Goal: Task Accomplishment & Management: Use online tool/utility

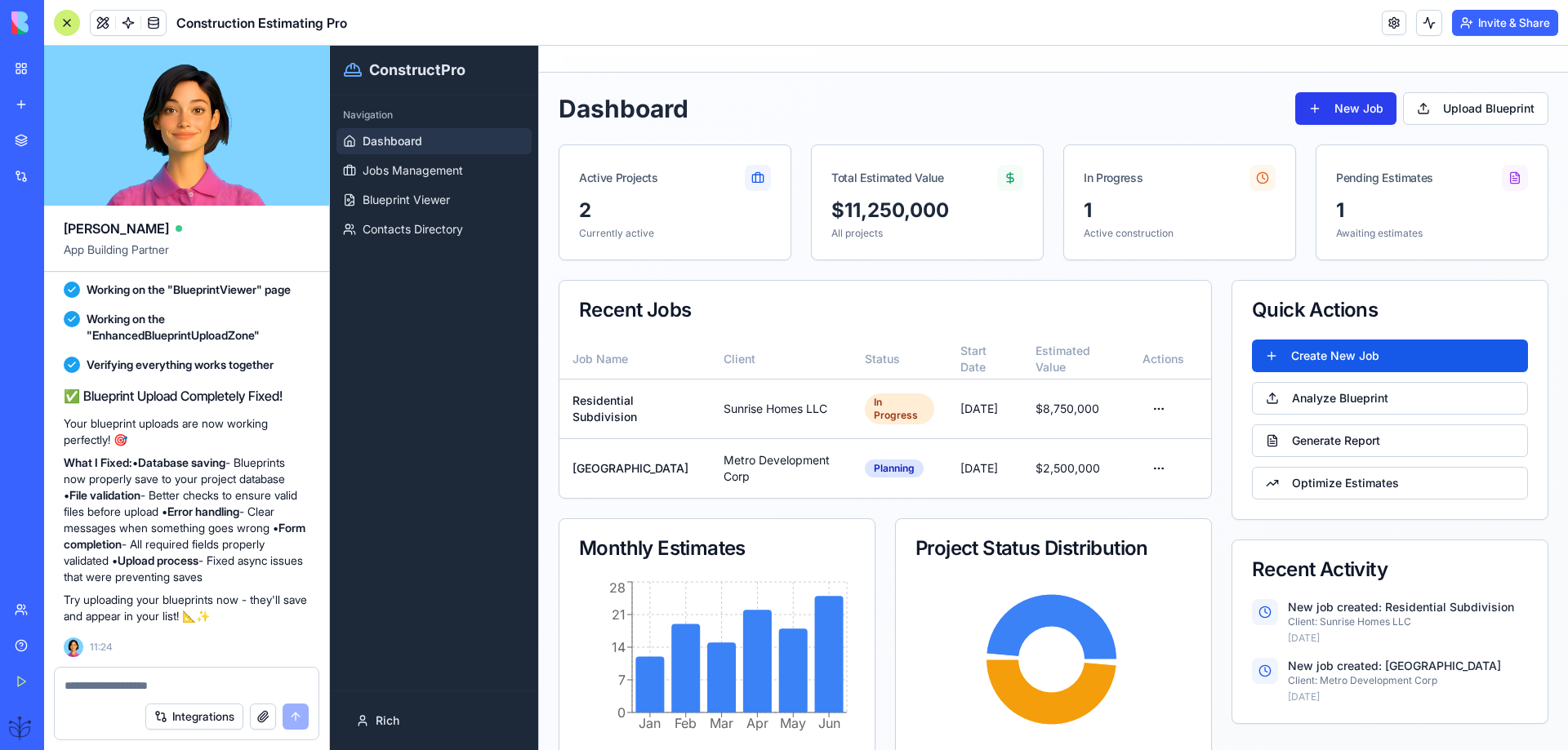
click at [1314, 104] on button "New Job" at bounding box center [1345, 109] width 101 height 33
click at [411, 196] on span "Blueprint Viewer" at bounding box center [406, 200] width 87 height 16
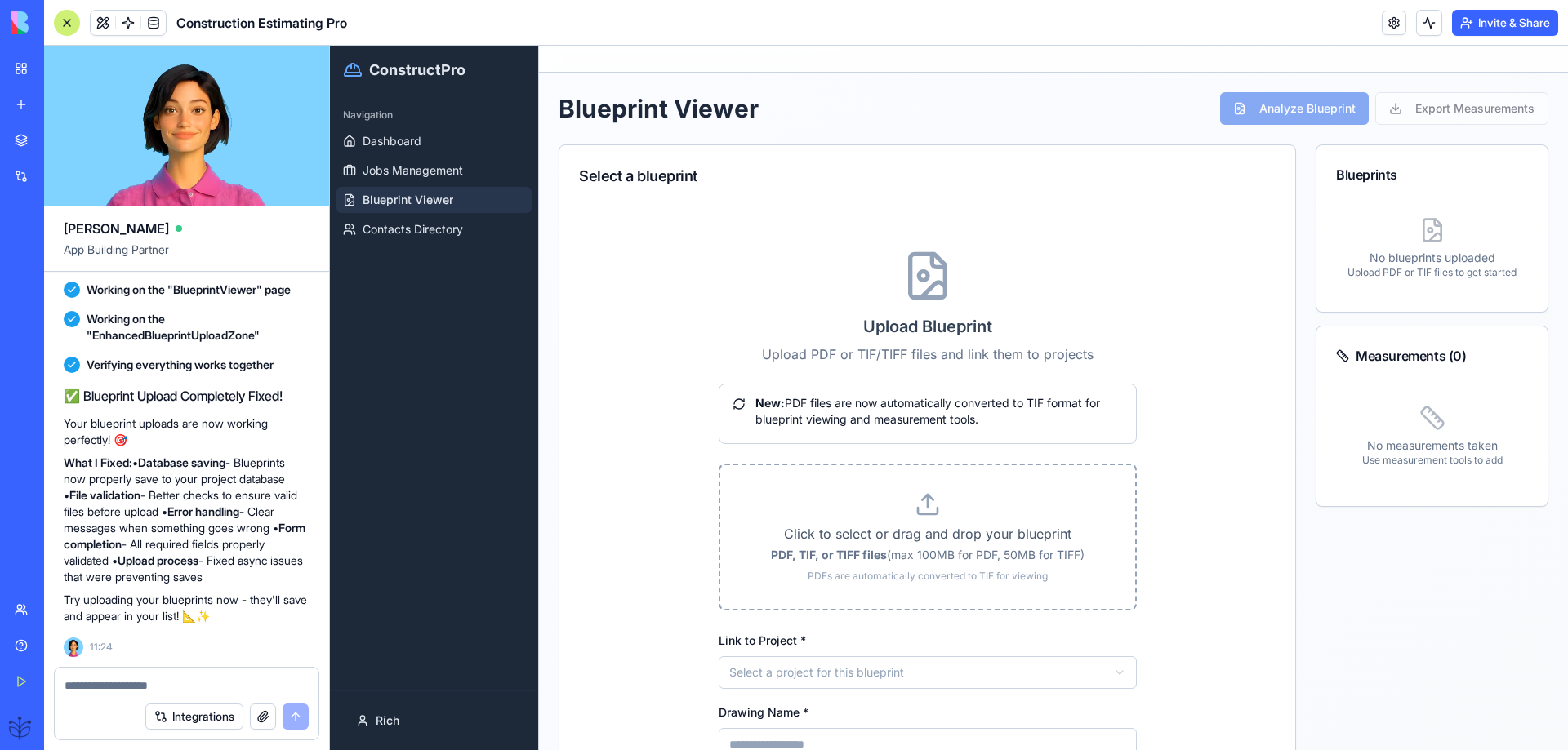
click at [891, 530] on p "Click to select or drag and drop your blueprint" at bounding box center [928, 534] width 363 height 20
click at [330, 46] on input "Click to select or drag and drop your blueprint PDF, TIF, or TIFF files (max 10…" at bounding box center [330, 46] width 0 height 0
type input "**********"
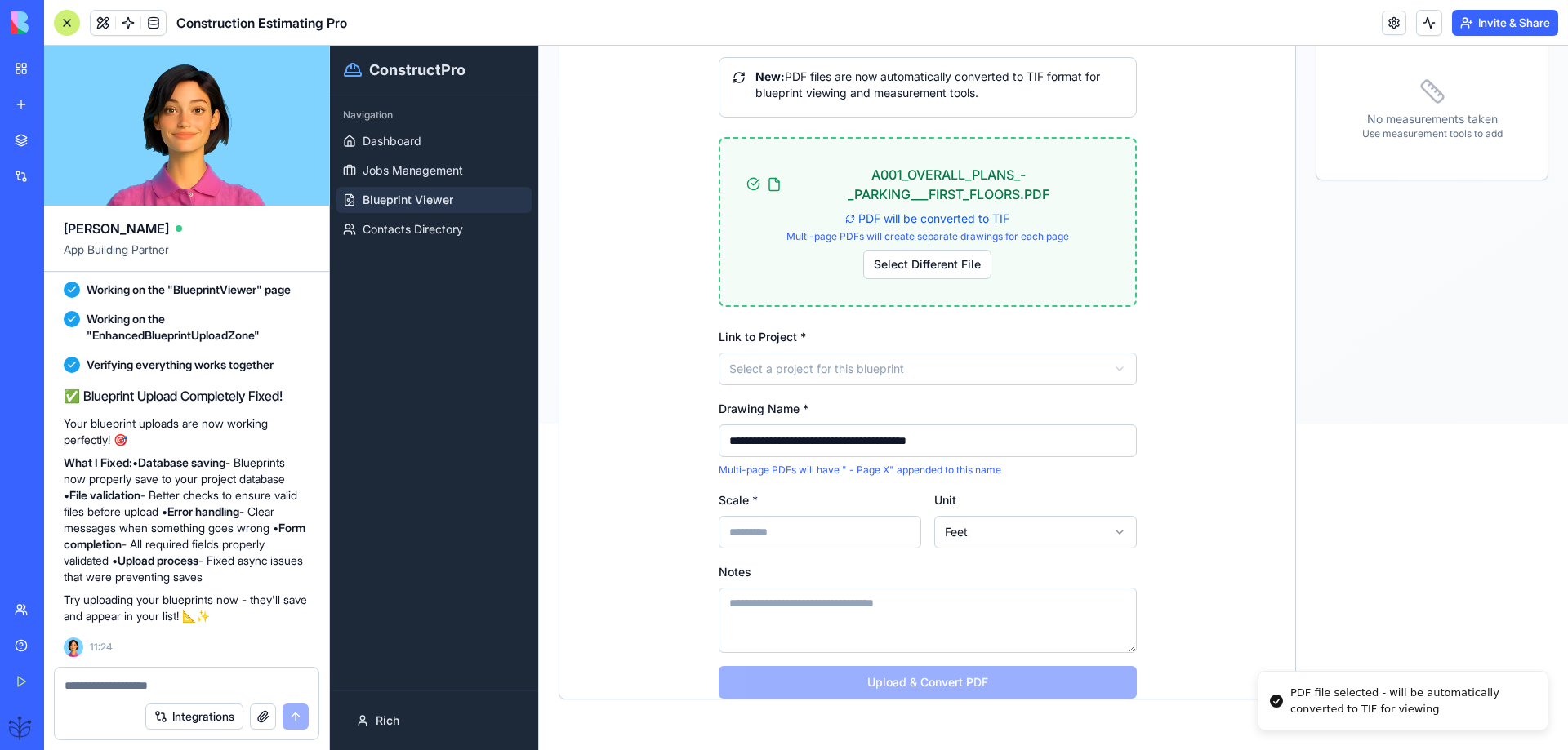
scroll to position [328, 0]
click at [836, 372] on html "**********" at bounding box center [950, 70] width 1239 height 704
click at [791, 536] on input "Scale *" at bounding box center [819, 532] width 203 height 33
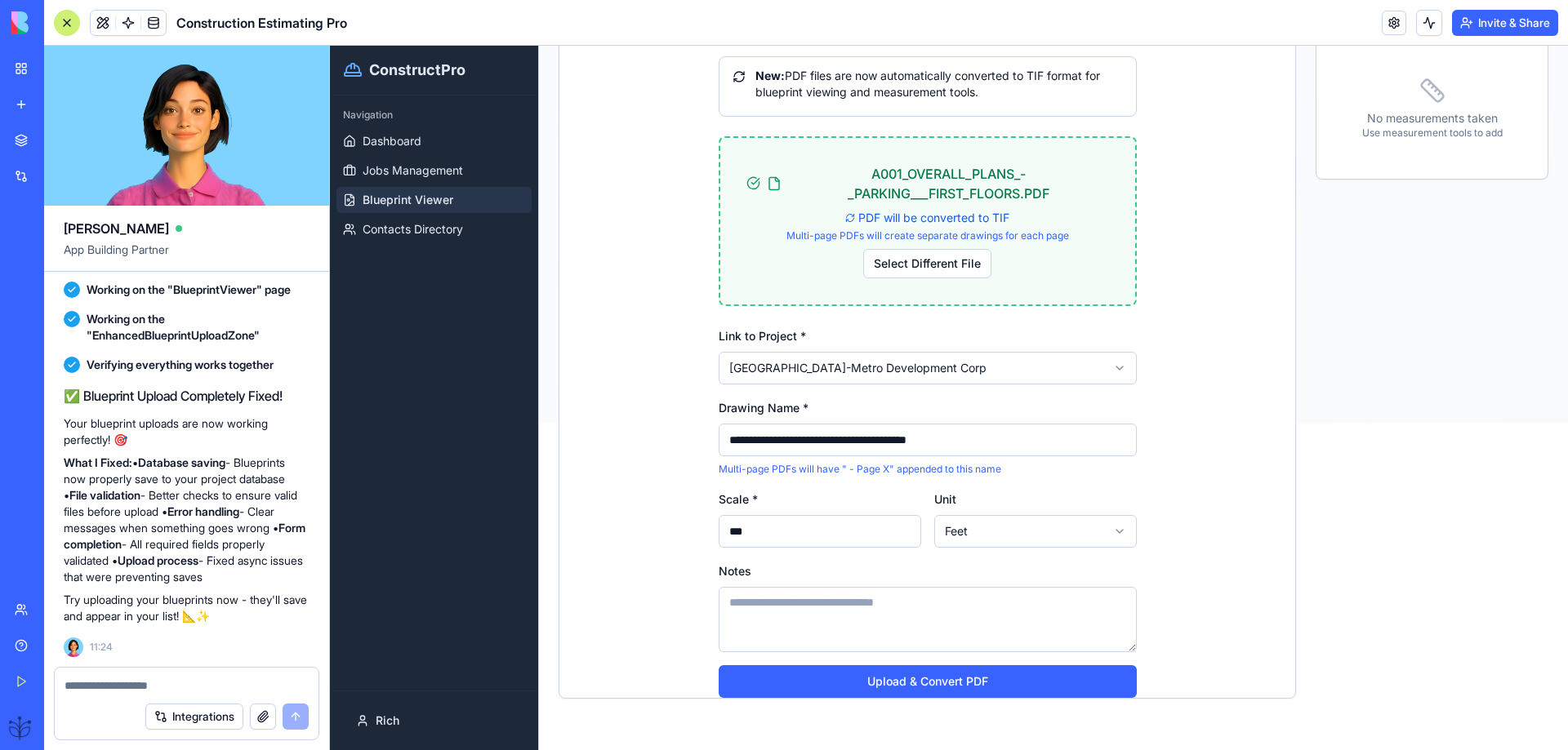
type input "***"
click at [764, 603] on textarea "Notes" at bounding box center [927, 620] width 418 height 66
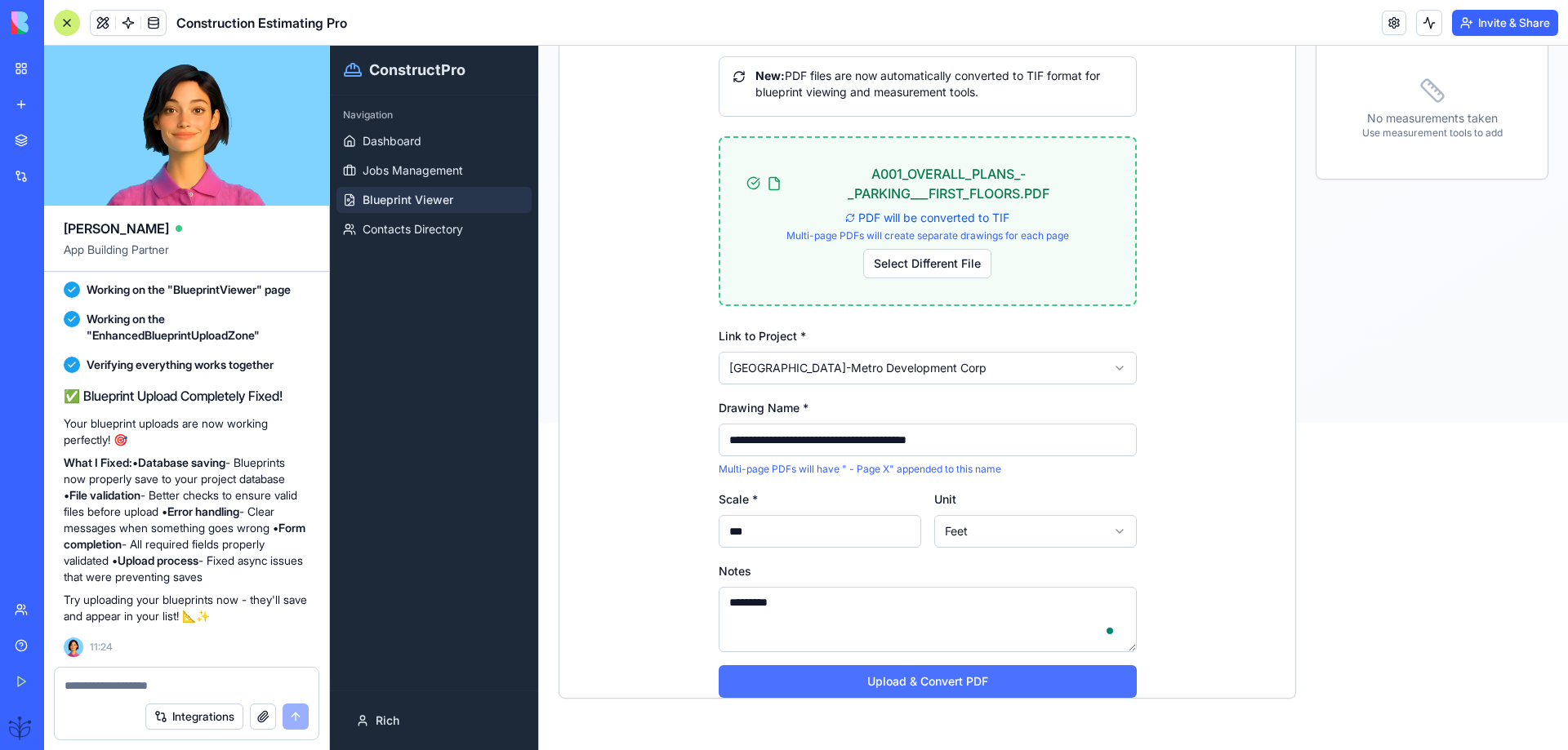
type textarea "*********"
click at [902, 680] on button "Upload & Convert PDF" at bounding box center [927, 682] width 418 height 33
click at [936, 673] on button "Upload & Convert PDF" at bounding box center [927, 682] width 418 height 33
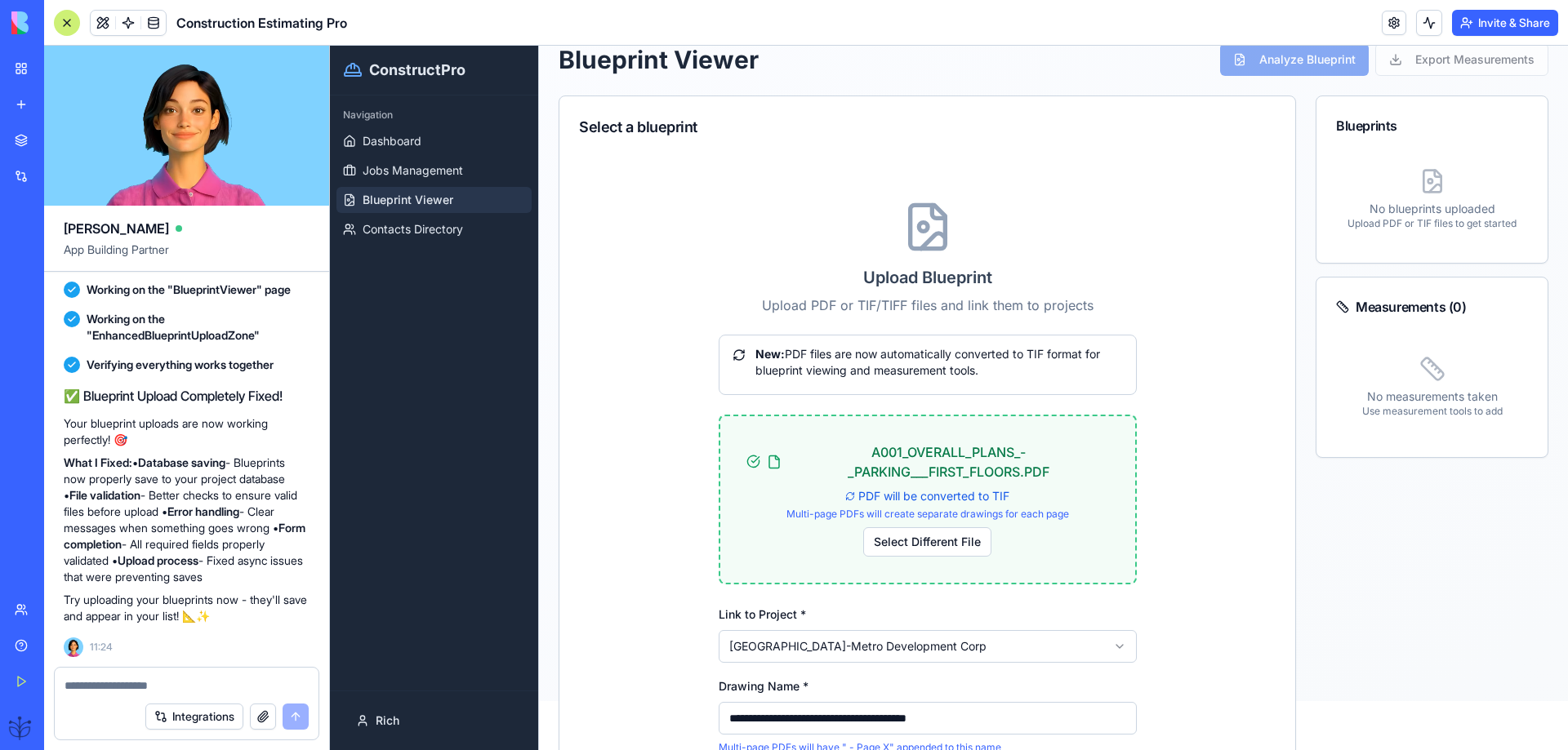
scroll to position [0, 0]
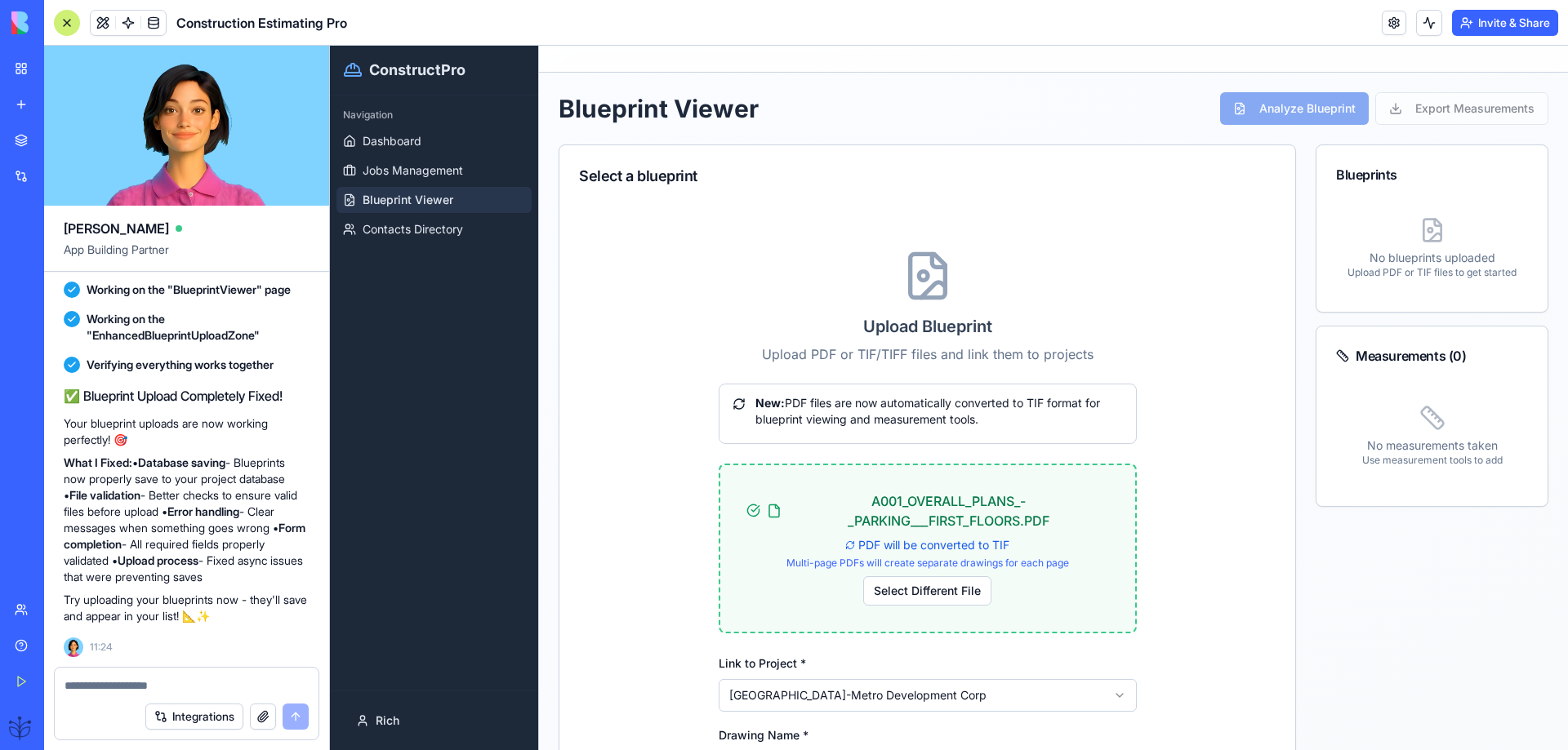
drag, startPoint x: 1431, startPoint y: 232, endPoint x: 1437, endPoint y: 225, distance: 9.2
click at [1433, 228] on div "No blueprints uploaded Upload PDF or TIF files to get started" at bounding box center [1432, 248] width 192 height 88
click at [381, 142] on span "Dashboard" at bounding box center [392, 141] width 59 height 16
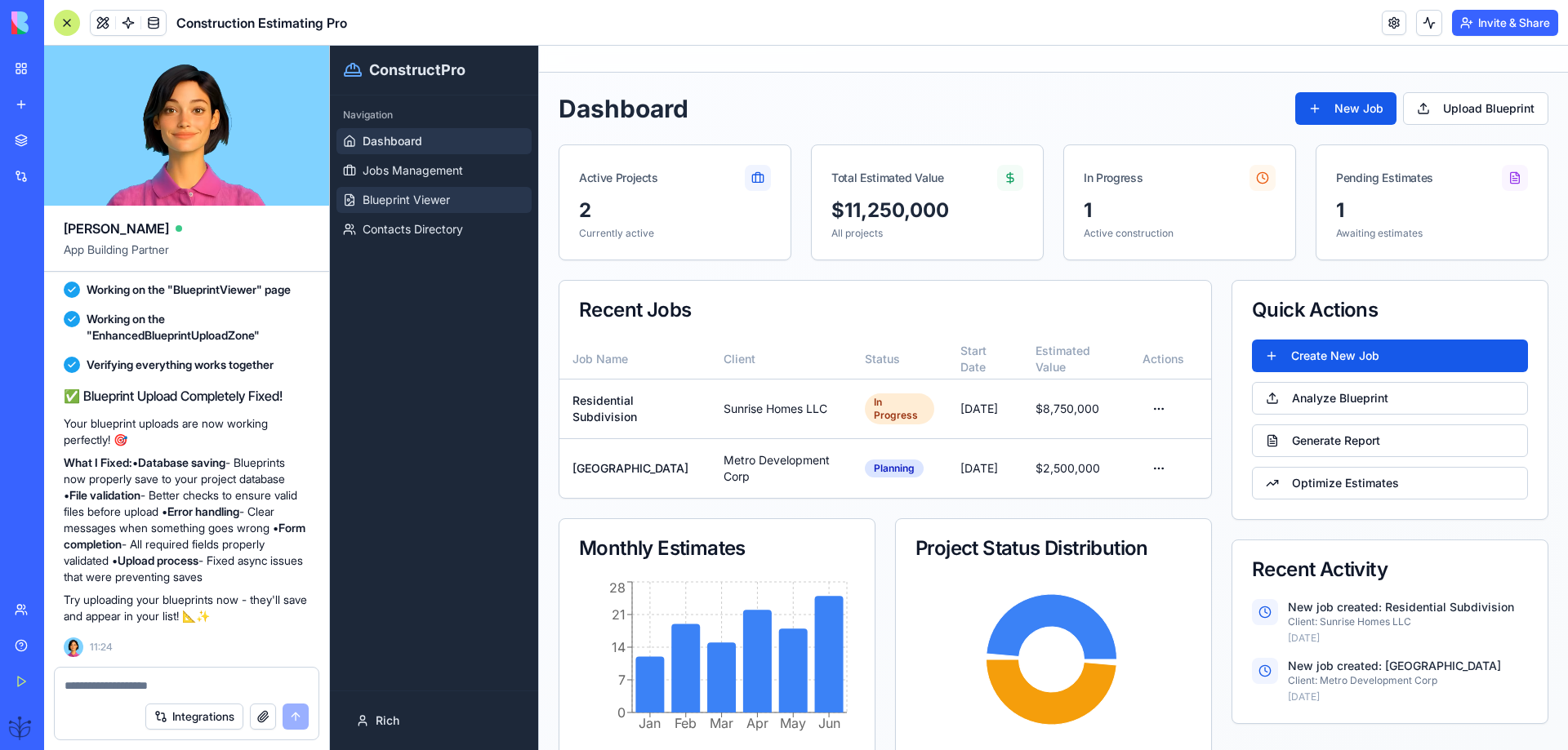
click at [380, 200] on span "Blueprint Viewer" at bounding box center [406, 200] width 87 height 16
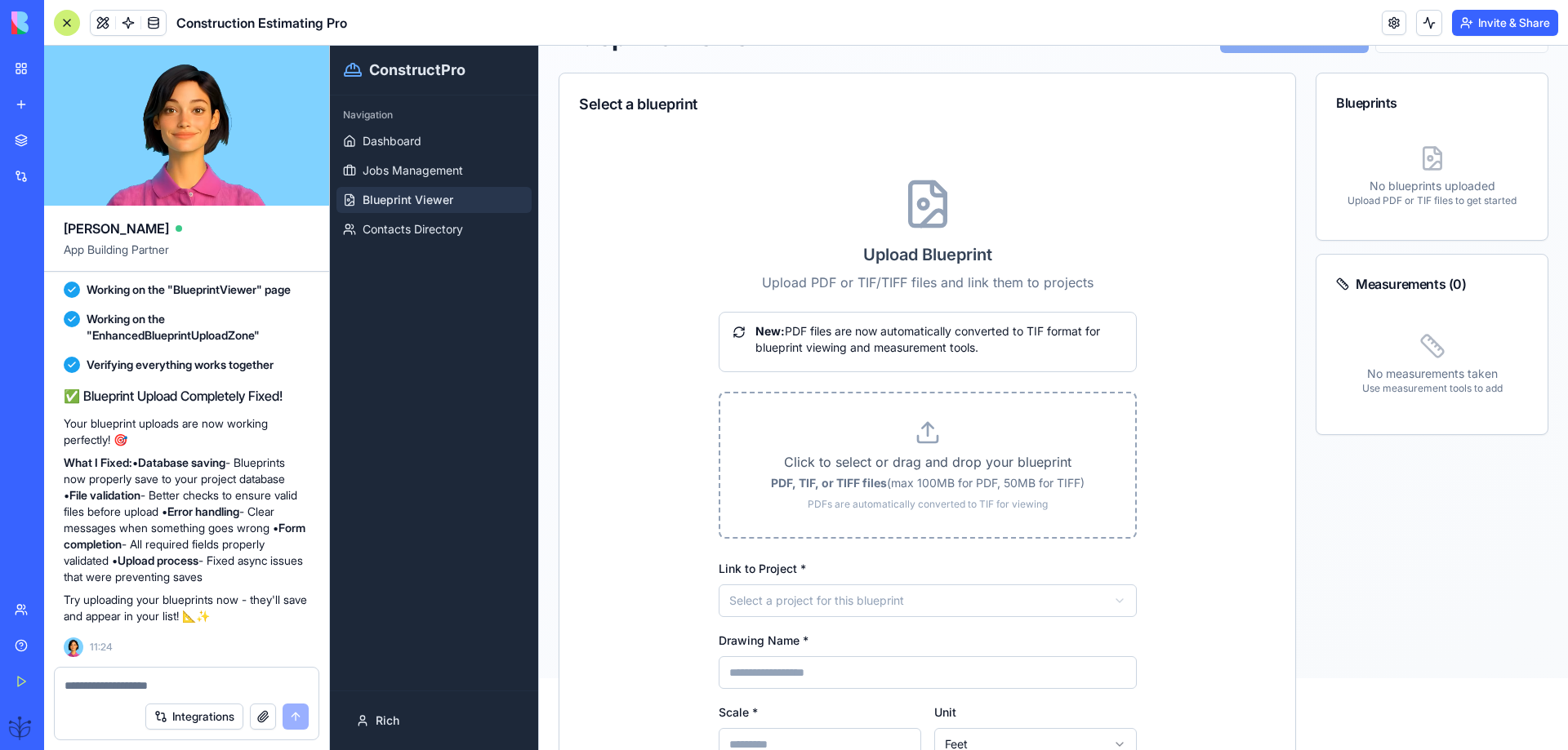
scroll to position [109, 0]
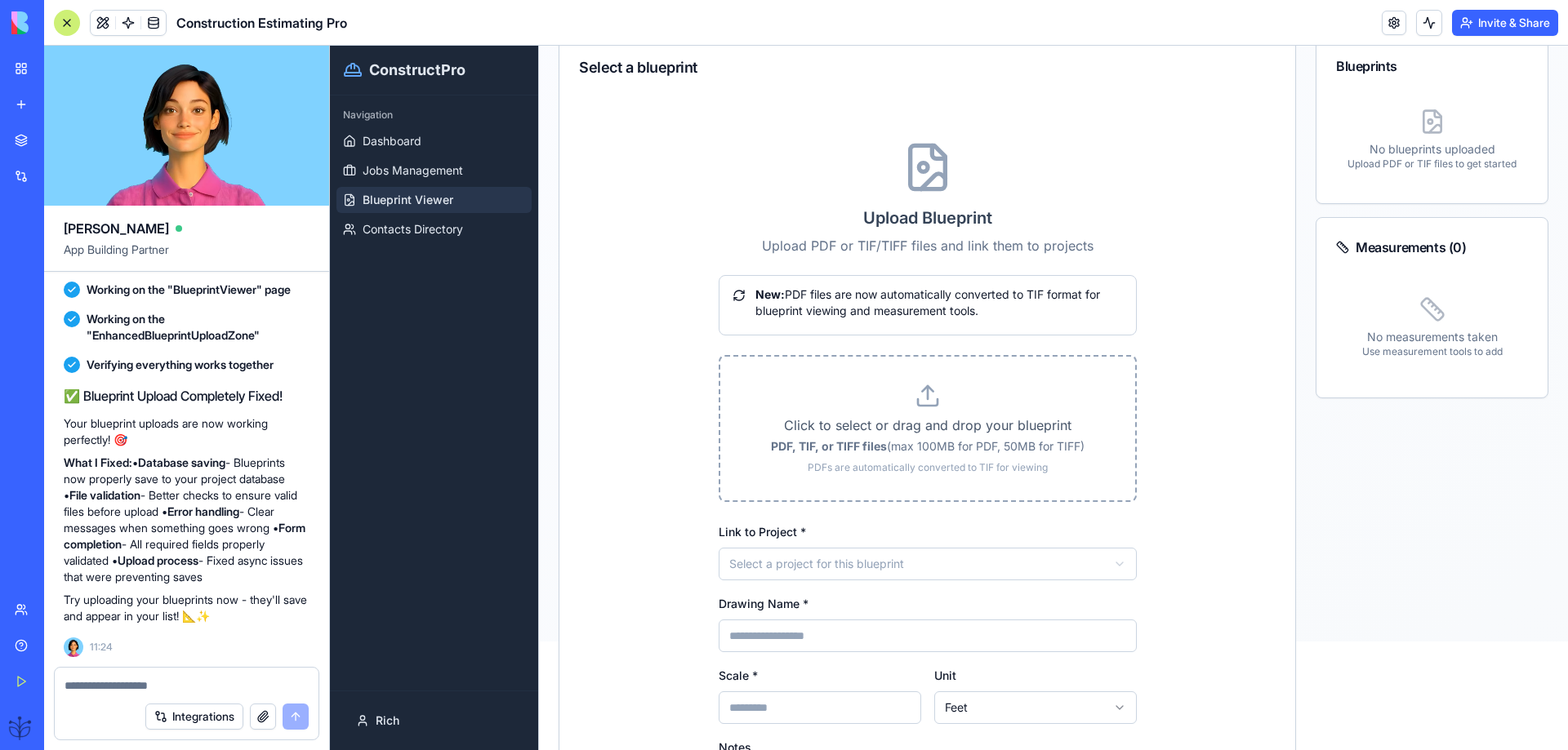
click at [874, 434] on p "Click to select or drag and drop your blueprint" at bounding box center [928, 425] width 363 height 20
click at [330, 46] on input "Click to select or drag and drop your blueprint PDF, TIF, or TIFF files (max 10…" at bounding box center [330, 46] width 0 height 0
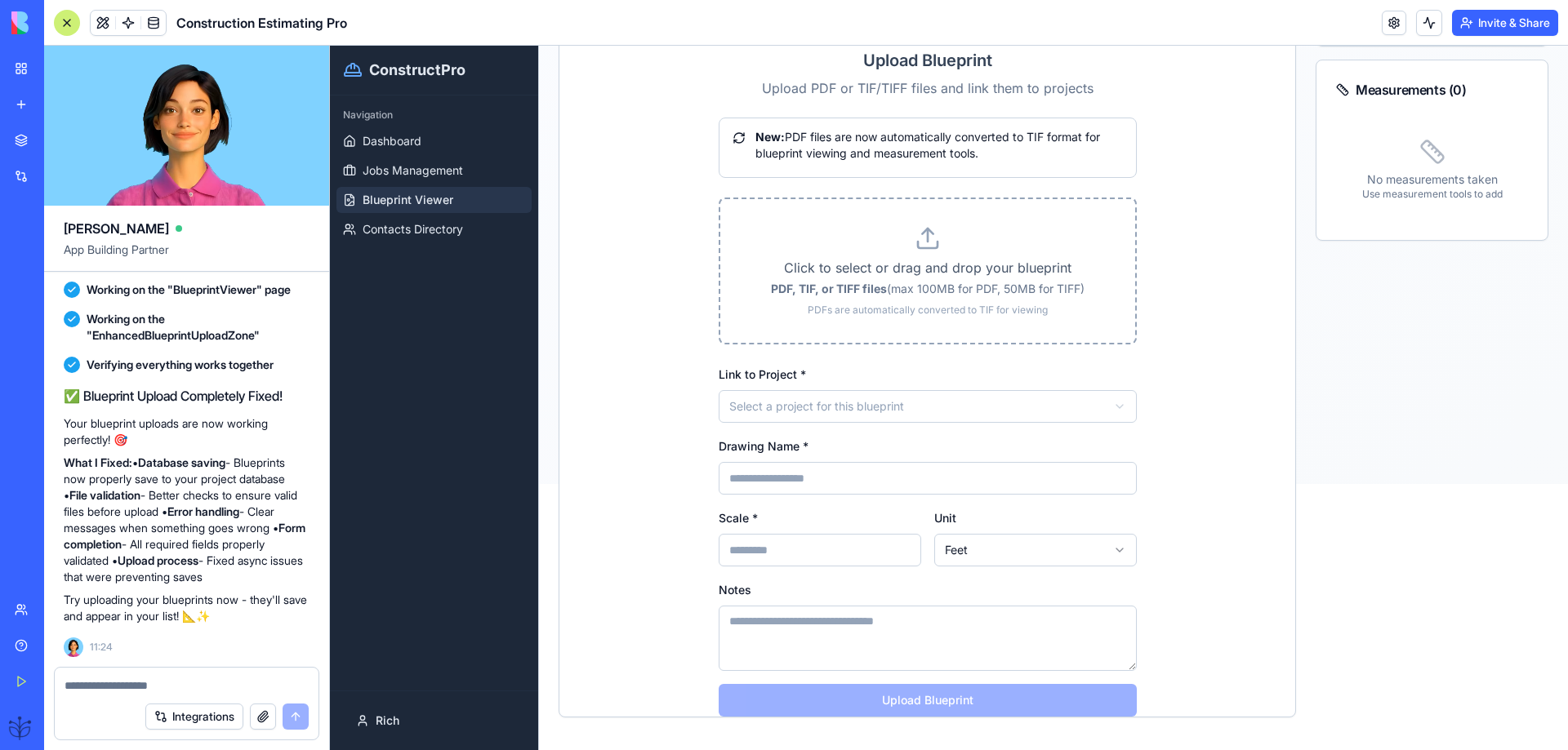
scroll to position [285, 0]
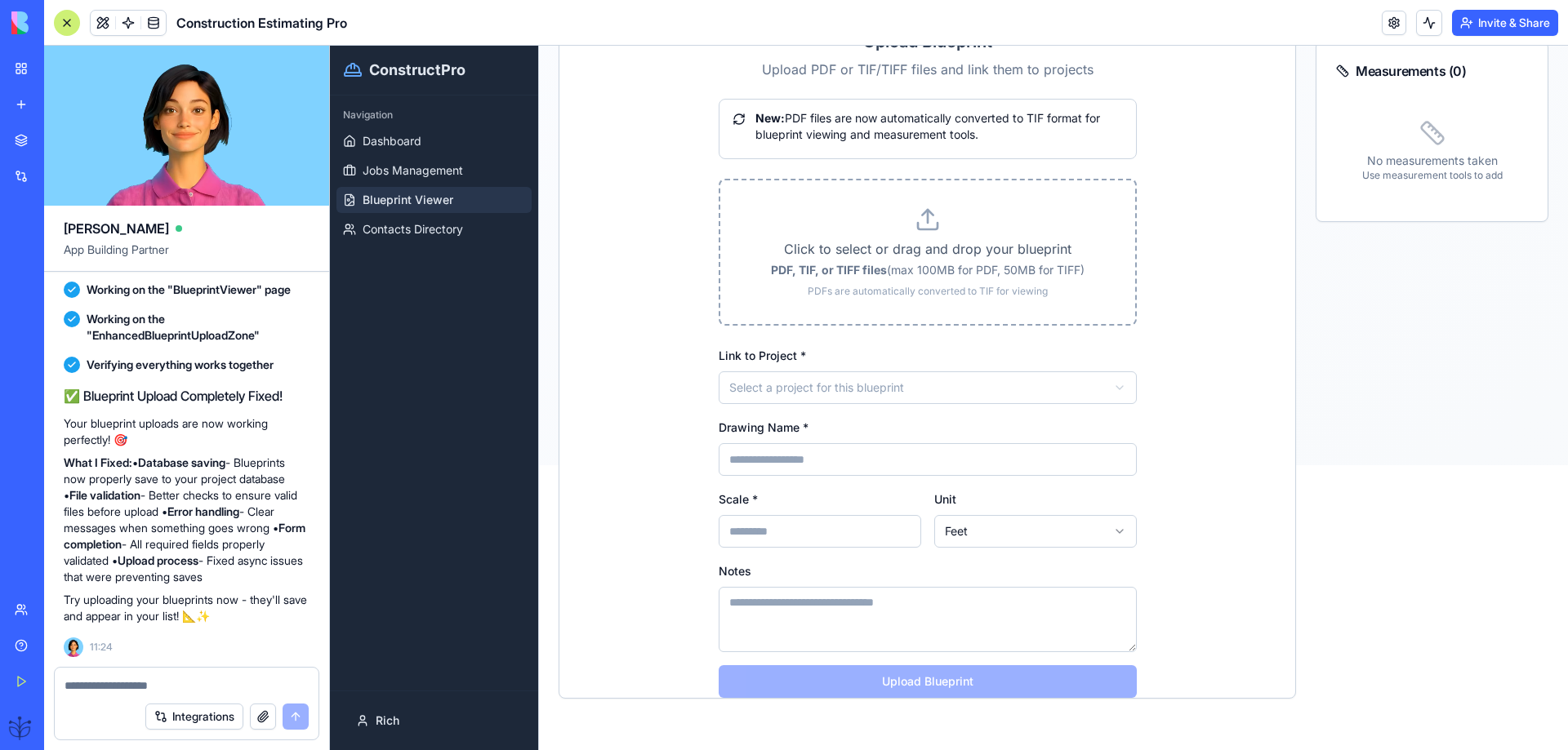
type input "**********"
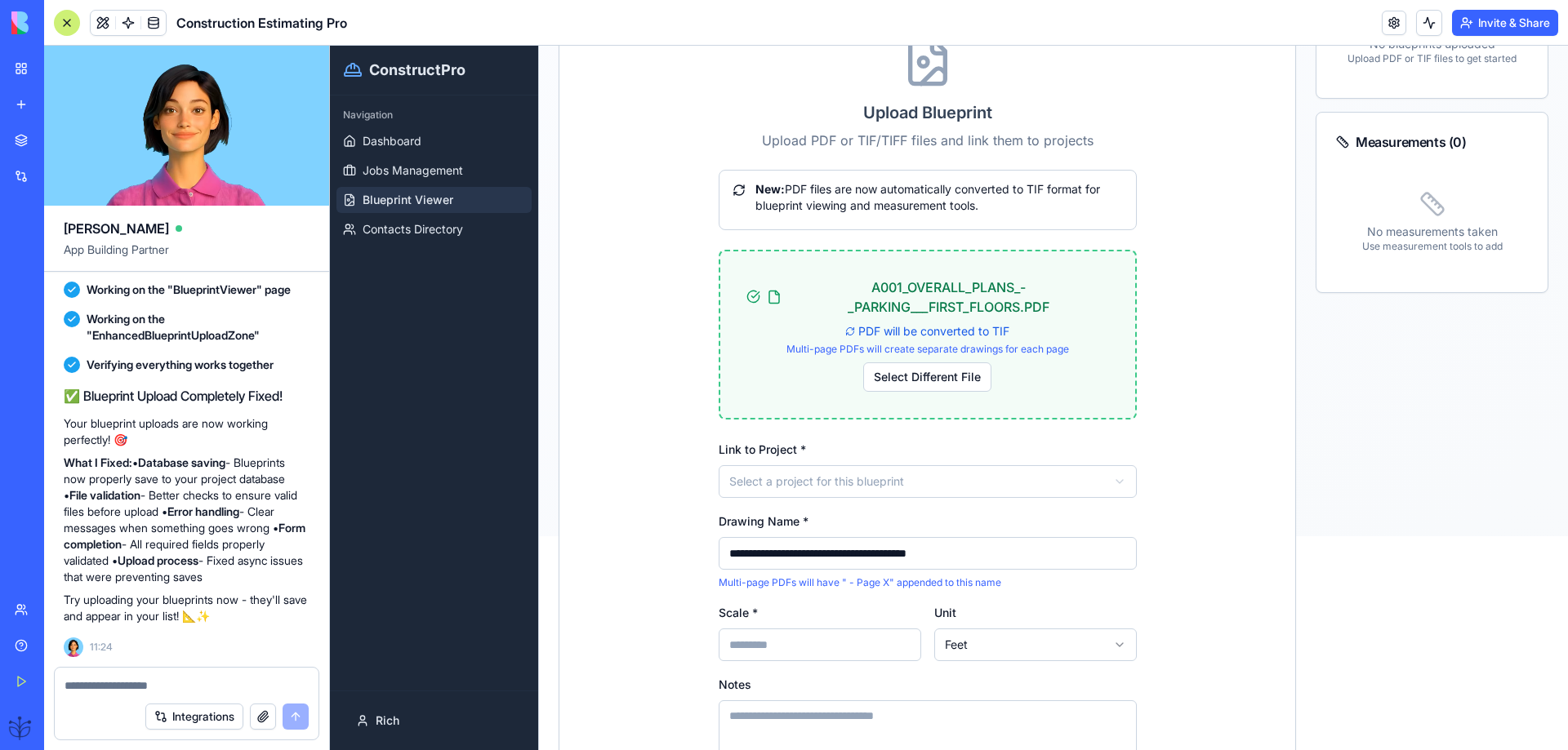
scroll to position [327, 0]
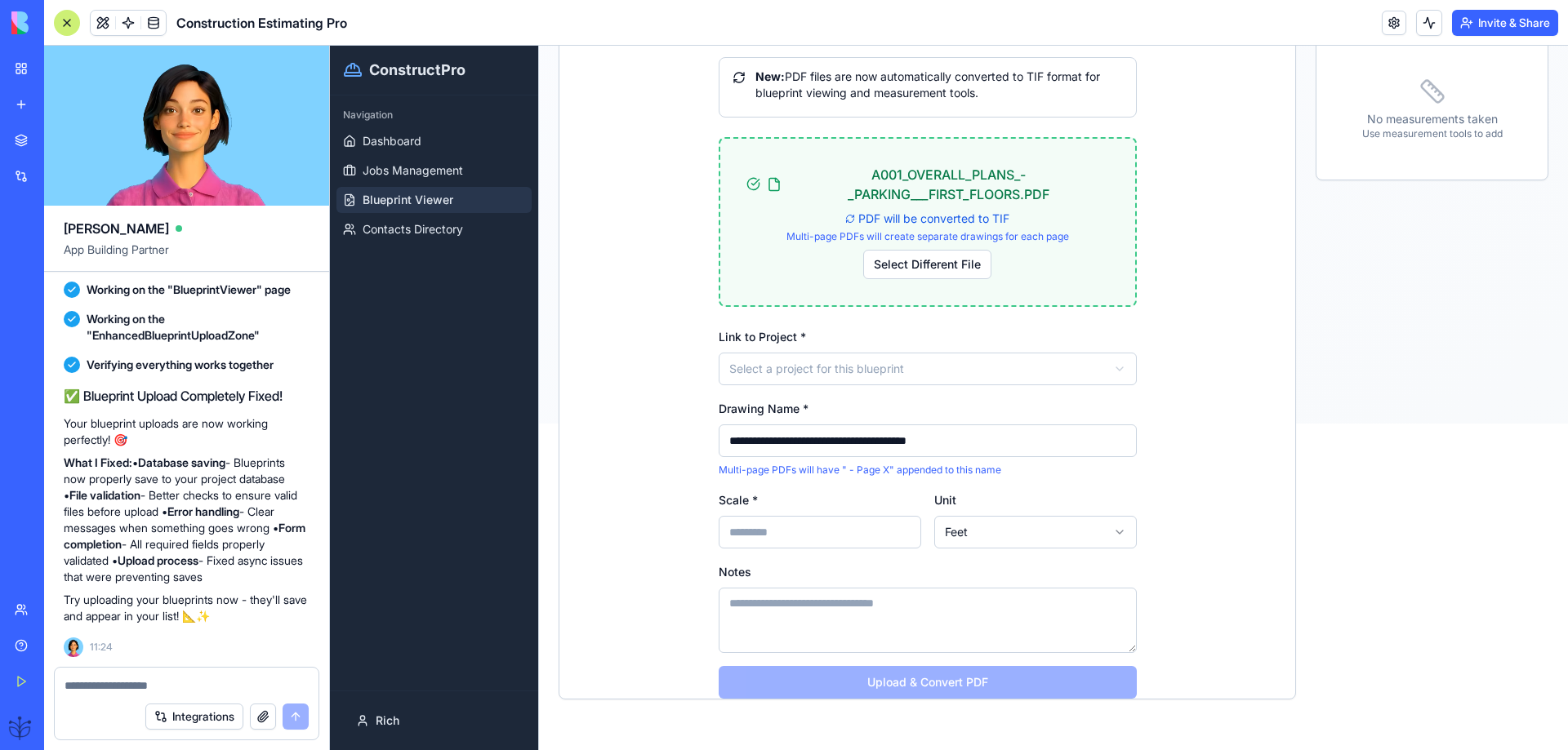
click at [87, 694] on form "Integrations" at bounding box center [187, 703] width 266 height 73
click at [60, 684] on div "**********" at bounding box center [186, 681] width 264 height 26
click at [63, 683] on div "**********" at bounding box center [186, 681] width 264 height 26
click at [65, 684] on textarea "**********" at bounding box center [186, 685] width 244 height 16
type textarea "**********"
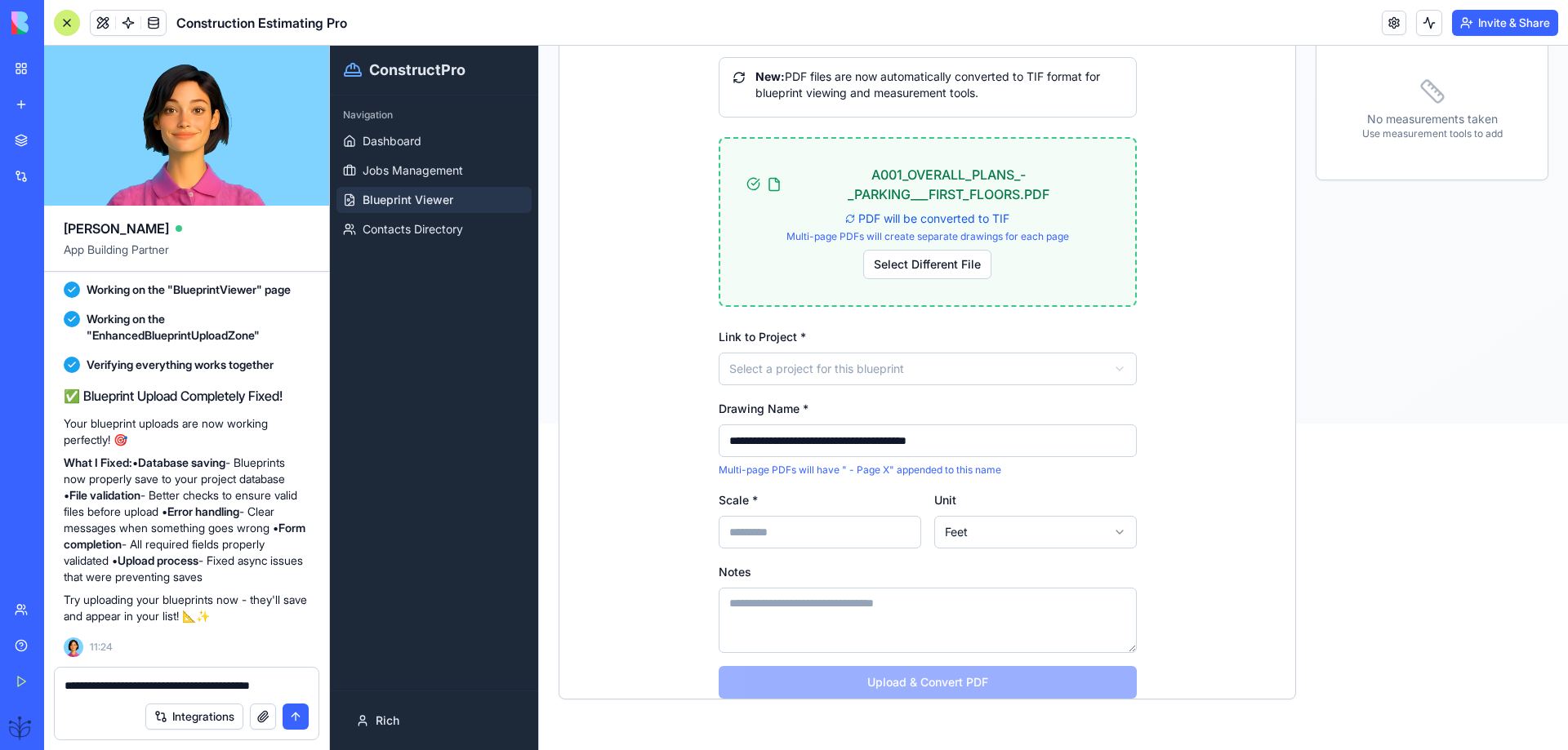
click at [293, 718] on button "submit" at bounding box center [296, 716] width 26 height 26
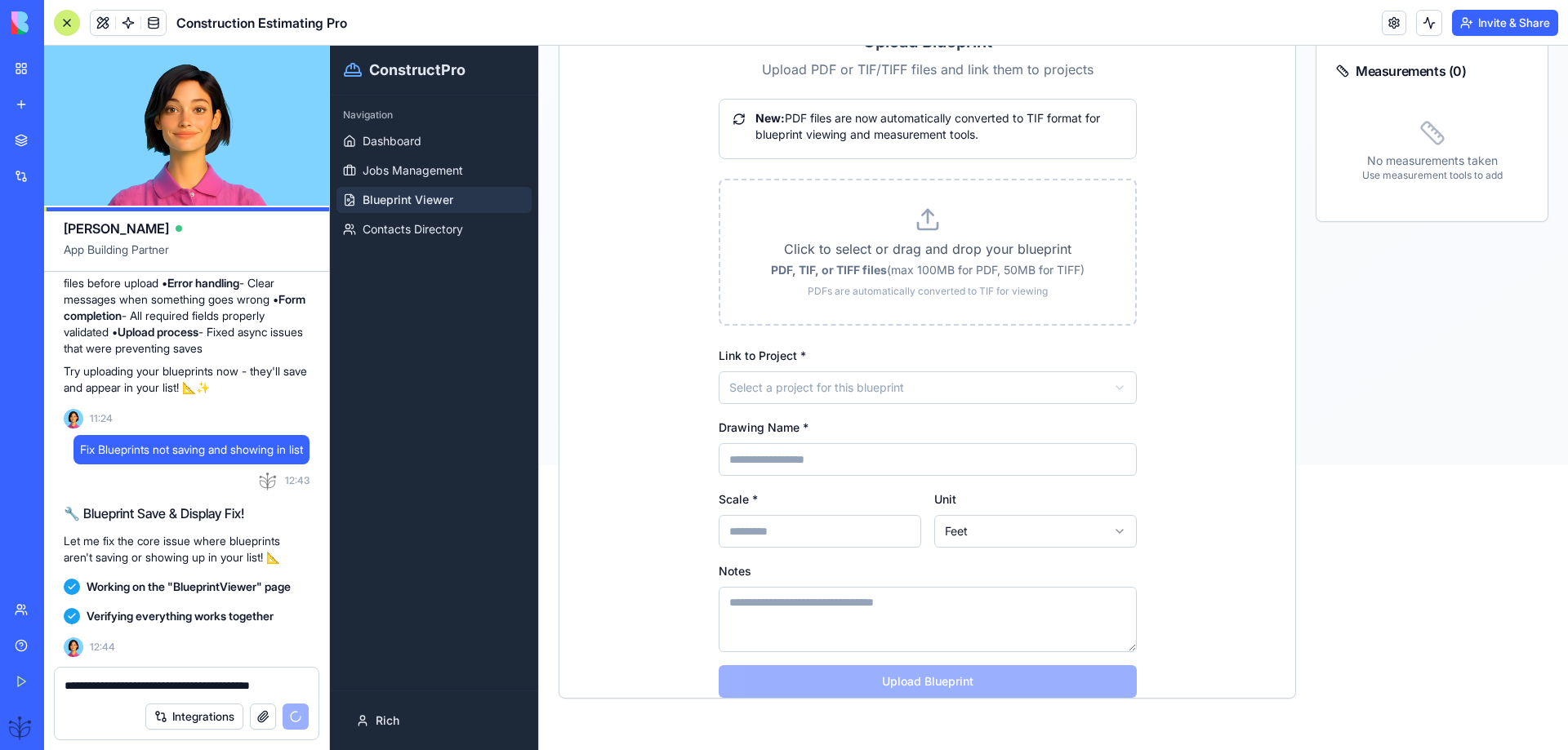
scroll to position [6930, 0]
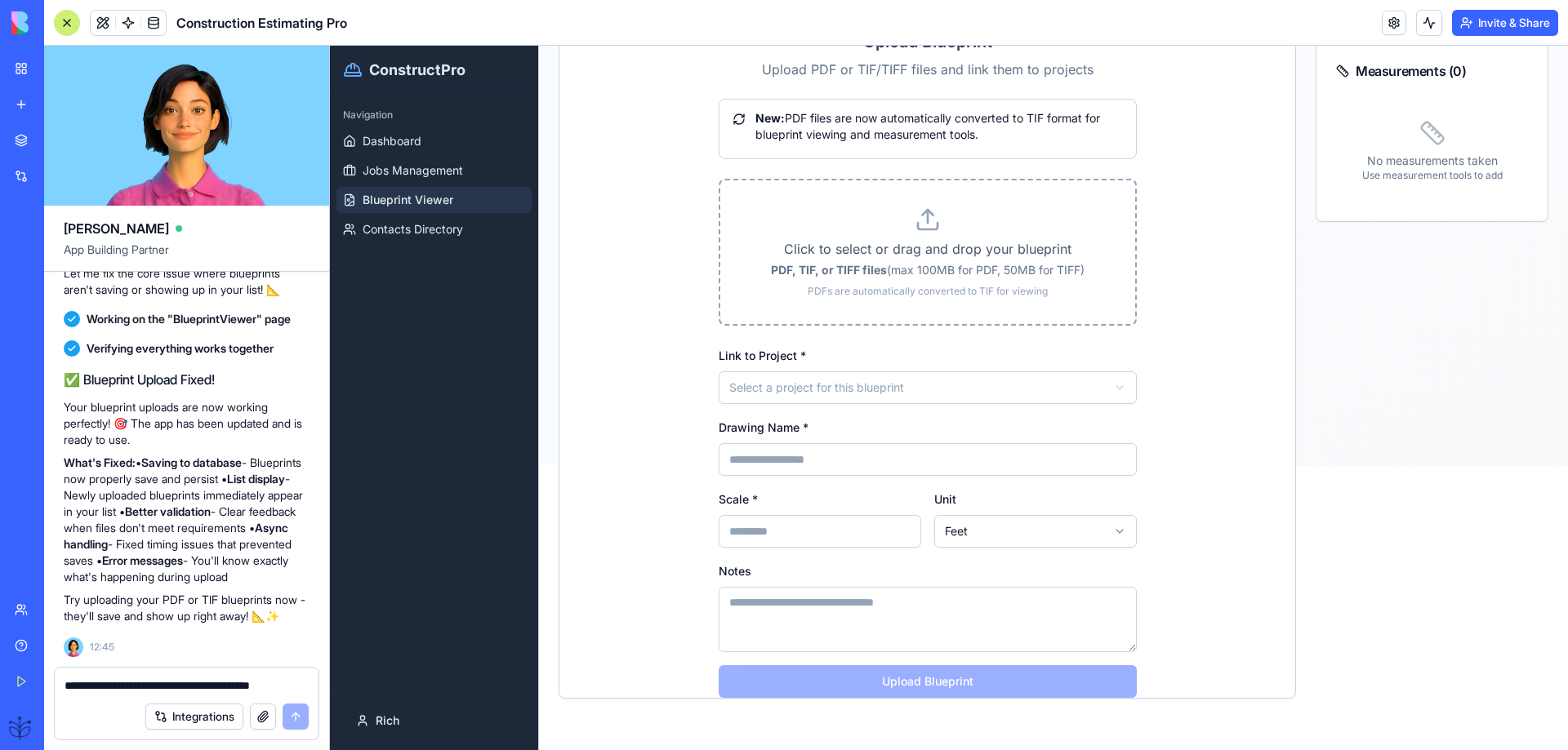
click at [907, 241] on p "Click to select or drag and drop your blueprint" at bounding box center [928, 249] width 363 height 20
click at [330, 46] on input "Click to select or drag and drop your blueprint PDF, TIF, or TIFF files (max 10…" at bounding box center [330, 46] width 0 height 0
type input "**********"
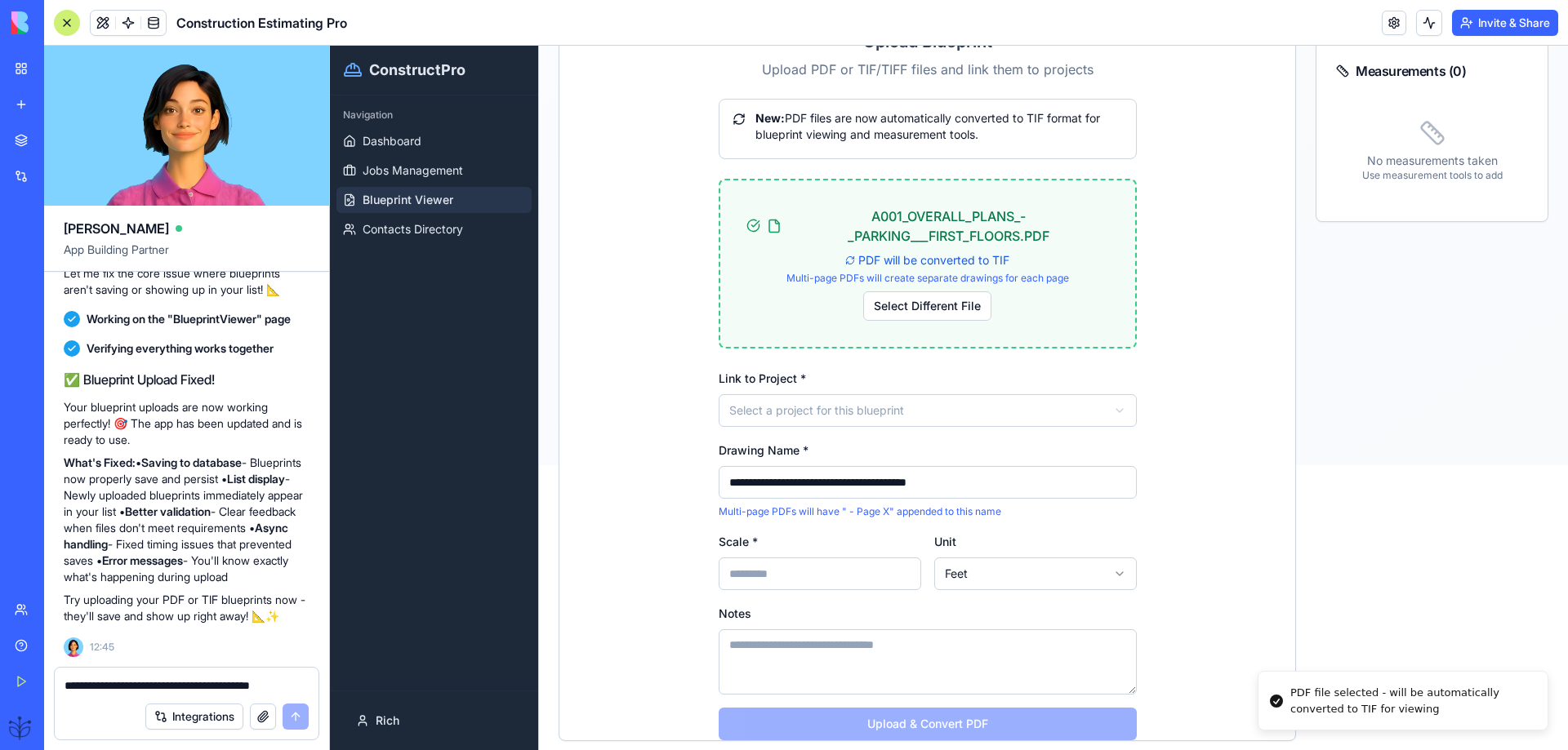
scroll to position [327, 0]
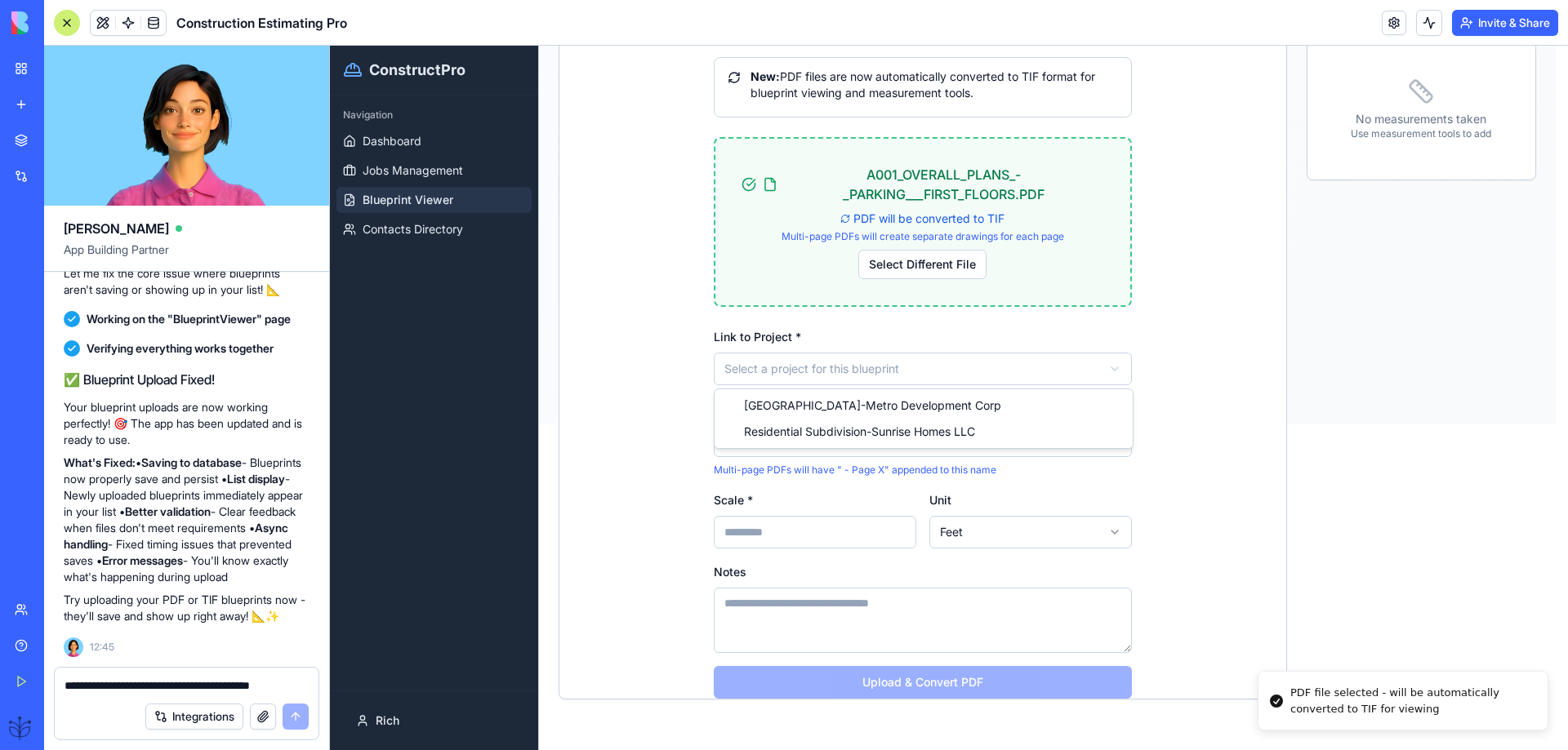
click at [781, 377] on html "**********" at bounding box center [950, 71] width 1239 height 704
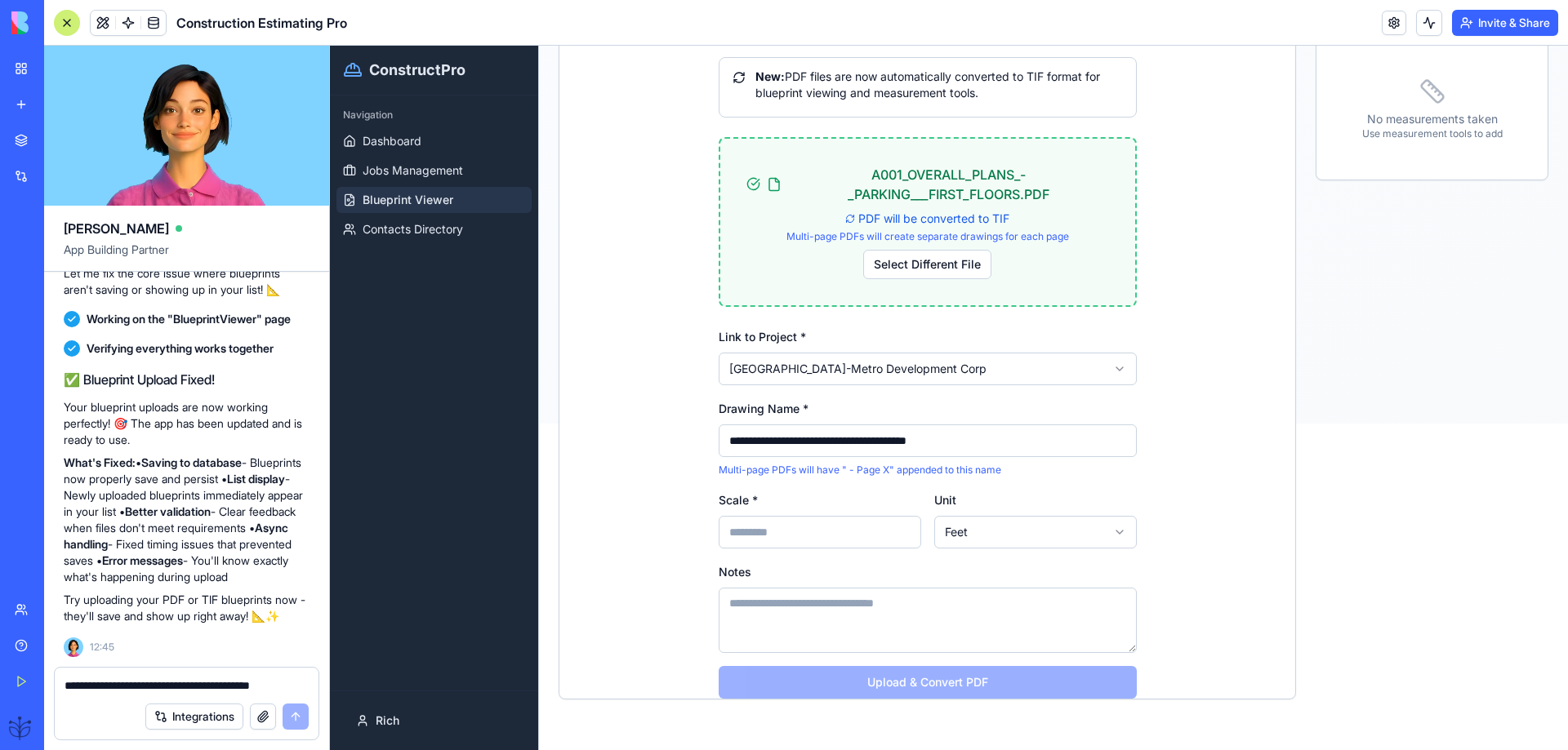
click at [748, 531] on input "Scale *" at bounding box center [819, 533] width 203 height 33
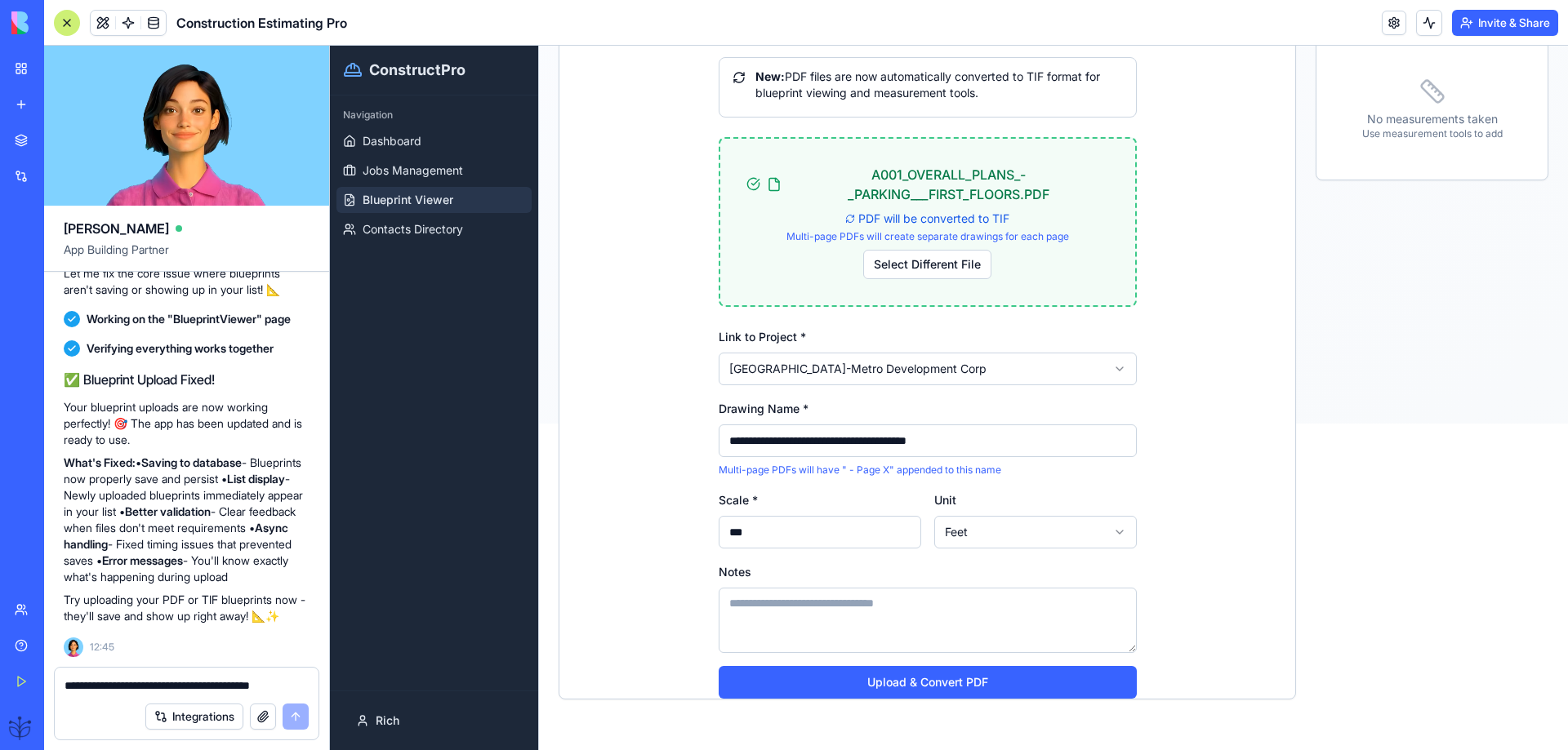
type input "***"
click at [734, 620] on textarea "Notes" at bounding box center [927, 621] width 418 height 66
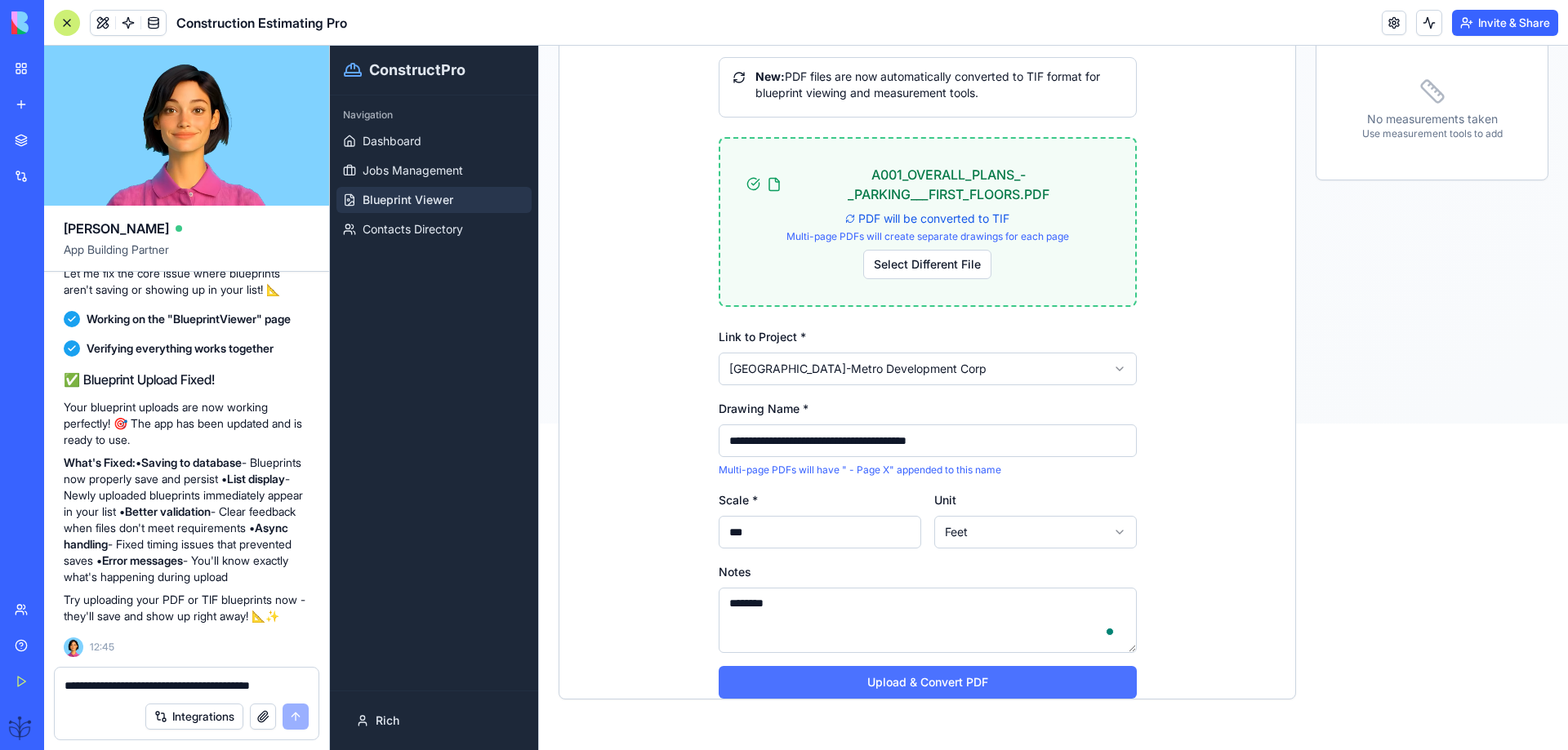
type textarea "********"
click at [906, 681] on button "Upload & Convert PDF" at bounding box center [927, 683] width 418 height 33
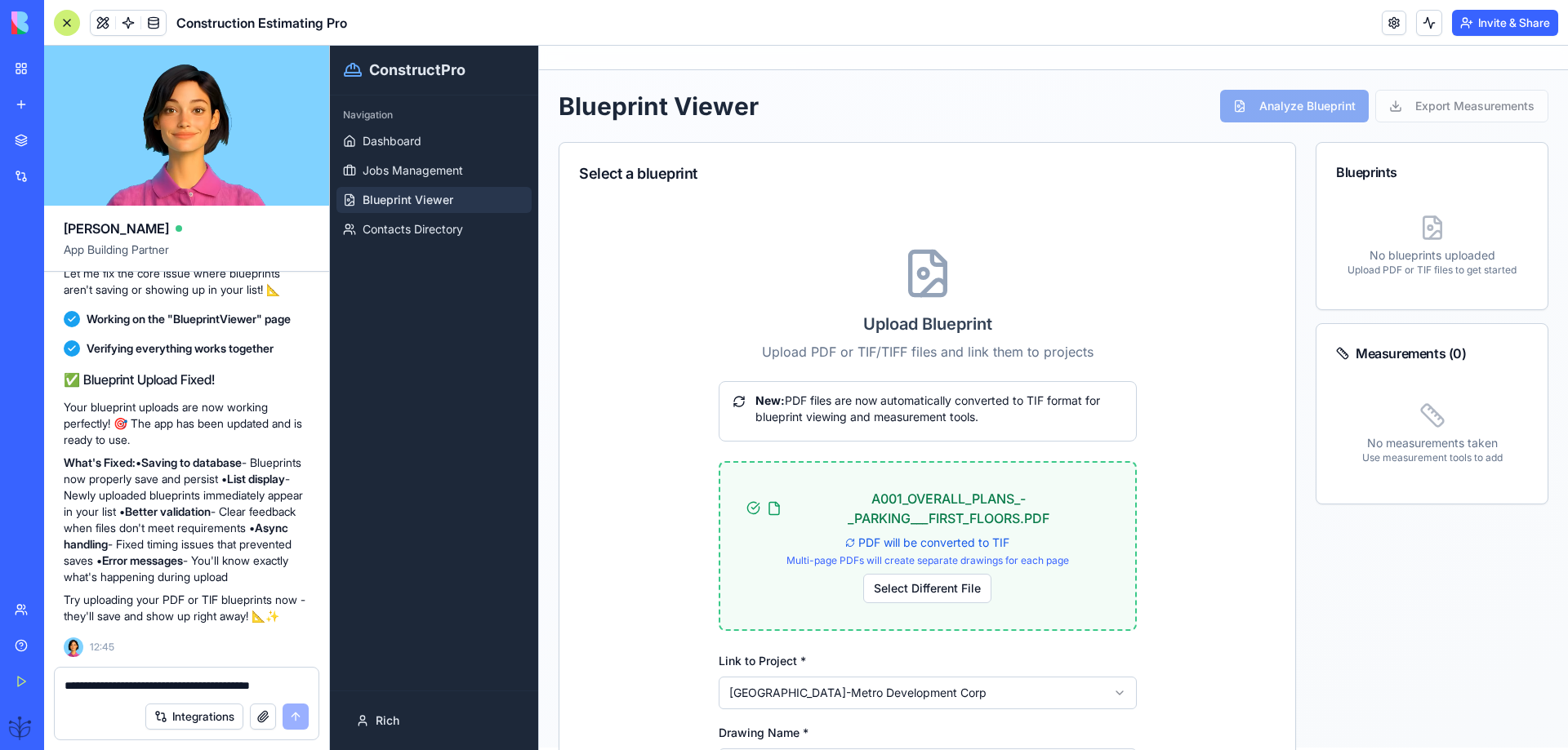
scroll to position [0, 0]
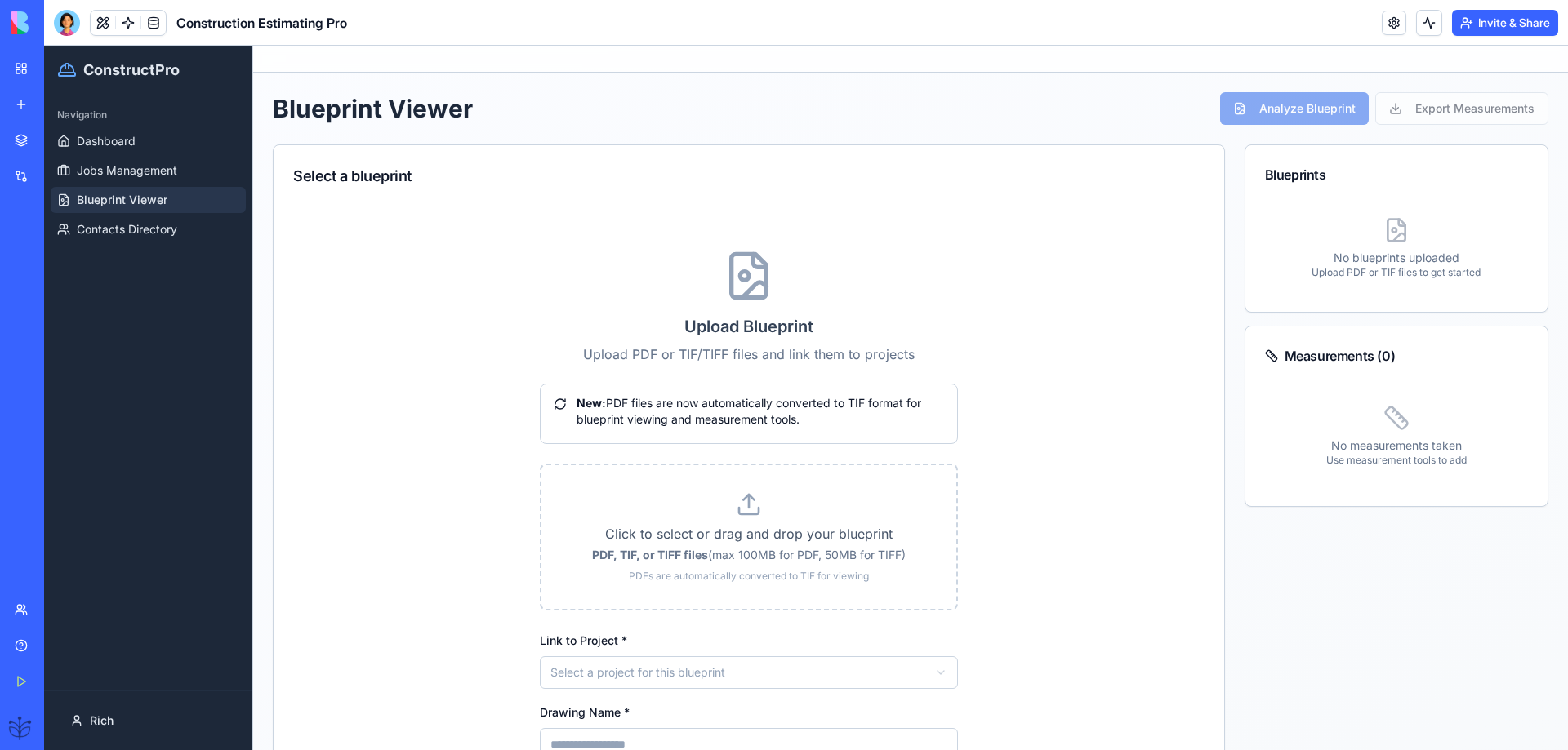
click at [396, 479] on div "Upload Blueprint Upload PDF or TIF/TIFF files and link them to projects New: PD…" at bounding box center [749, 616] width 950 height 838
click at [101, 142] on span "Dashboard" at bounding box center [106, 141] width 59 height 16
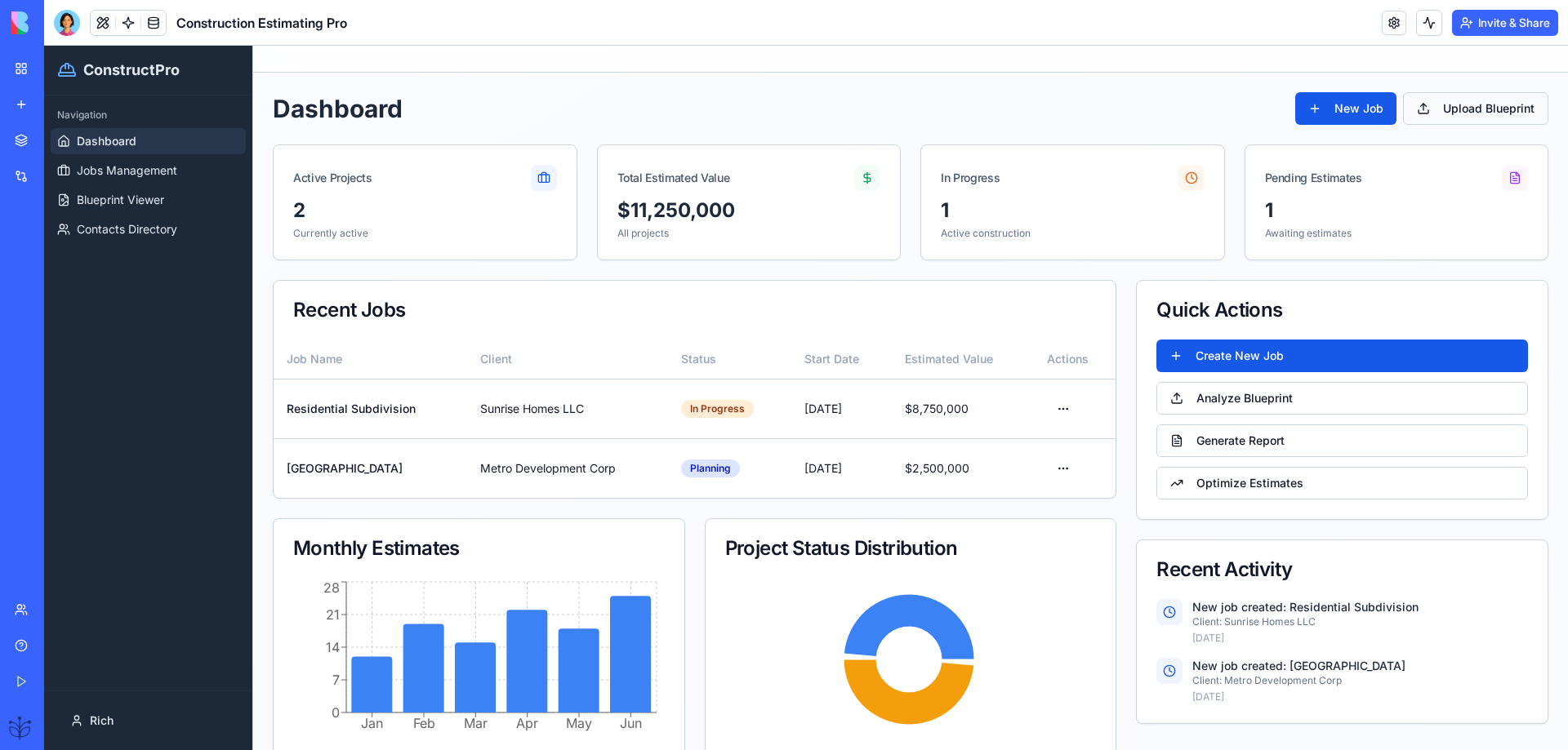
click at [1456, 117] on button "Upload Blueprint" at bounding box center [1476, 109] width 146 height 33
click at [1453, 110] on button "Upload Blueprint" at bounding box center [1476, 109] width 146 height 33
drag, startPoint x: 68, startPoint y: 272, endPoint x: 82, endPoint y: 254, distance: 22.8
click at [39, 254] on div "Construction Estimating Pro Social Media Content Generator TRY Blog Generation …" at bounding box center [22, 291] width 34 height 104
click at [60, 253] on div "Construction Estimating Pro" at bounding box center [37, 254] width 46 height 16
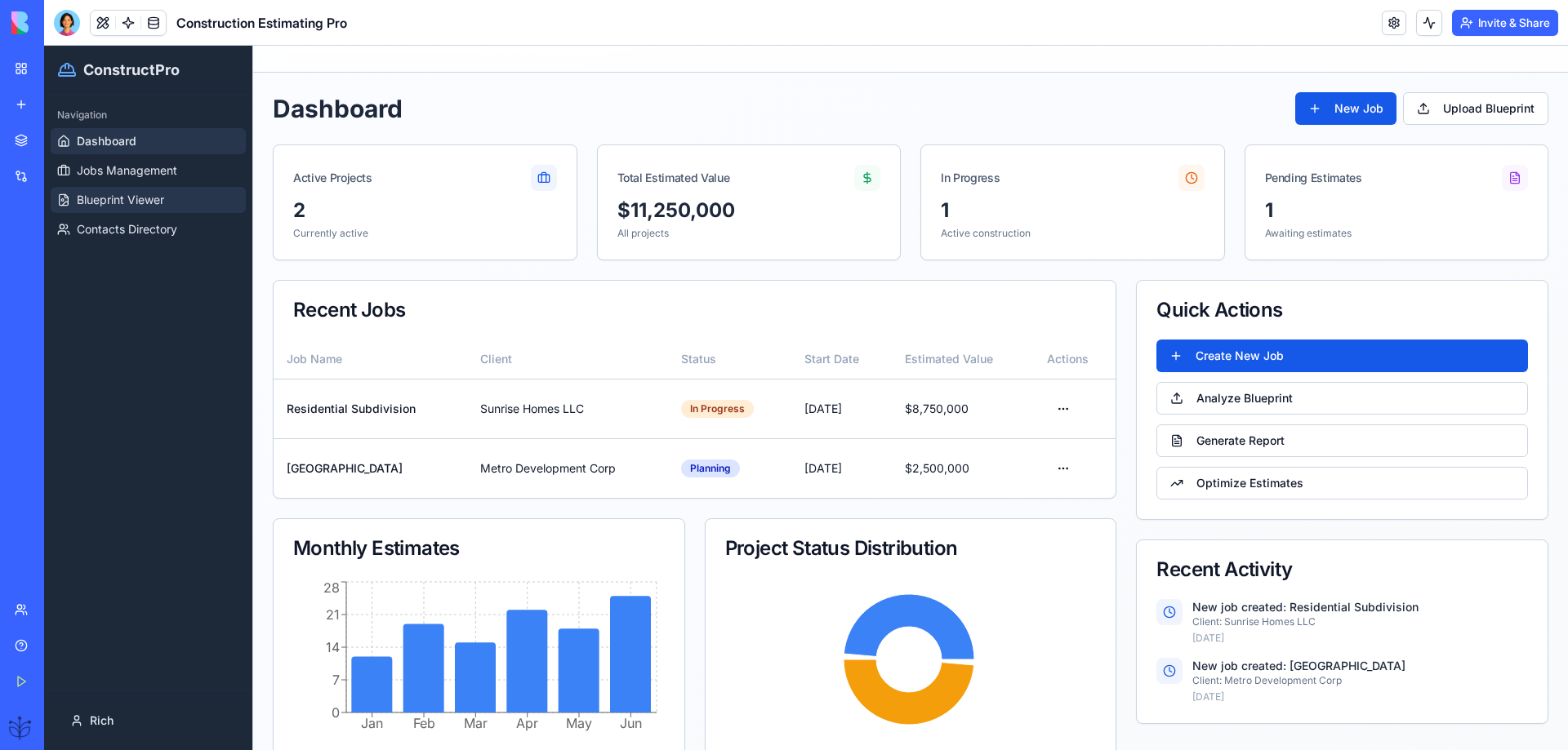
click at [112, 202] on span "Blueprint Viewer" at bounding box center [120, 200] width 87 height 16
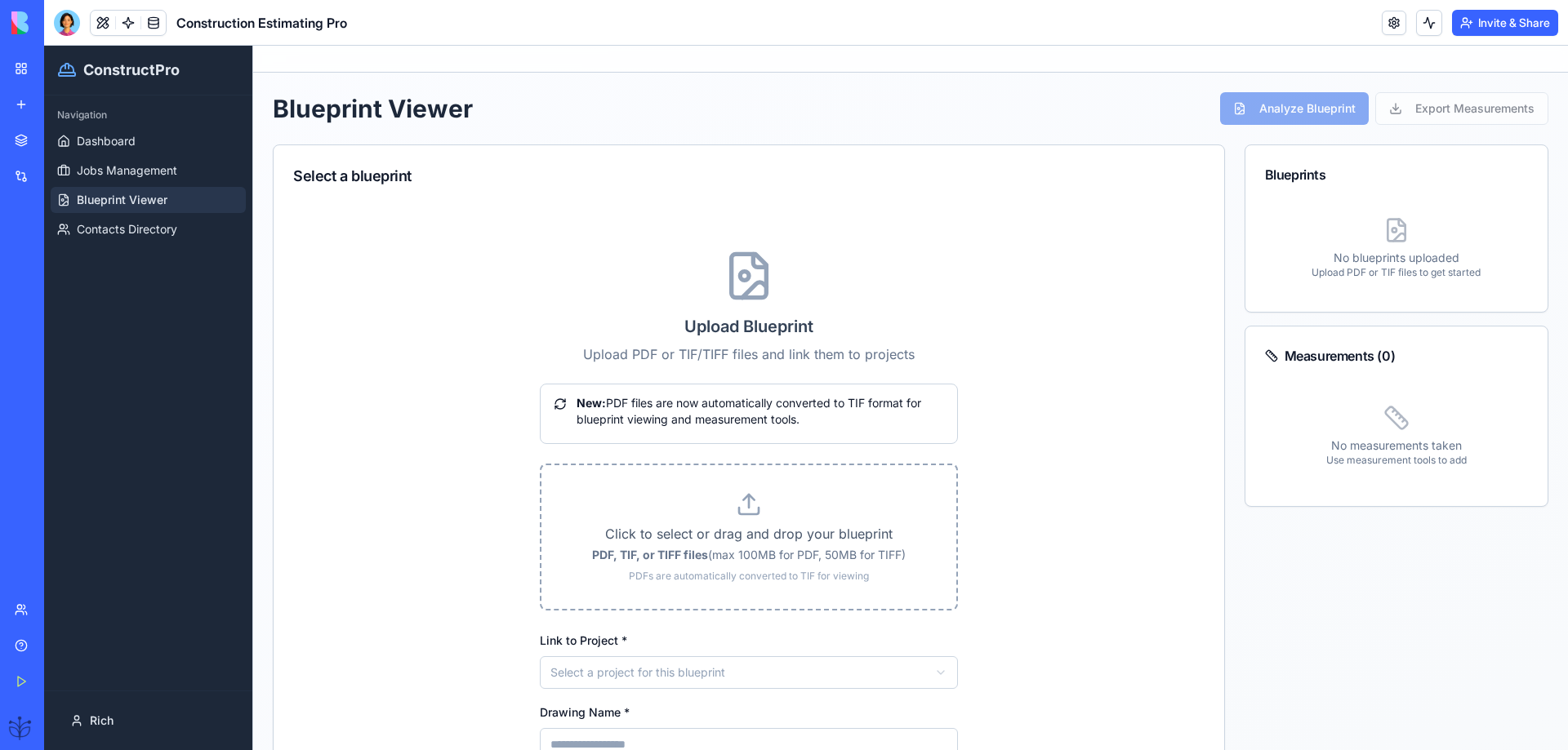
click at [752, 534] on p "Click to select or drag and drop your blueprint" at bounding box center [749, 534] width 363 height 20
click at [44, 46] on input "Click to select or drag and drop your blueprint PDF, TIF, or TIFF files (max 10…" at bounding box center [44, 46] width 0 height 0
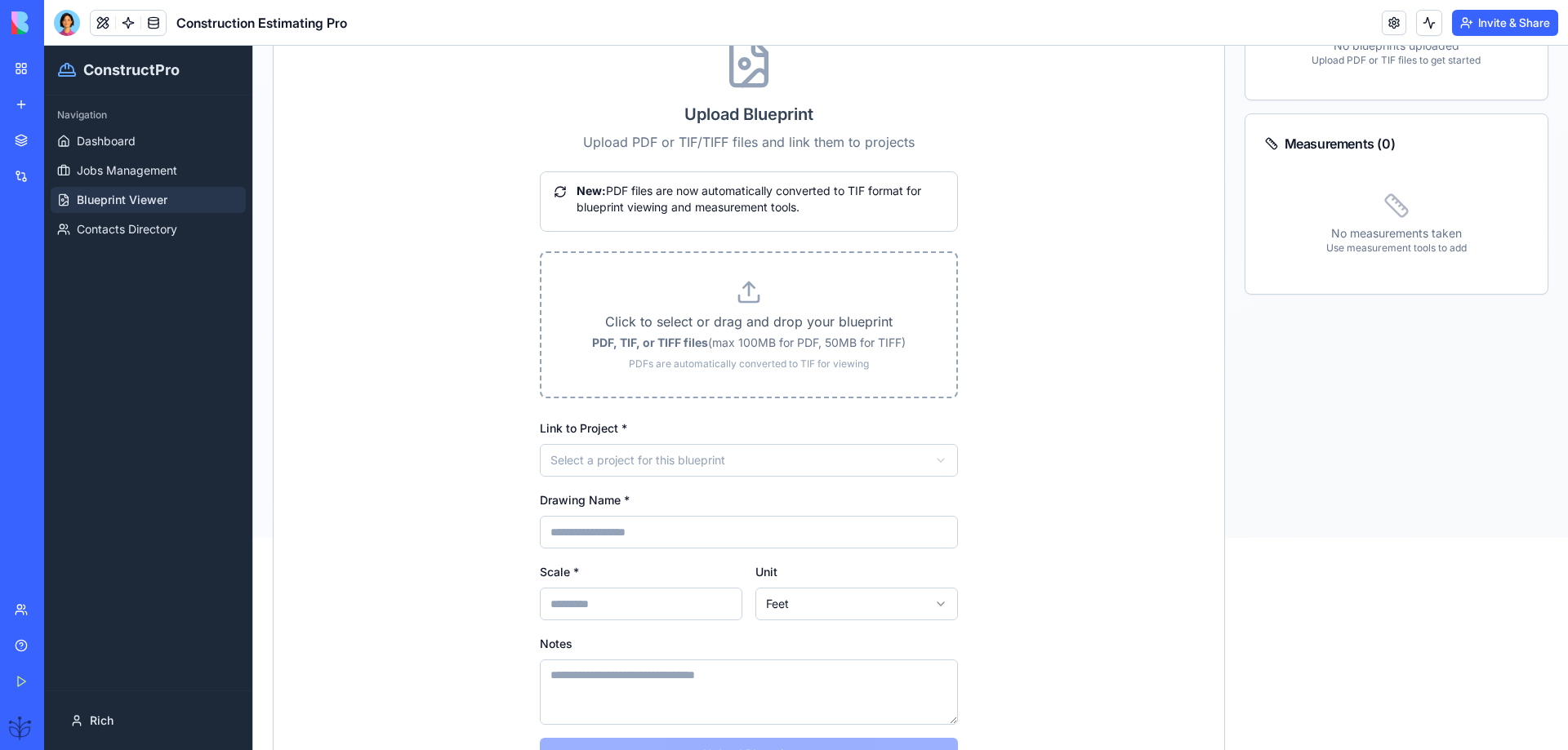
scroll to position [177, 0]
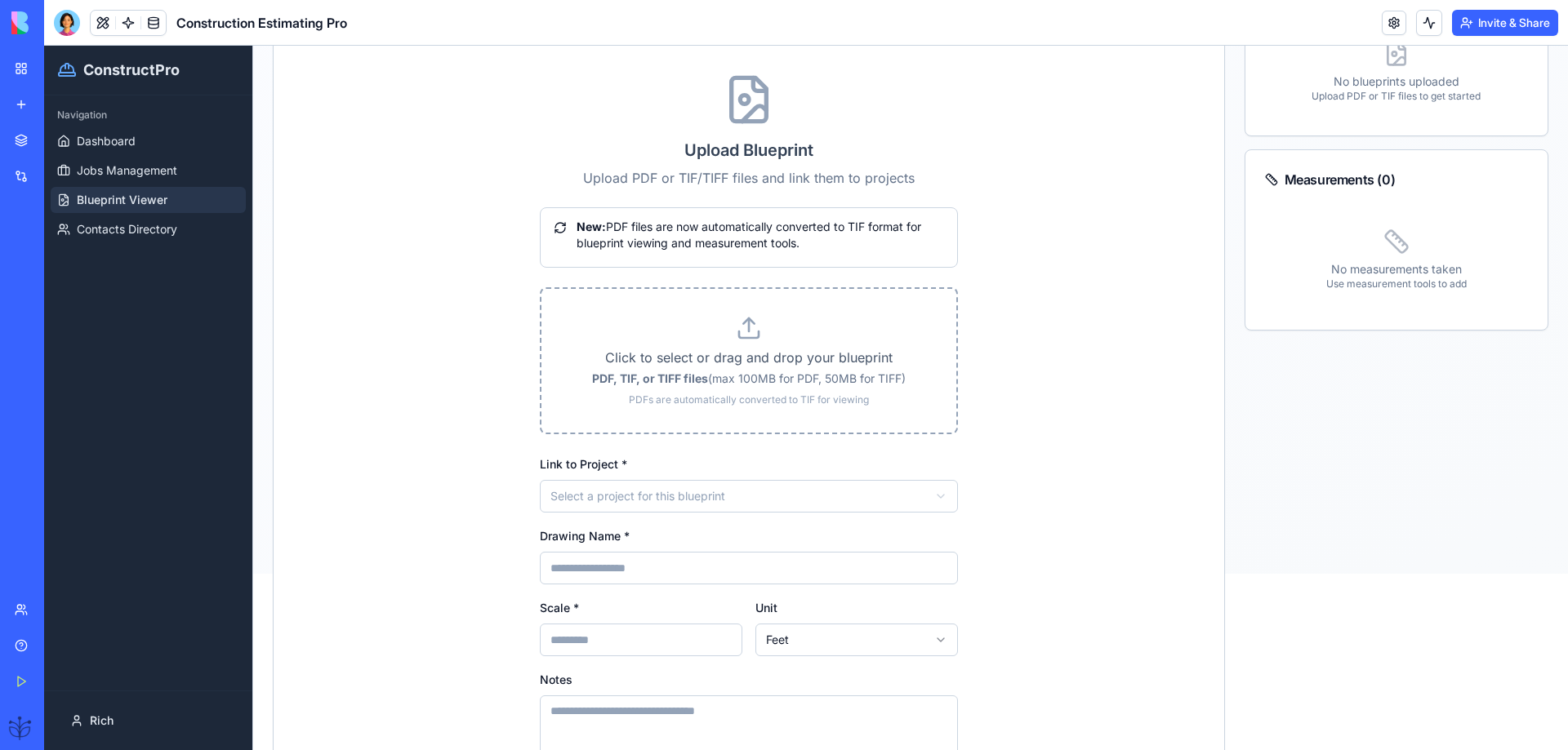
type input "**********"
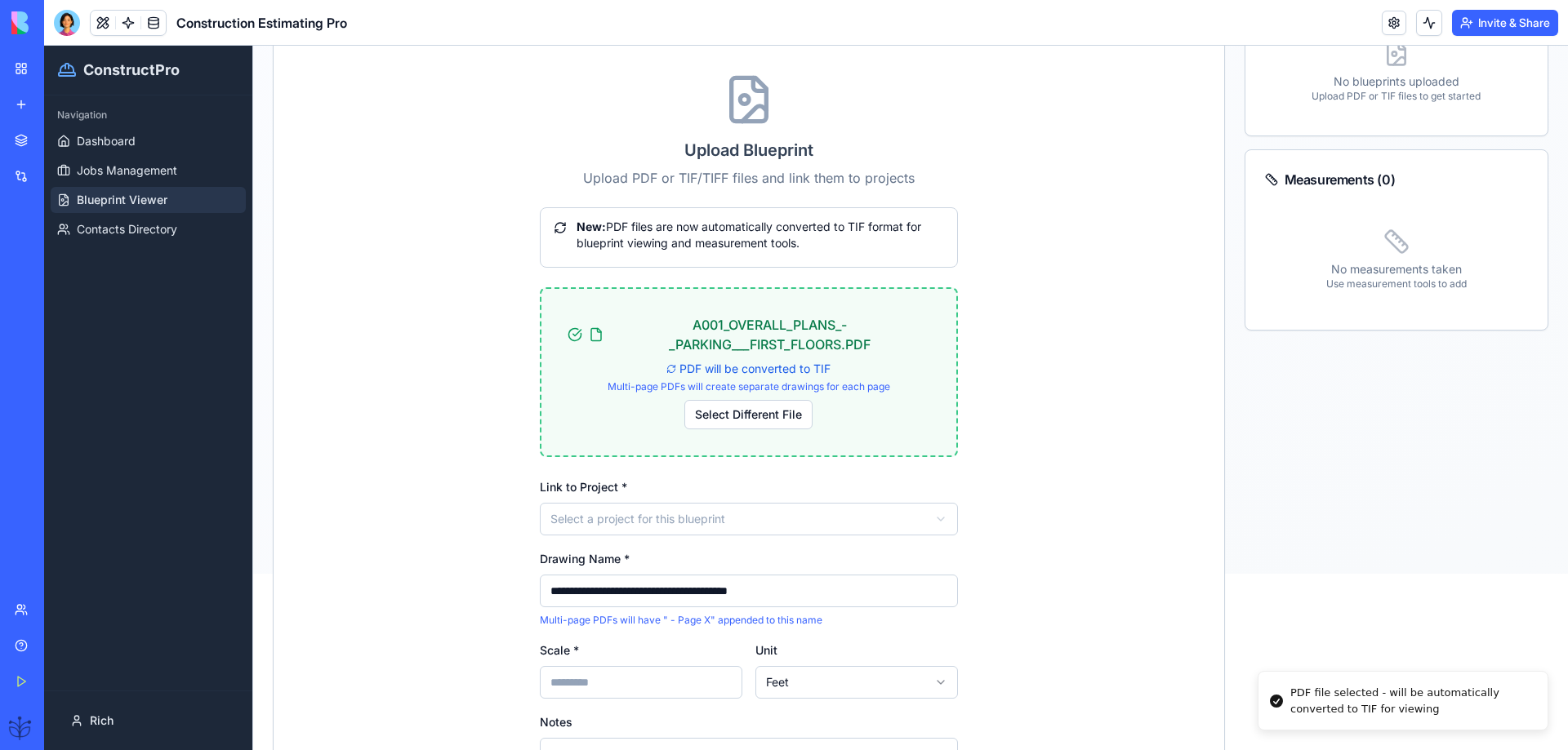
click at [693, 477] on div "Link to Project * Select a project for this blueprint" at bounding box center [749, 506] width 418 height 59
click at [638, 517] on html "**********" at bounding box center [806, 221] width 1524 height 704
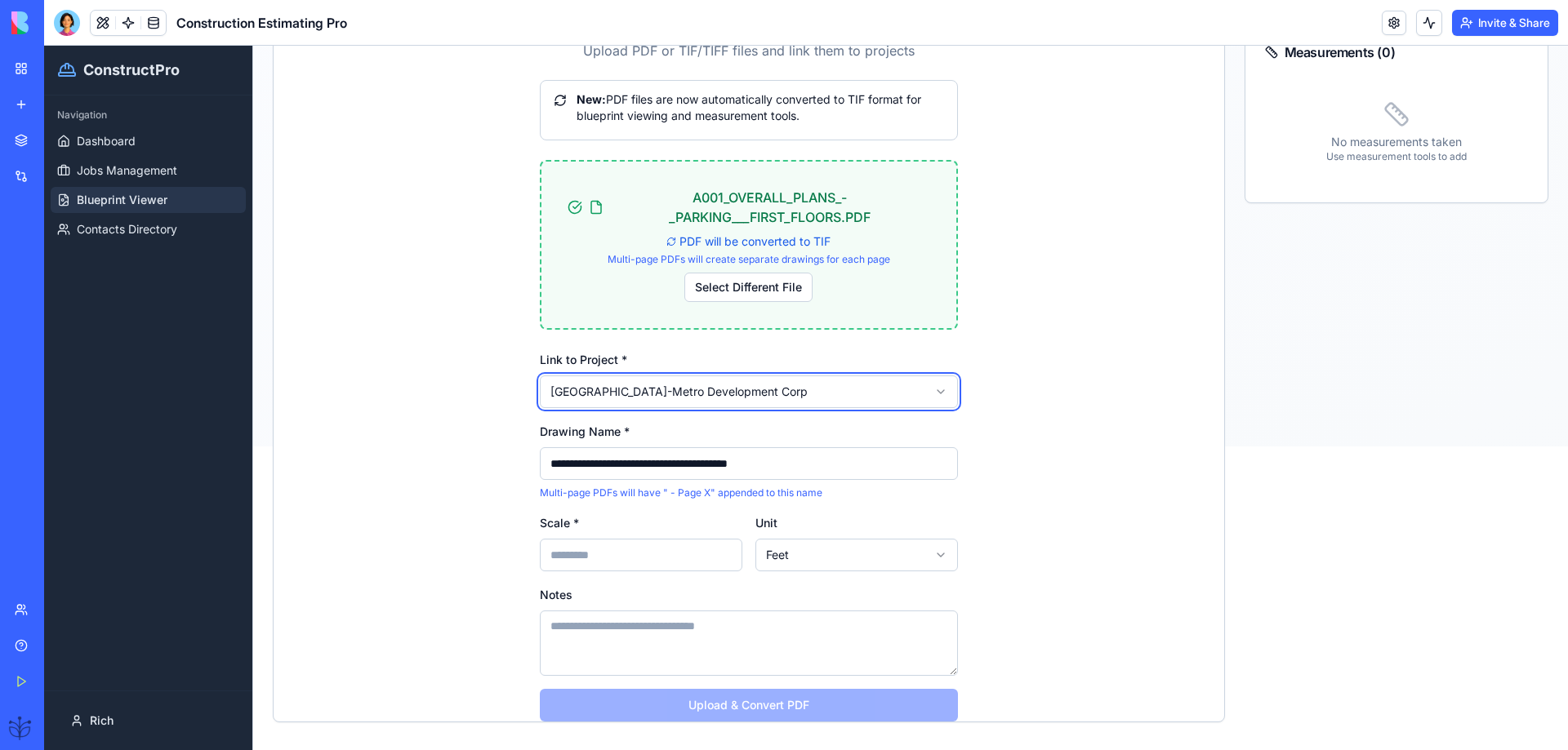
scroll to position [328, 0]
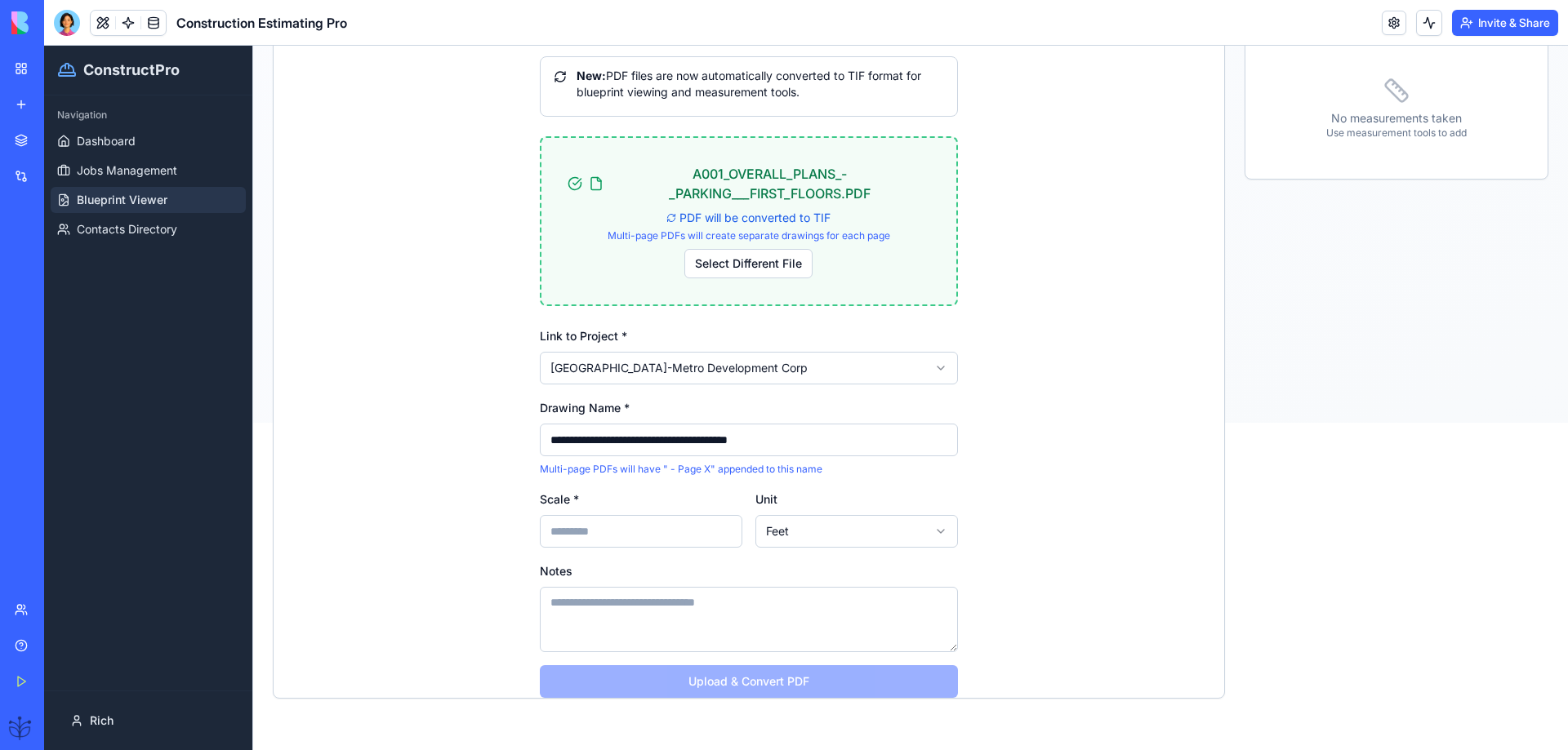
click at [626, 536] on input "Scale *" at bounding box center [641, 532] width 203 height 33
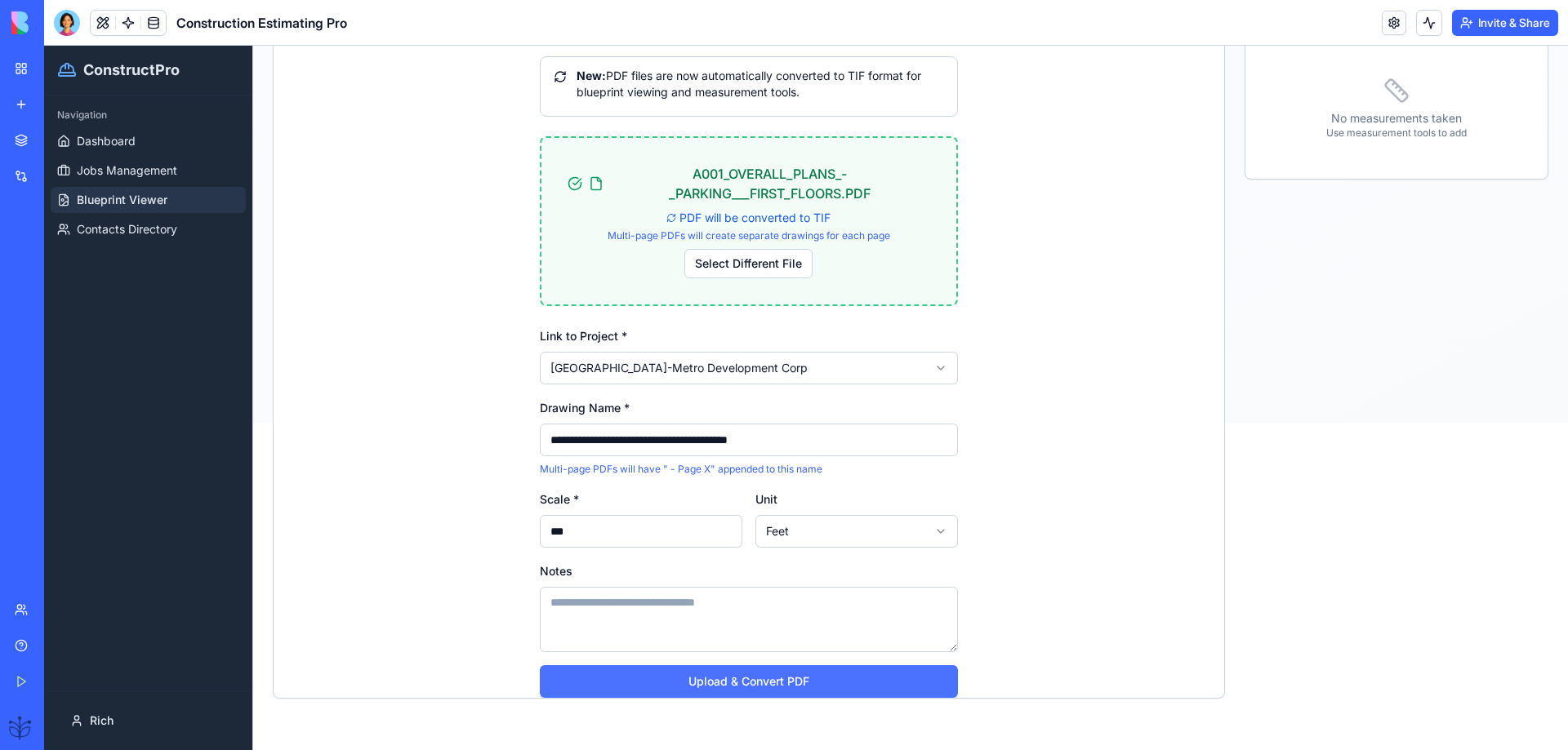
type input "***"
click at [769, 684] on button "Upload & Convert PDF" at bounding box center [749, 682] width 418 height 33
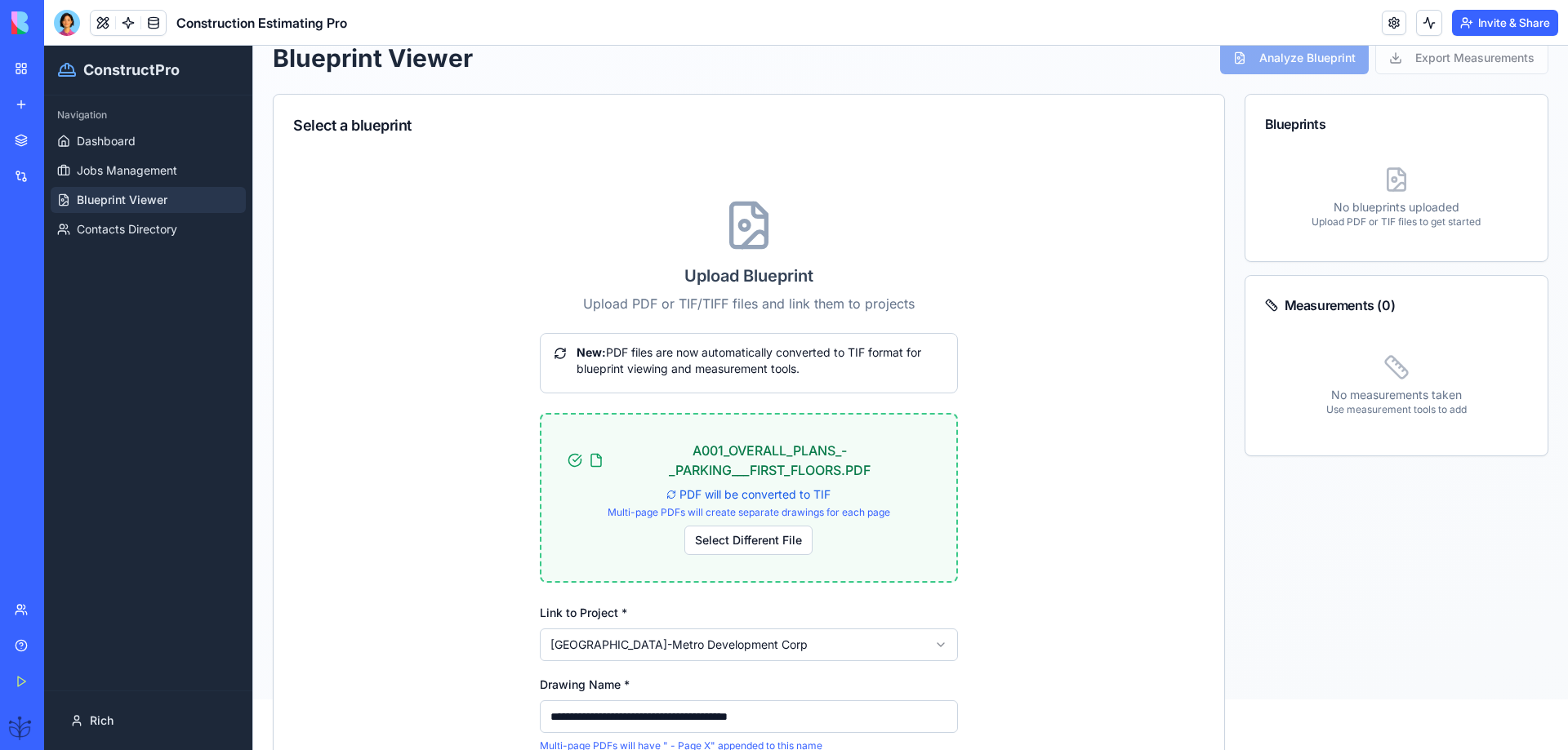
scroll to position [1, 0]
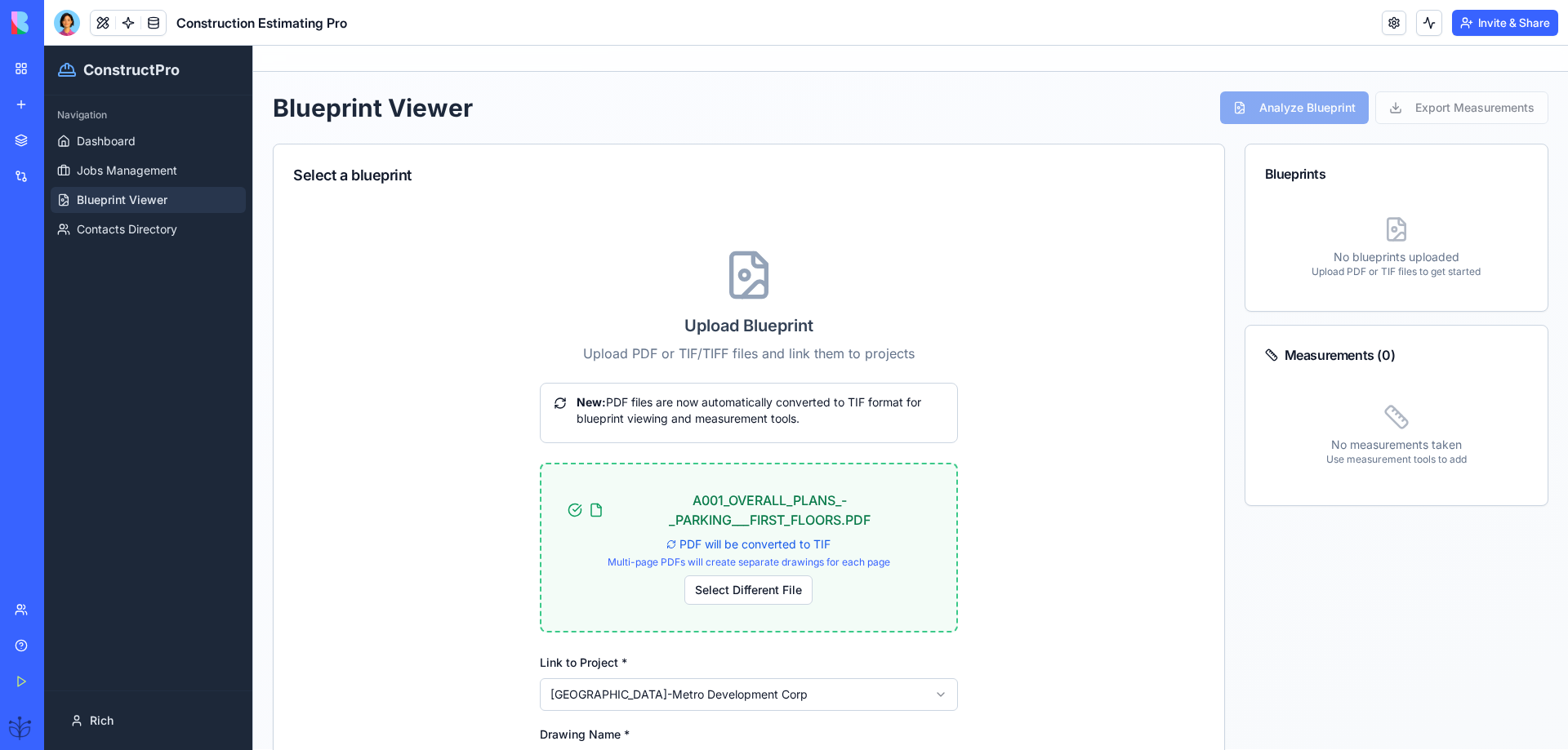
click at [79, 726] on button "Upgrade" at bounding box center [81, 728] width 61 height 26
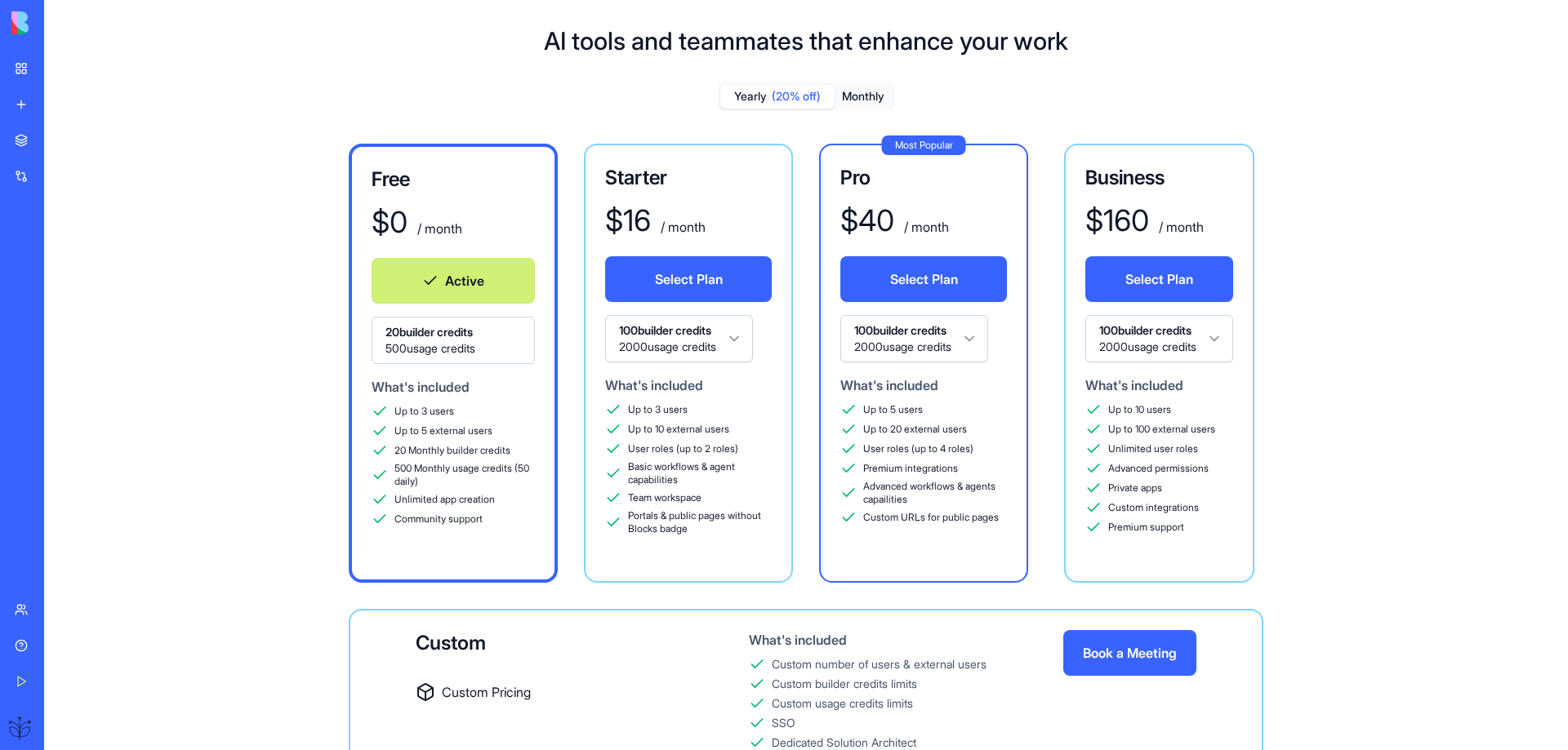
click at [55, 258] on div "Construction Estimating Pro" at bounding box center [37, 254] width 46 height 16
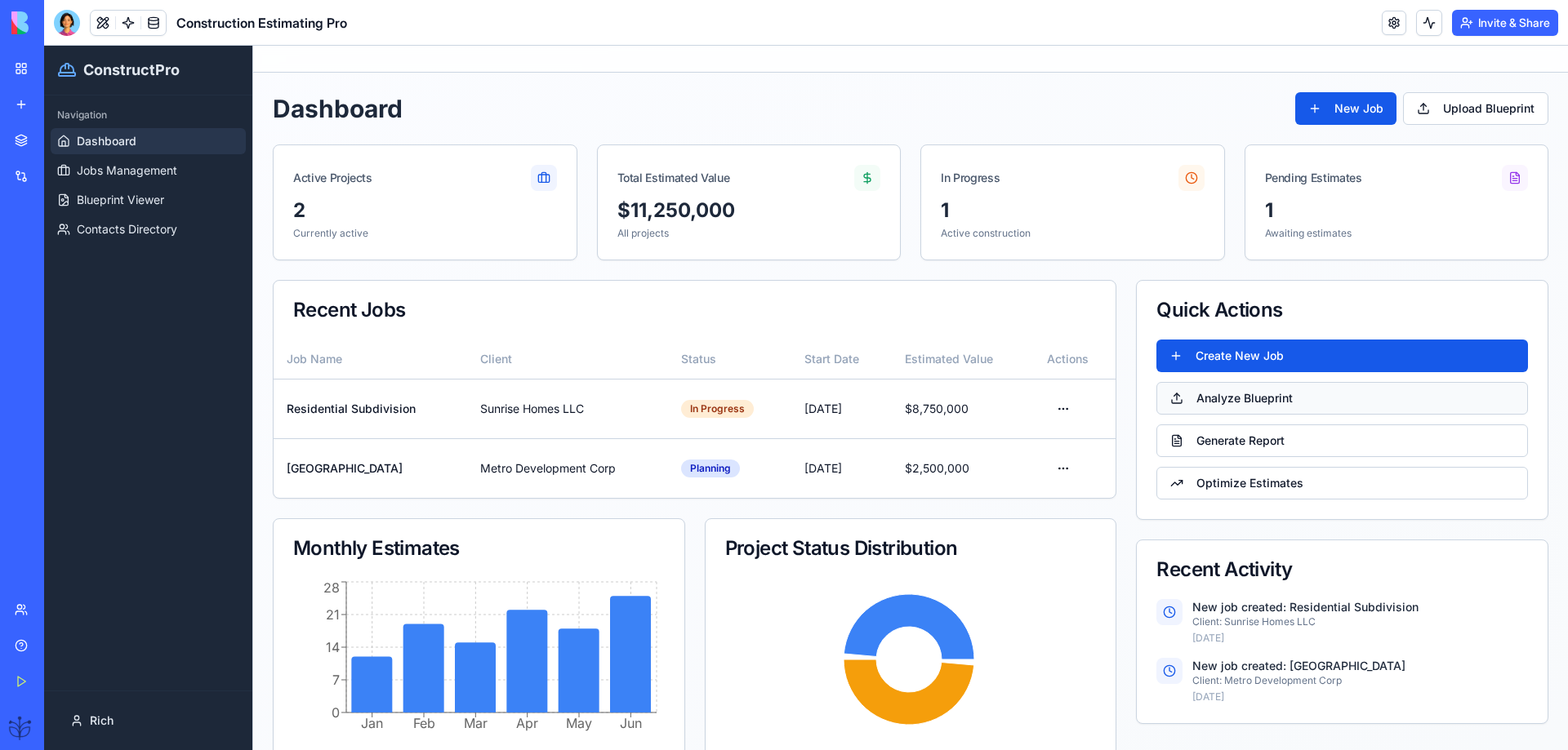
click at [1226, 386] on button "Analyze Blueprint" at bounding box center [1342, 398] width 372 height 33
click at [1213, 398] on button "Analyze Blueprint" at bounding box center [1342, 398] width 372 height 33
click at [1202, 402] on button "Analyze Blueprint" at bounding box center [1342, 398] width 372 height 33
click at [1198, 477] on button "Optimize Estimates" at bounding box center [1342, 484] width 372 height 33
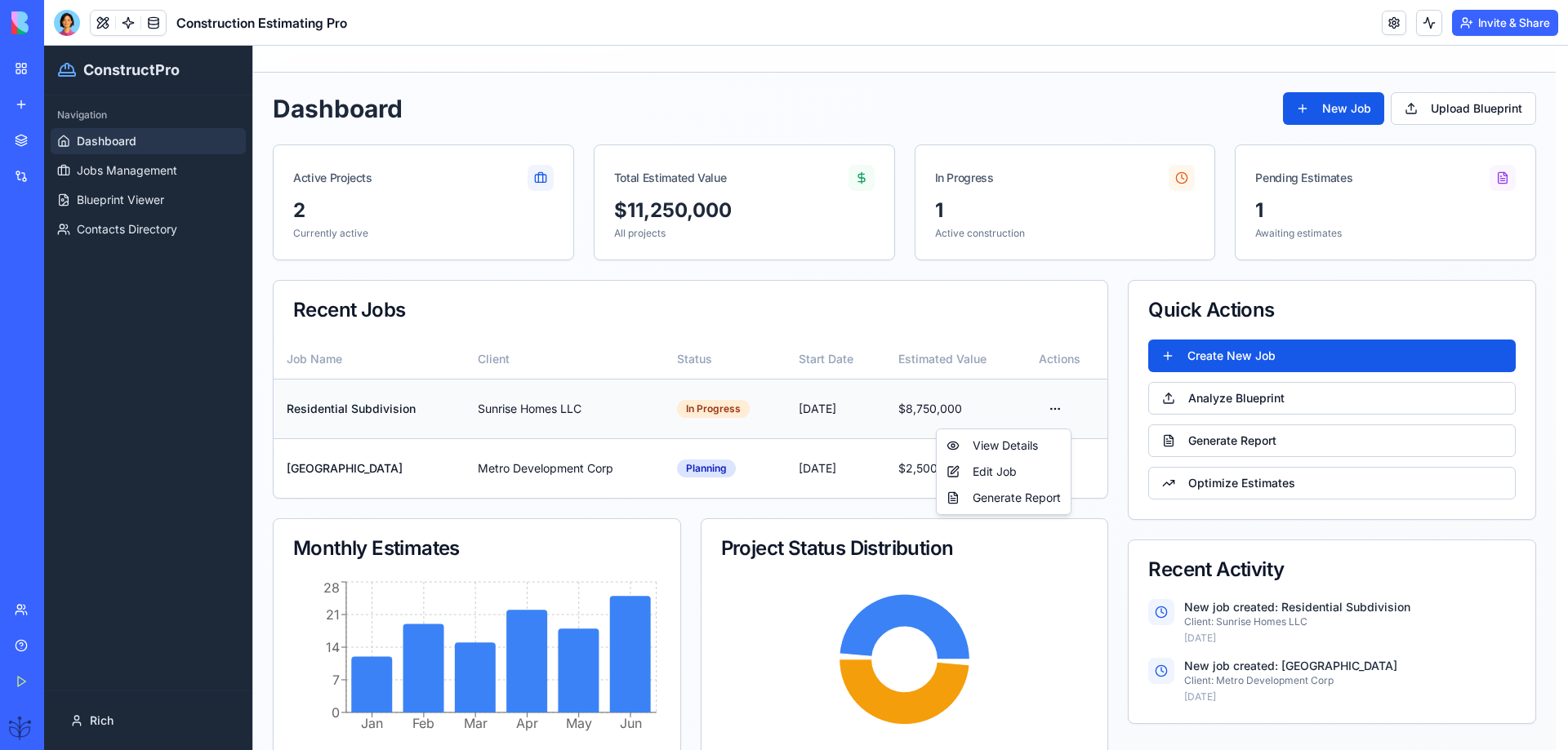
click at [1055, 407] on html "ConstructPro Navigation Dashboard Jobs Management Blueprint Viewer Contacts Dir…" at bounding box center [806, 427] width 1524 height 762
drag, startPoint x: 996, startPoint y: 438, endPoint x: 988, endPoint y: 442, distance: 8.9
click at [989, 442] on div "View Details" at bounding box center [1004, 446] width 128 height 26
click at [1052, 409] on html "ConstructPro Navigation Dashboard Jobs Management Blueprint Viewer Contacts Dir…" at bounding box center [806, 427] width 1524 height 762
click at [975, 473] on div "Edit Job" at bounding box center [1004, 472] width 128 height 26
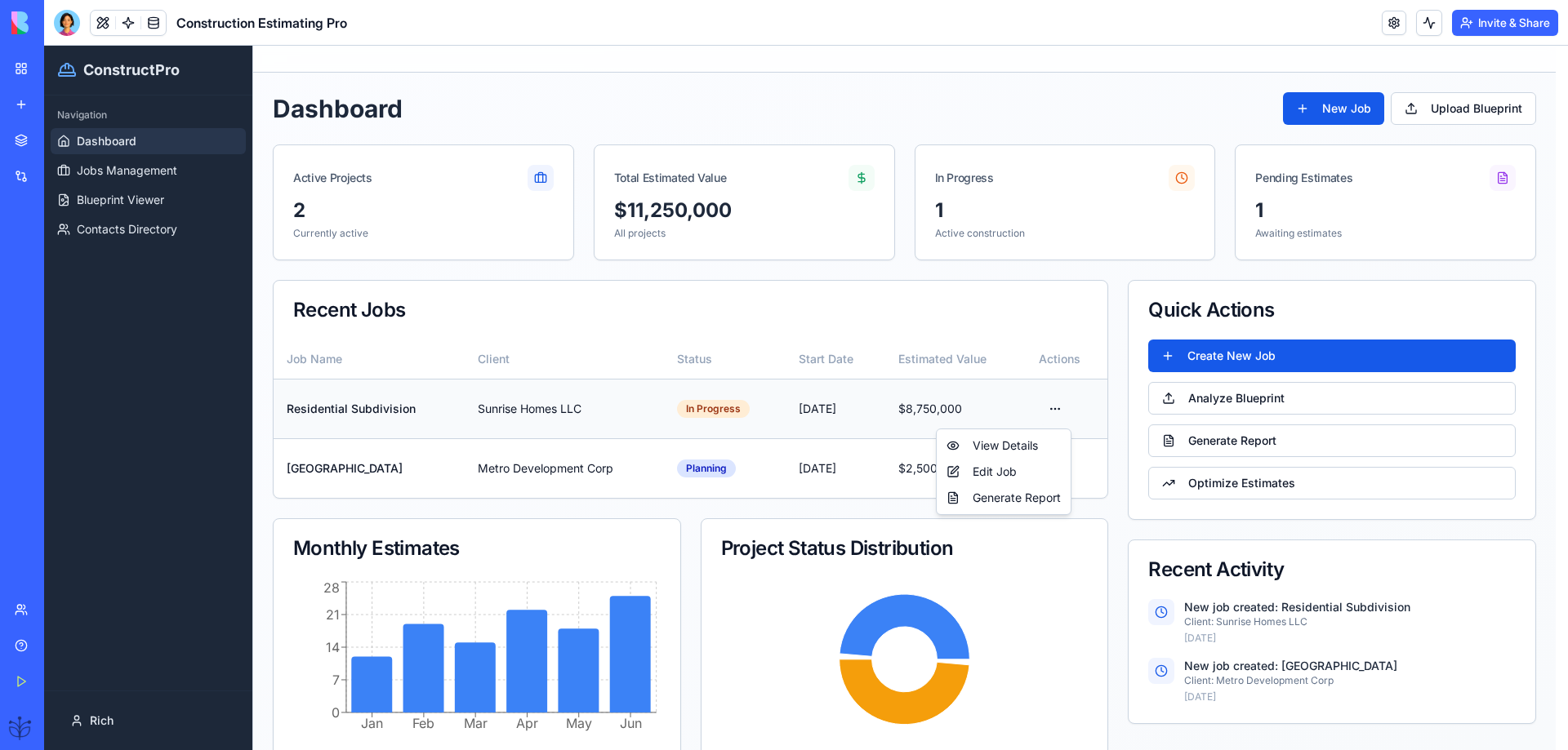
click at [1049, 409] on html "ConstructPro Navigation Dashboard Jobs Management Blueprint Viewer Contacts Dir…" at bounding box center [806, 427] width 1524 height 762
click at [983, 502] on div "Generate Report" at bounding box center [1004, 498] width 128 height 26
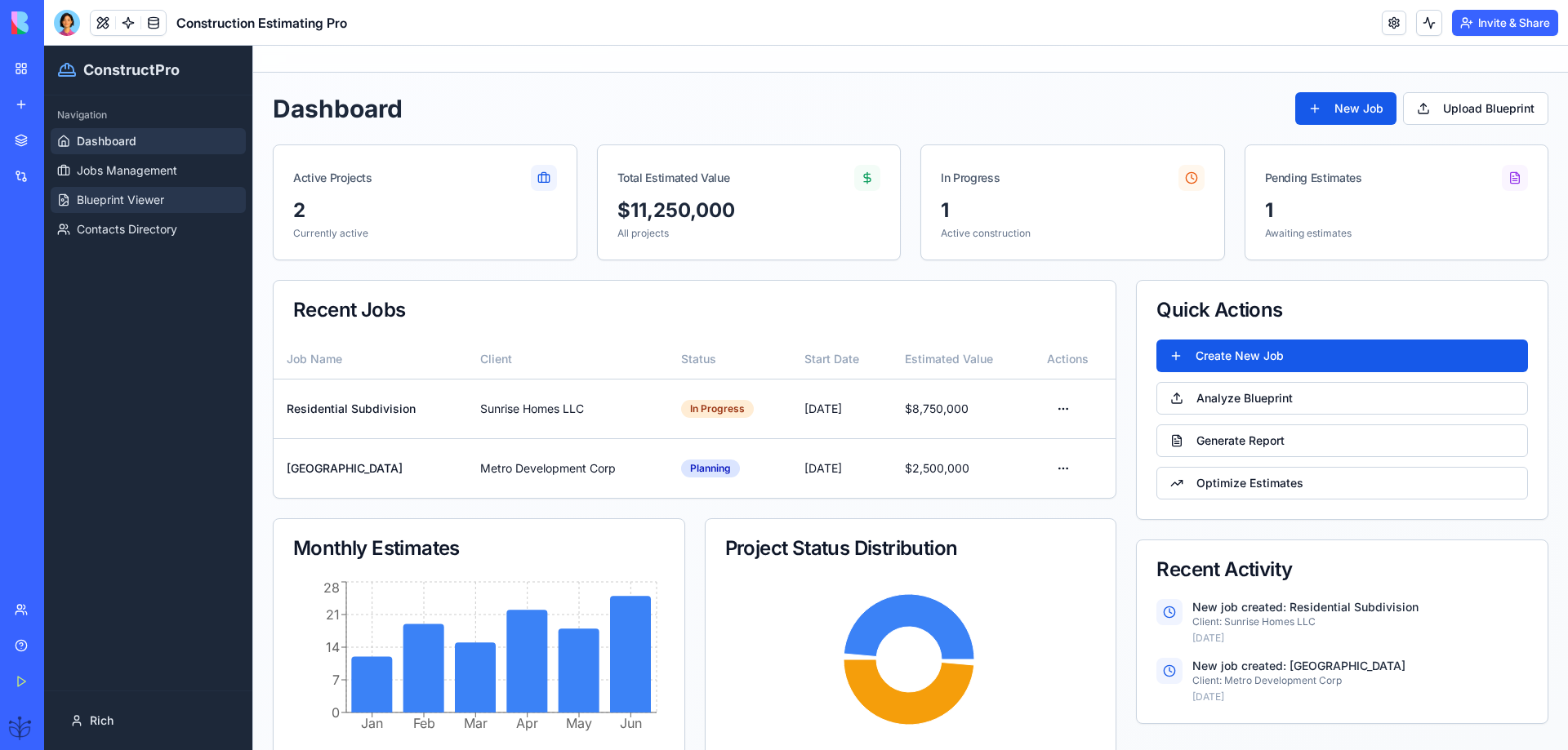
click at [92, 200] on span "Blueprint Viewer" at bounding box center [120, 200] width 87 height 16
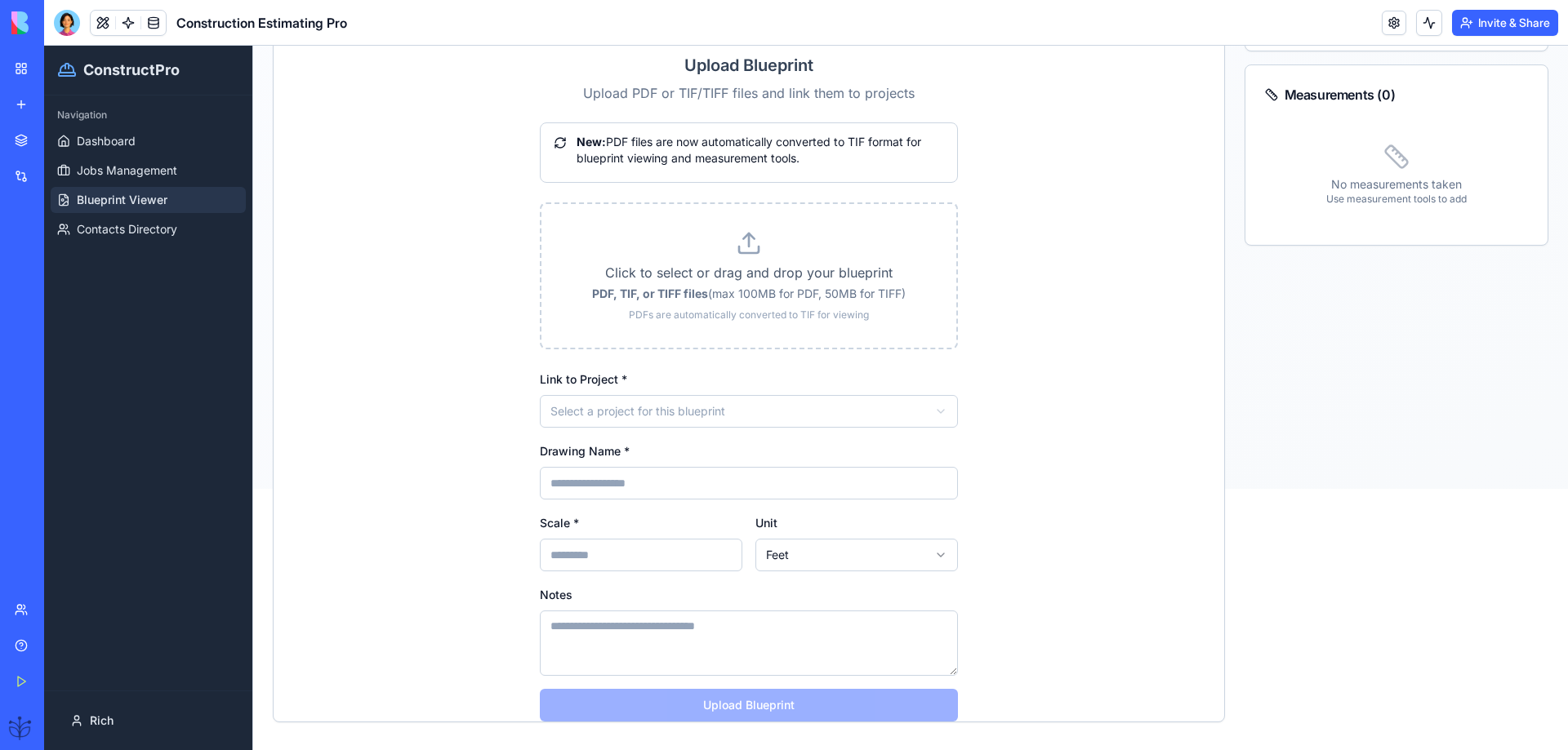
scroll to position [285, 0]
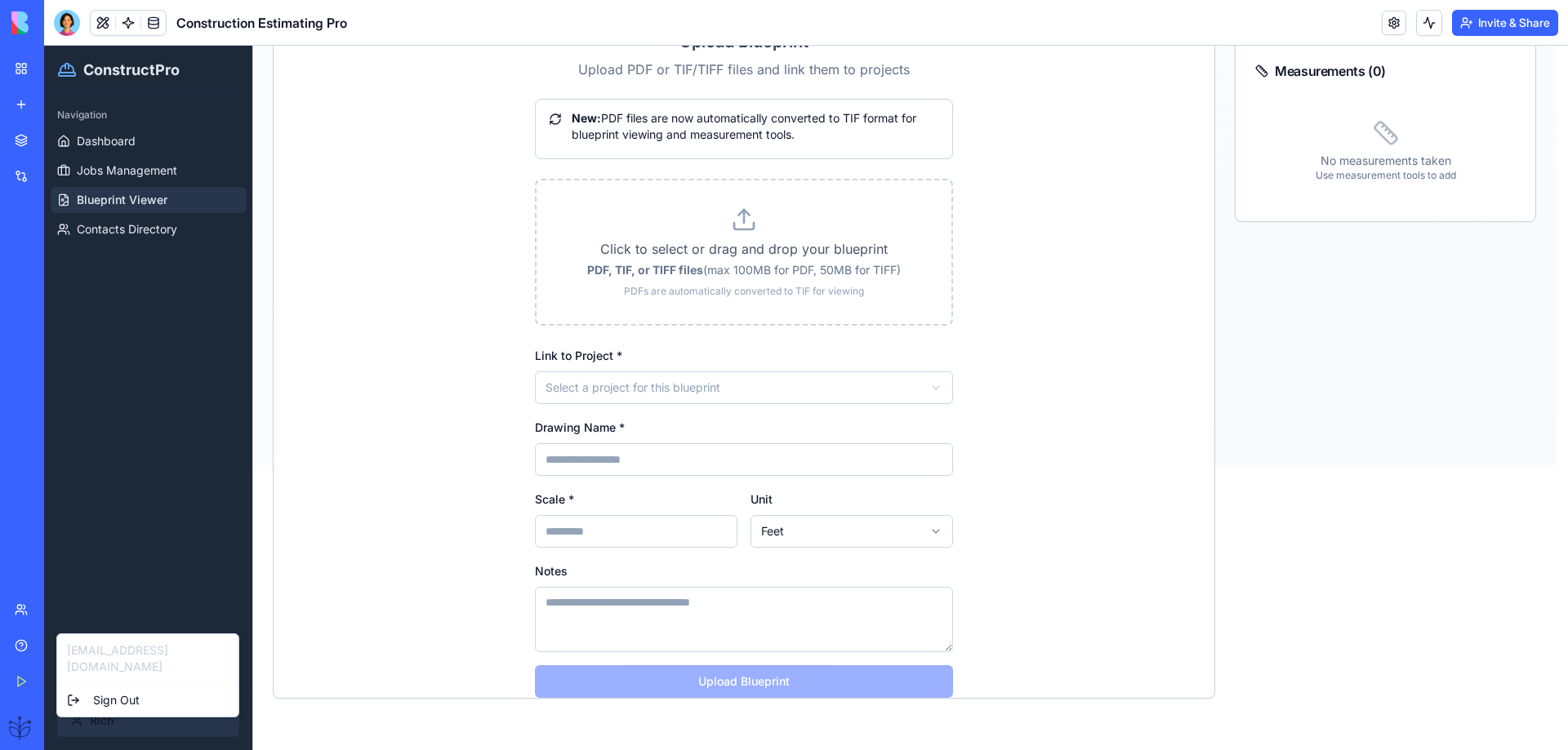
click at [96, 466] on html "ConstructPro Navigation Dashboard Jobs Management Blueprint Viewer Contacts Dir…" at bounding box center [806, 112] width 1524 height 704
click at [120, 226] on html "ConstructPro Navigation Dashboard Jobs Management Blueprint Viewer Contacts Dir…" at bounding box center [806, 112] width 1524 height 704
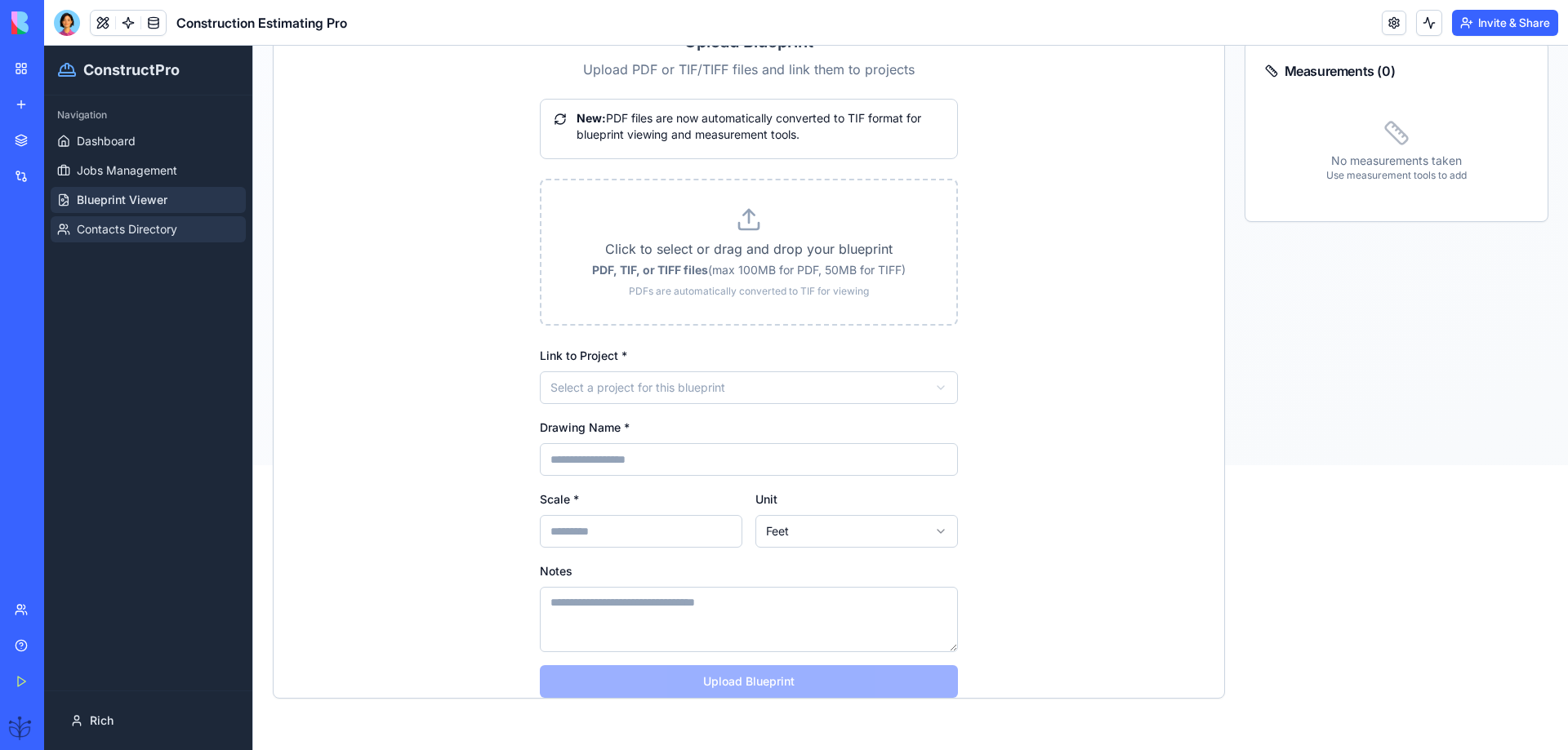
click at [106, 231] on span "Contacts Directory" at bounding box center [127, 229] width 100 height 16
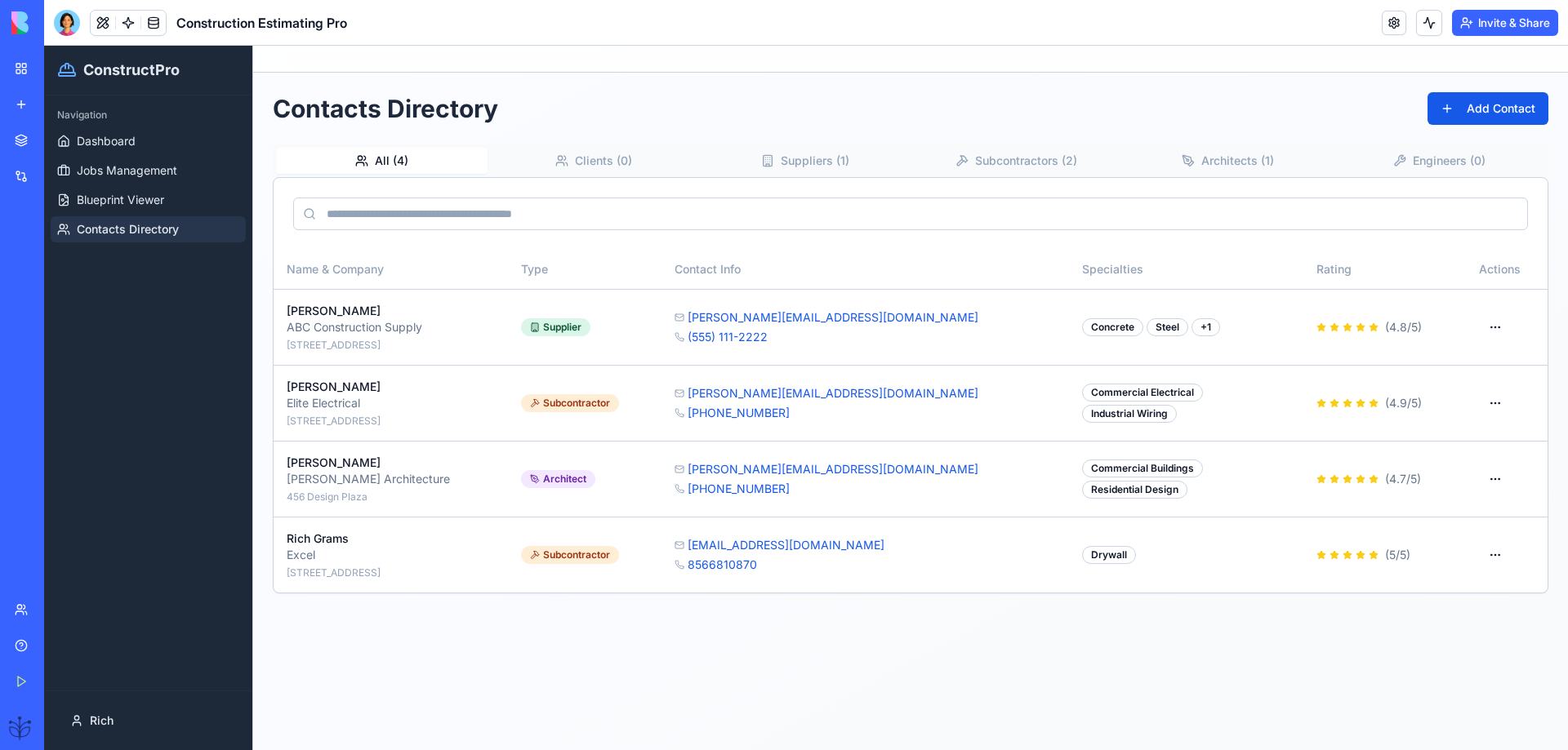
click at [58, 182] on div "Integrations" at bounding box center [49, 176] width 22 height 16
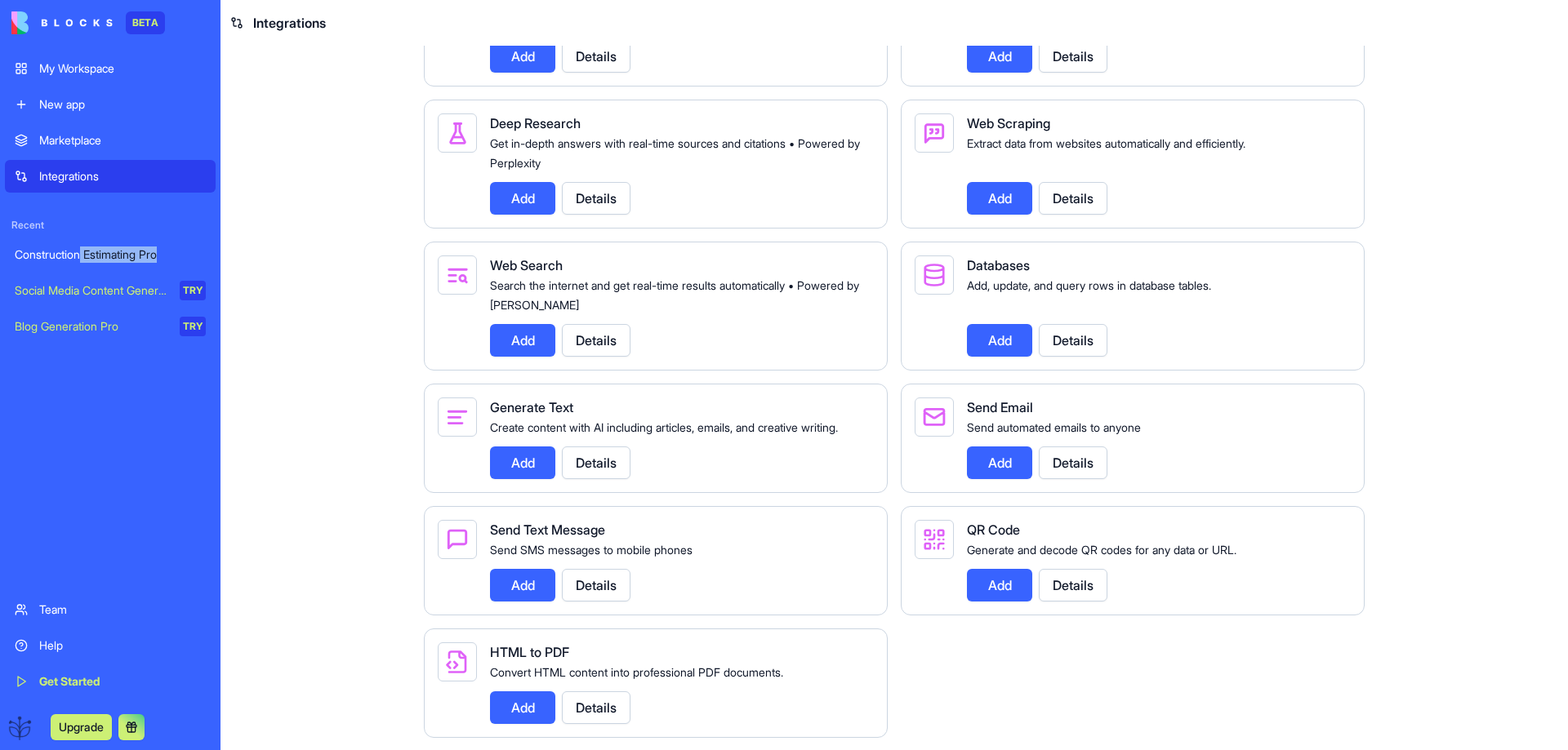
scroll to position [1874, 0]
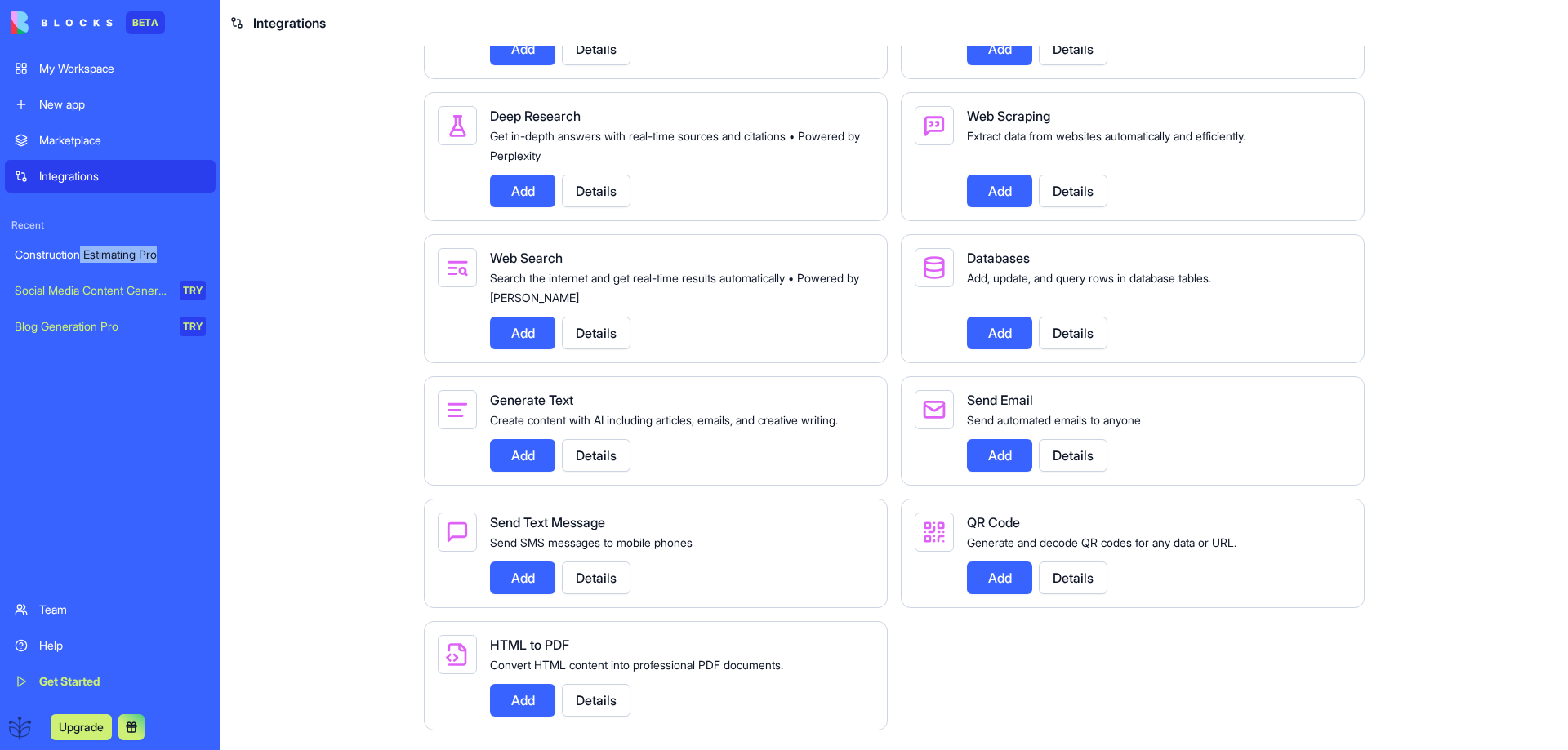
click at [48, 256] on div "Construction Estimating Pro" at bounding box center [110, 254] width 191 height 16
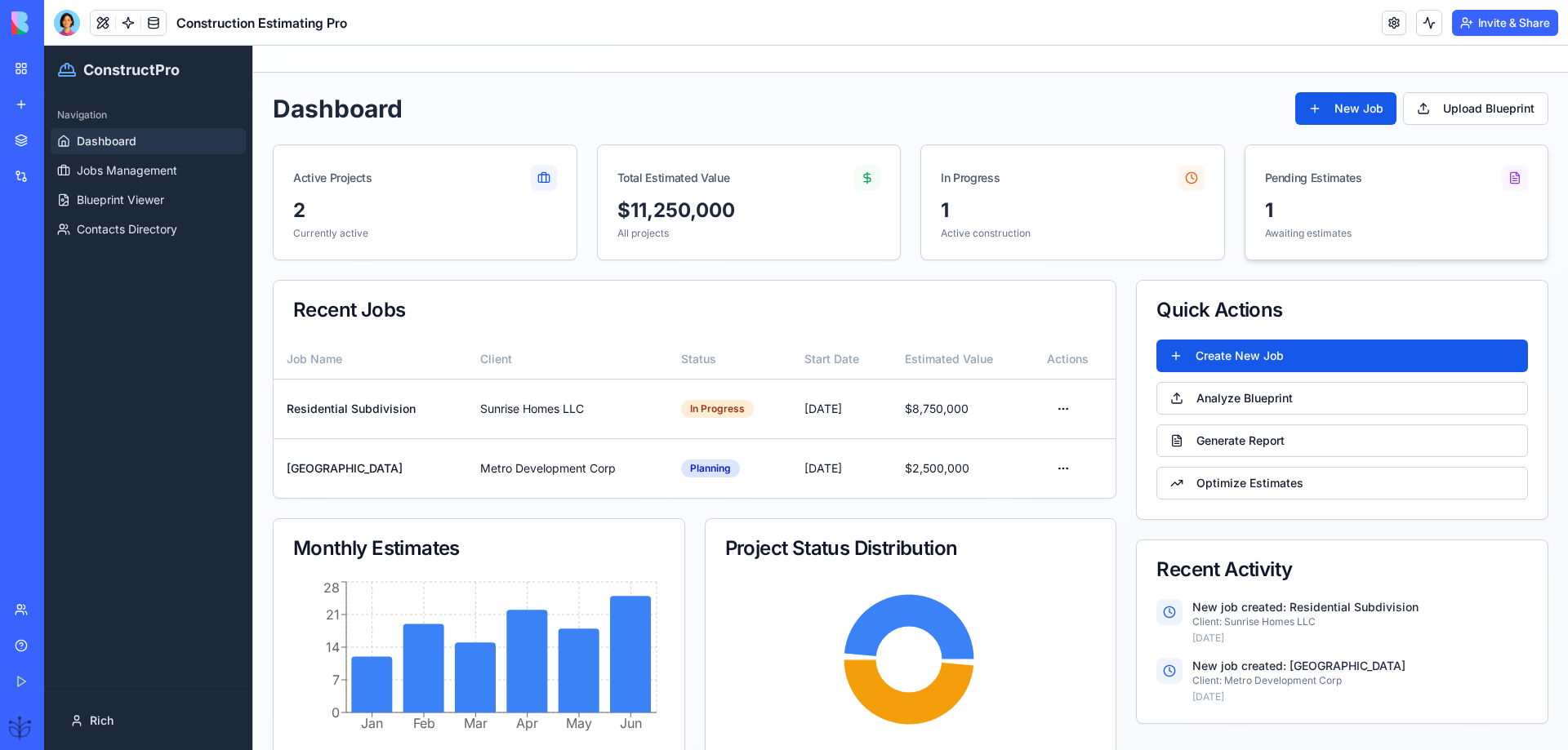
click at [1502, 185] on div at bounding box center [1515, 178] width 26 height 26
click at [1502, 186] on div at bounding box center [1515, 178] width 26 height 26
click at [84, 727] on button at bounding box center [70, 728] width 26 height 26
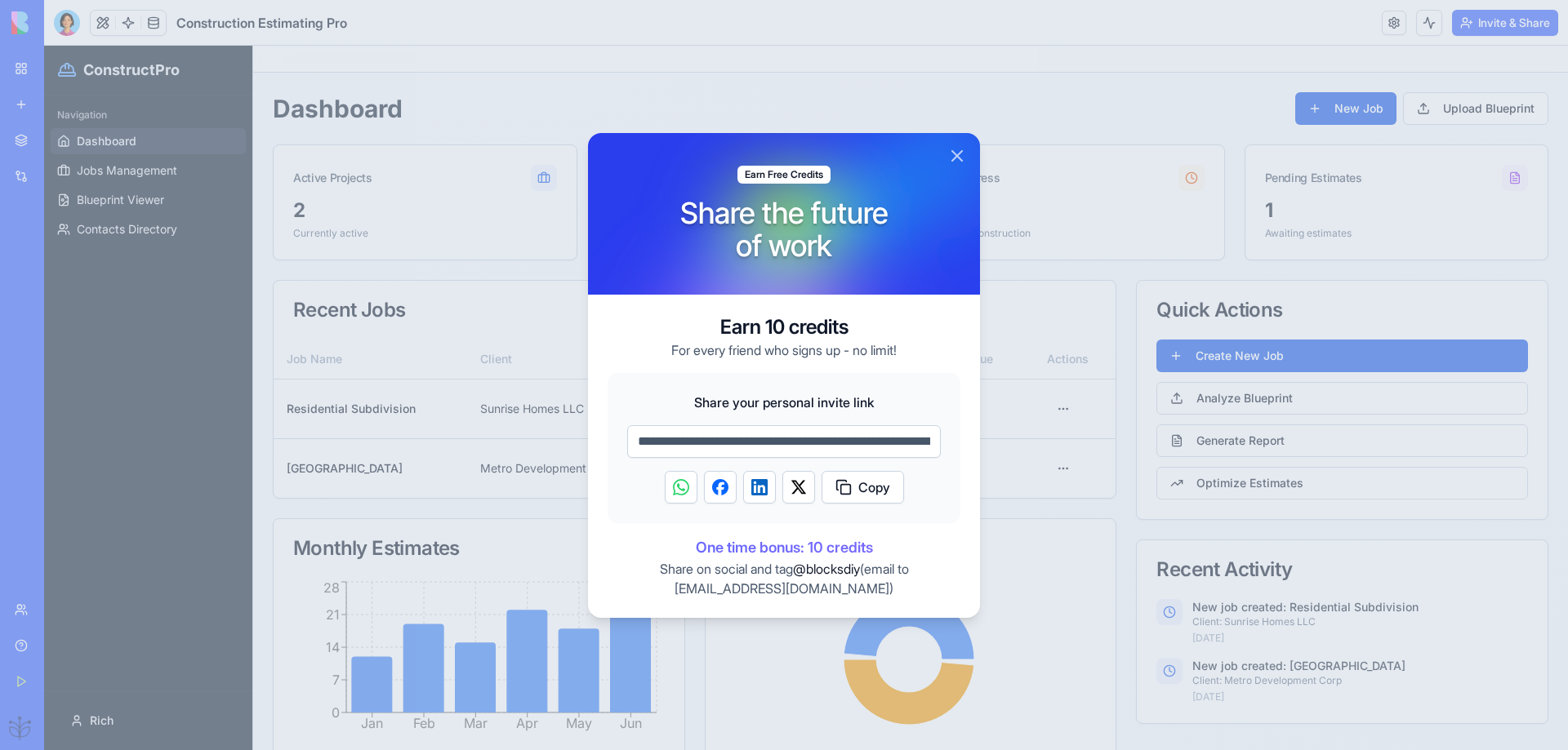
click at [951, 157] on button "Close" at bounding box center [957, 156] width 20 height 20
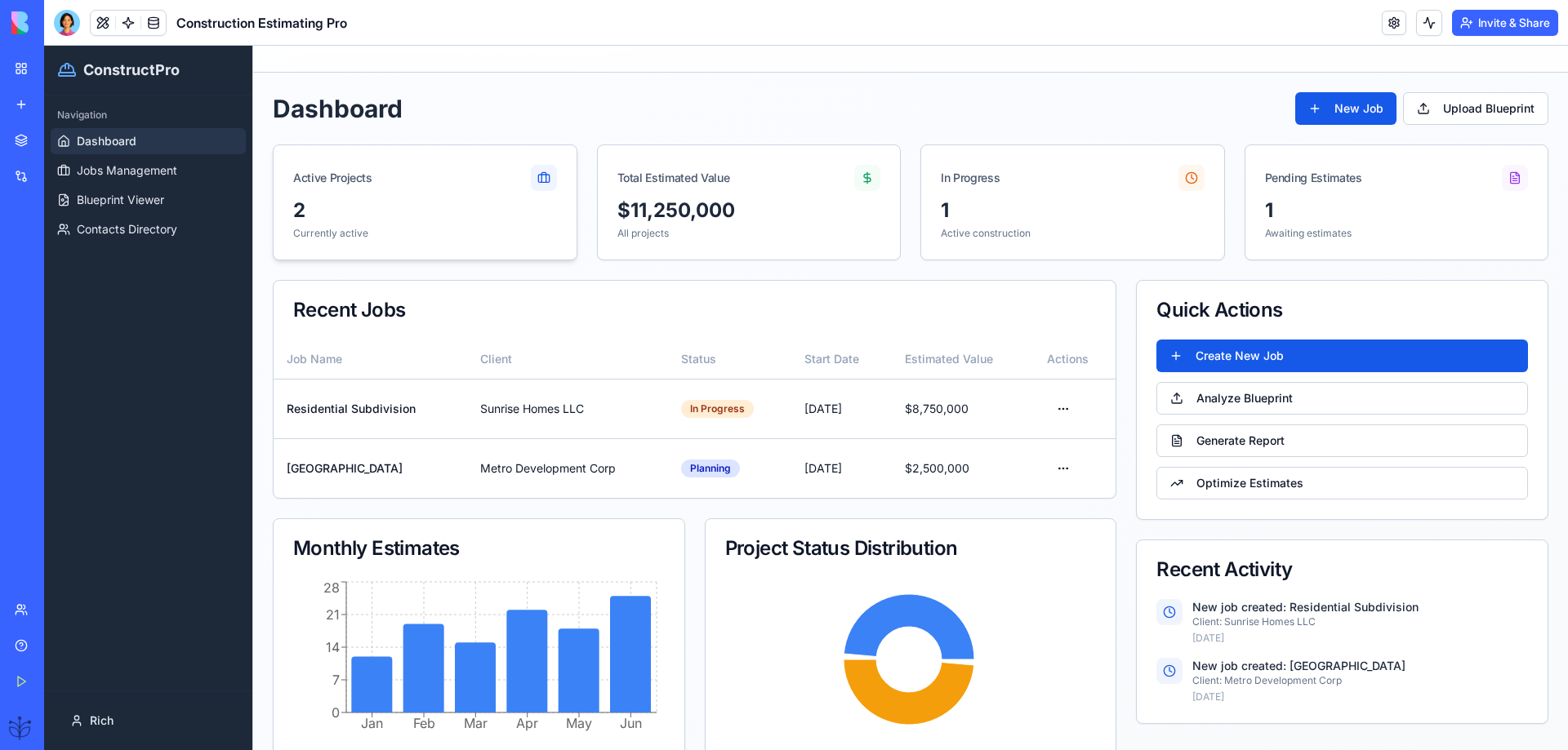
click at [537, 177] on icon at bounding box center [543, 178] width 13 height 13
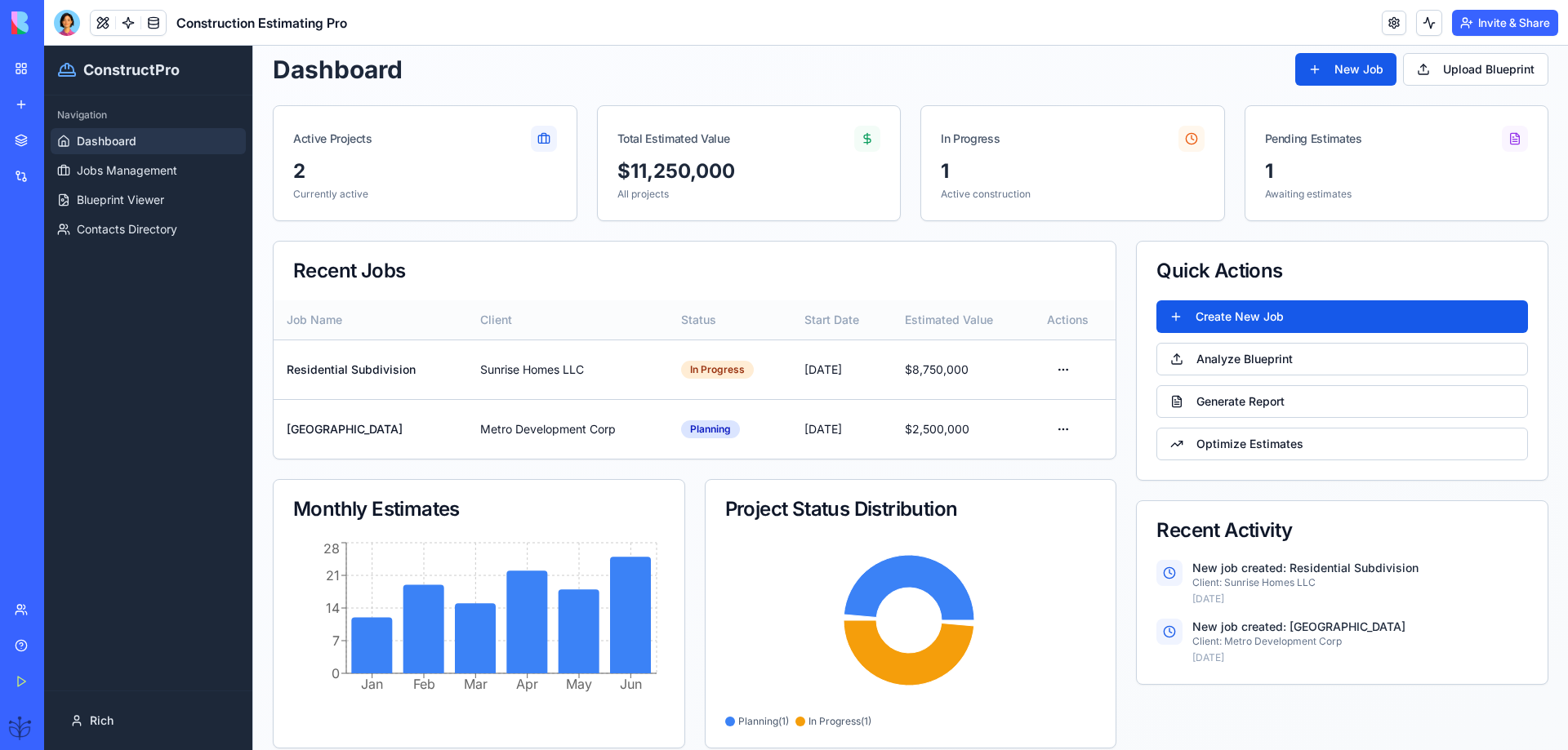
scroll to position [57, 0]
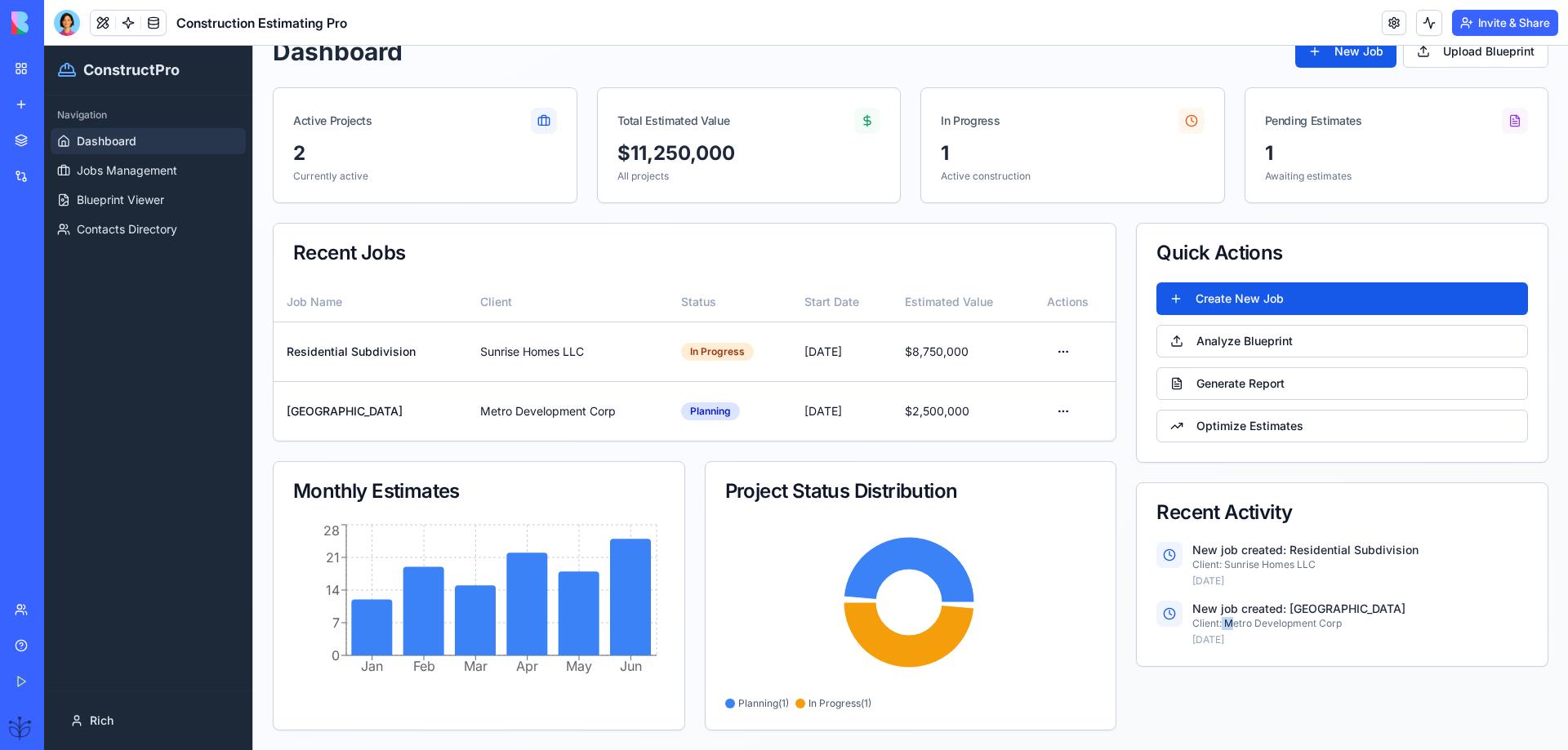
click at [1216, 628] on p "Client: Metro Development Corp" at bounding box center [1360, 623] width 336 height 13
click at [1199, 641] on p "[DATE]" at bounding box center [1360, 640] width 336 height 13
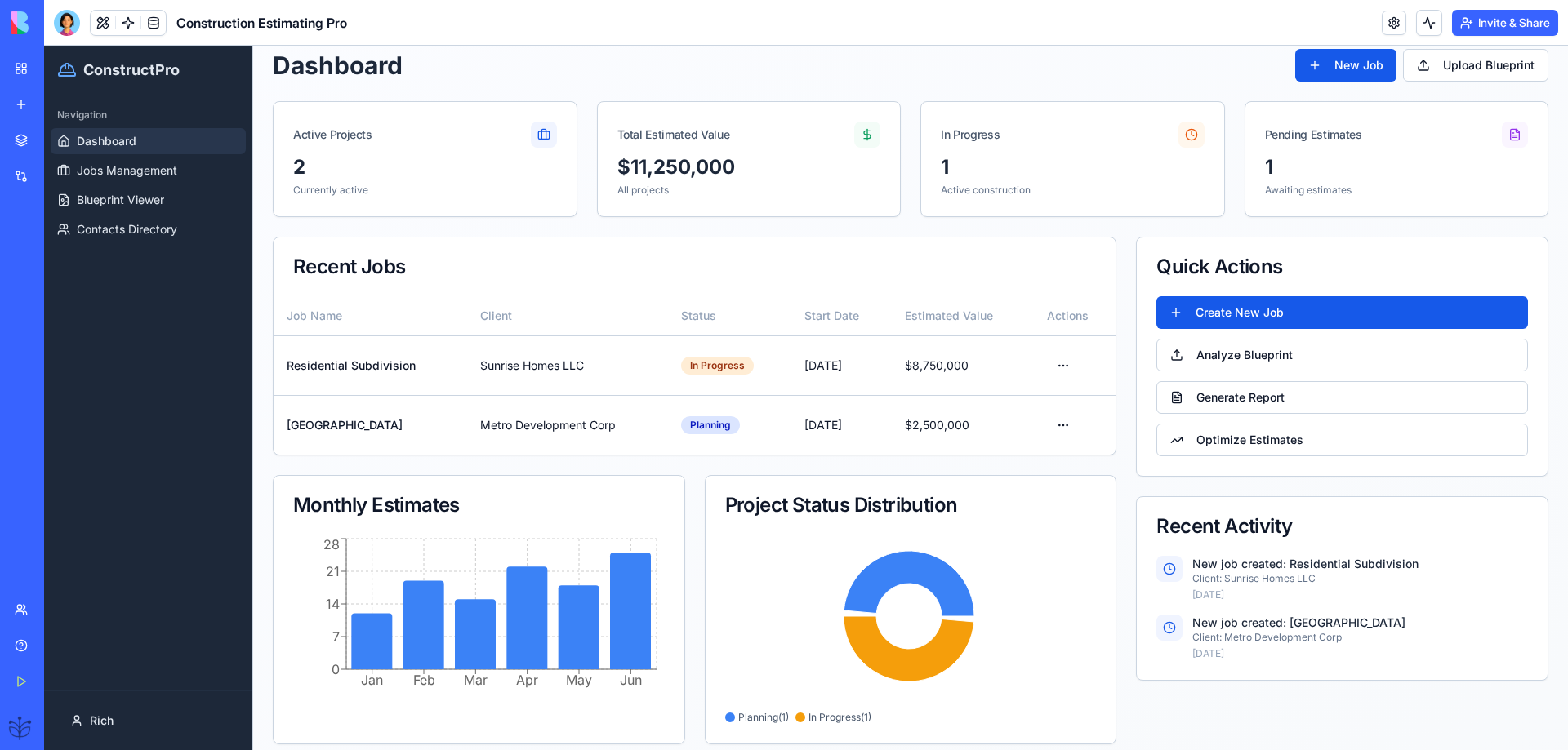
scroll to position [0, 0]
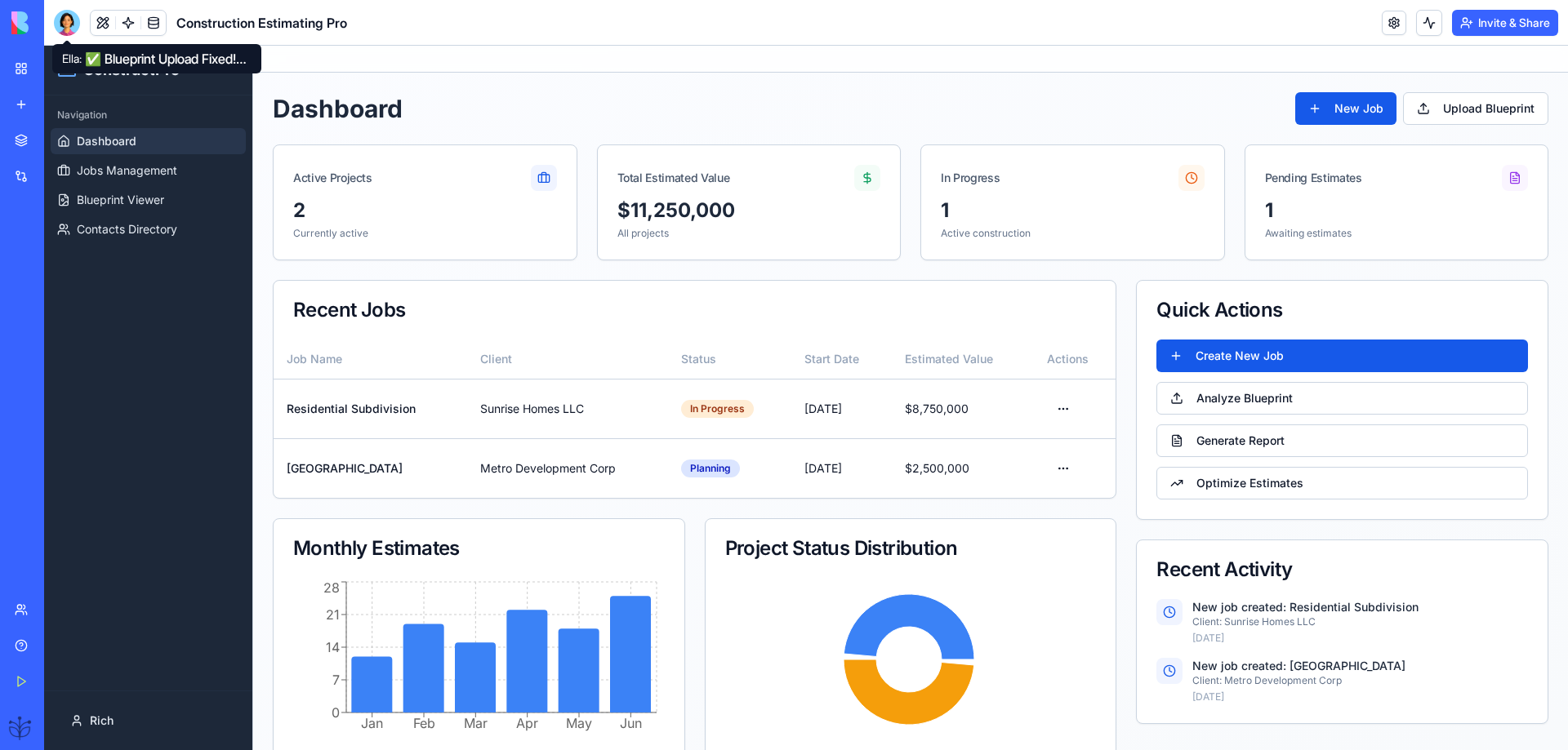
click at [60, 18] on div at bounding box center [67, 22] width 26 height 26
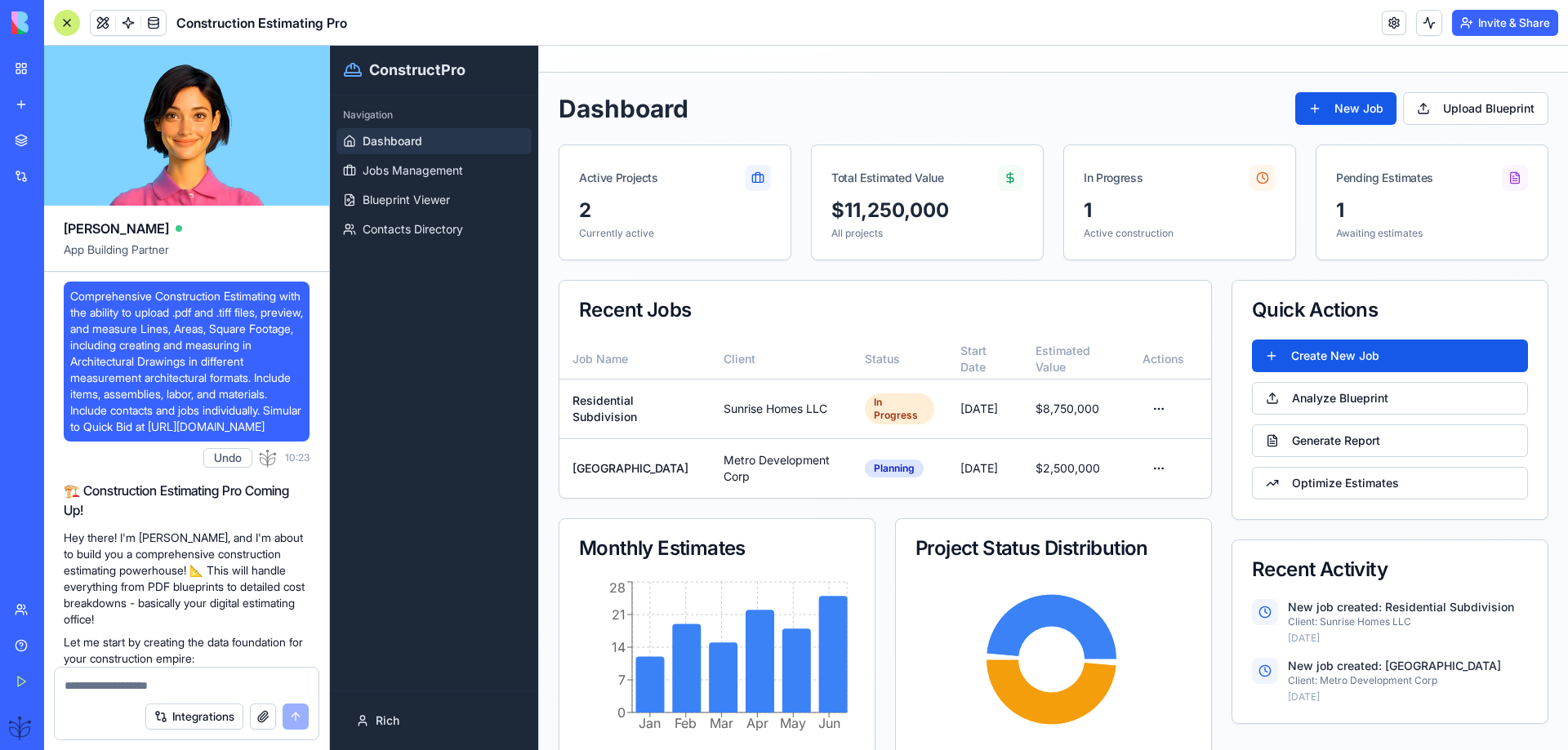
scroll to position [6930, 0]
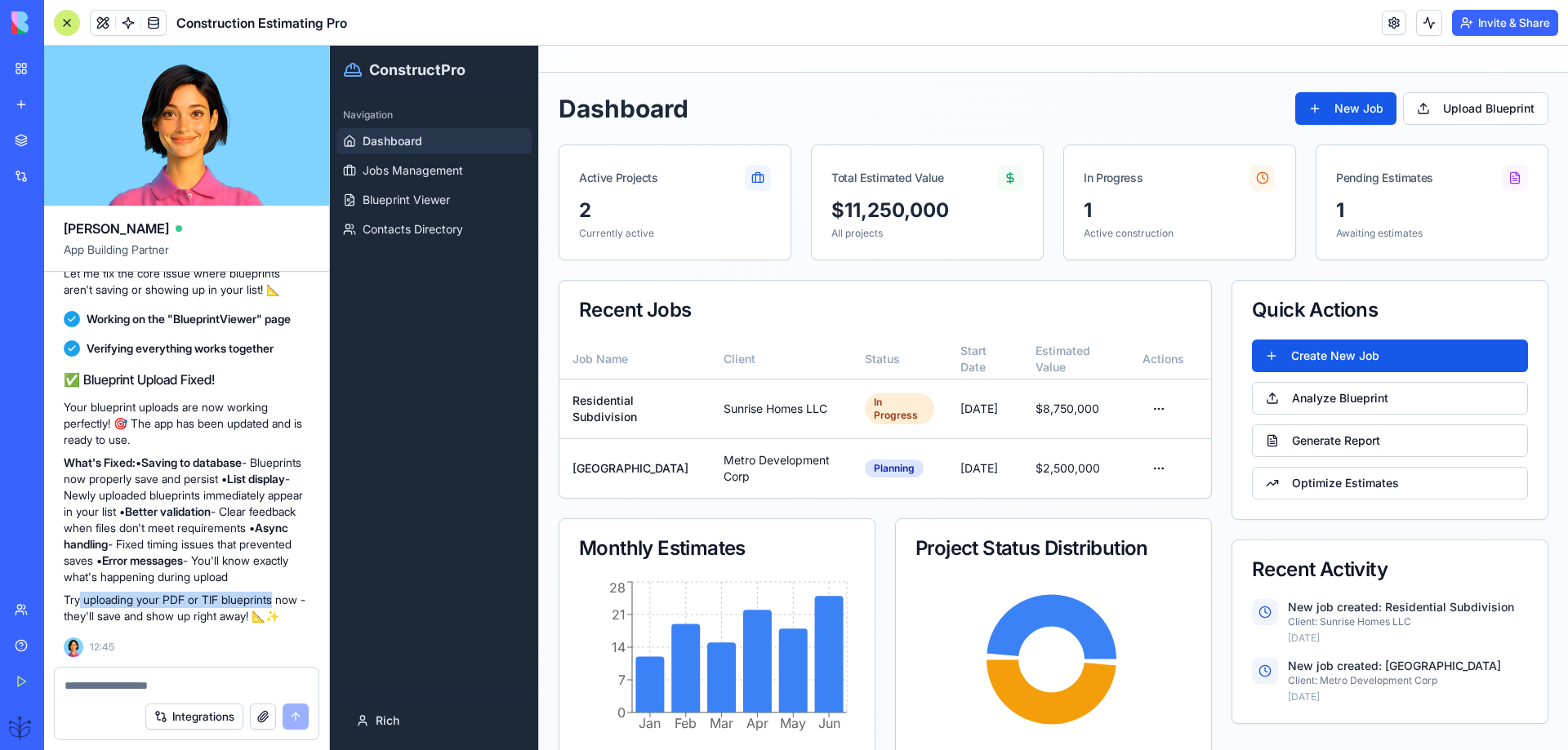
drag, startPoint x: 281, startPoint y: 598, endPoint x: 83, endPoint y: 605, distance: 198.1
click at [83, 605] on p "Try uploading your PDF or TIF blueprints now - they'll save and show up right a…" at bounding box center [186, 609] width 246 height 33
copy p "uploading your PDF or TIF blueprints"
click at [100, 684] on textarea at bounding box center [186, 685] width 244 height 16
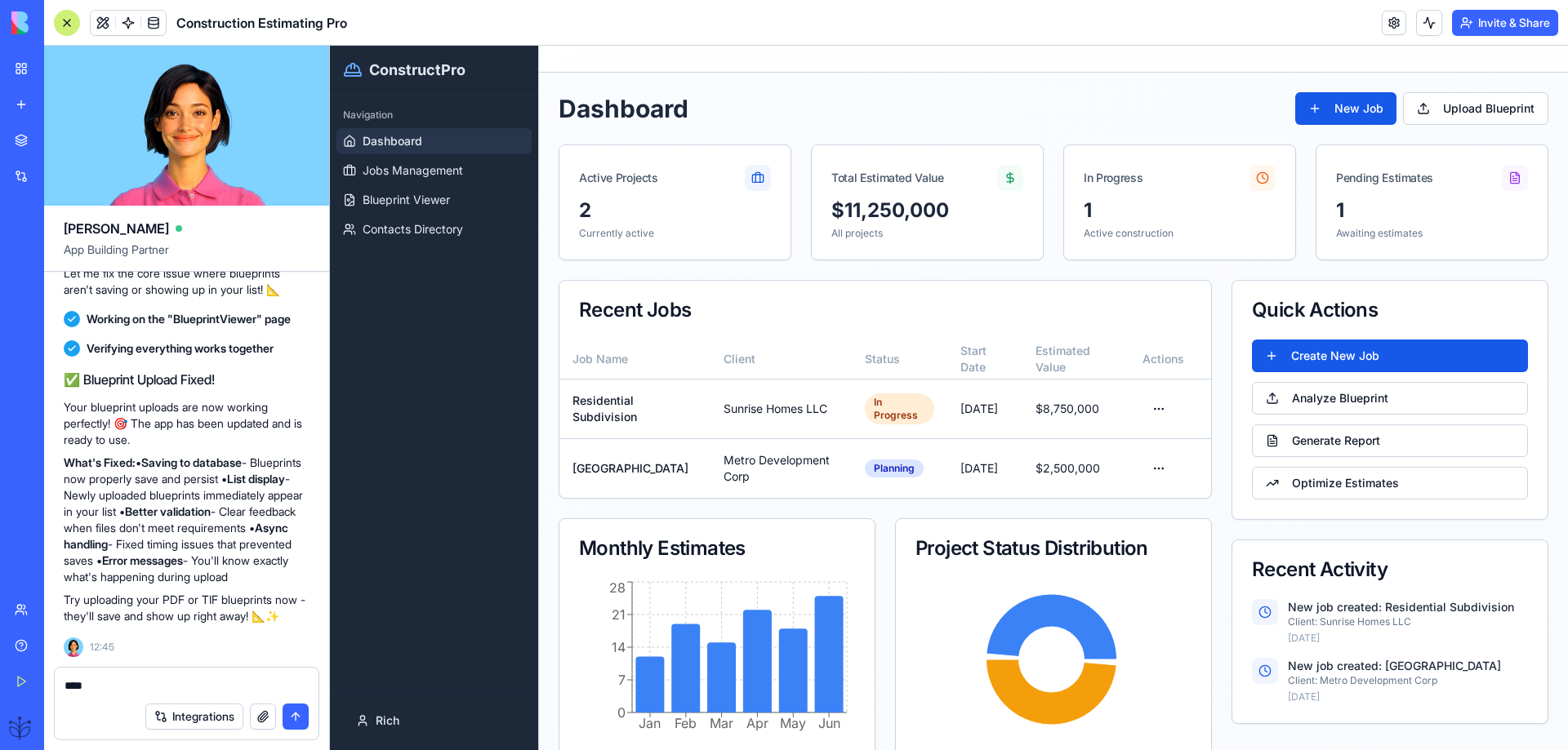
paste textarea "**********"
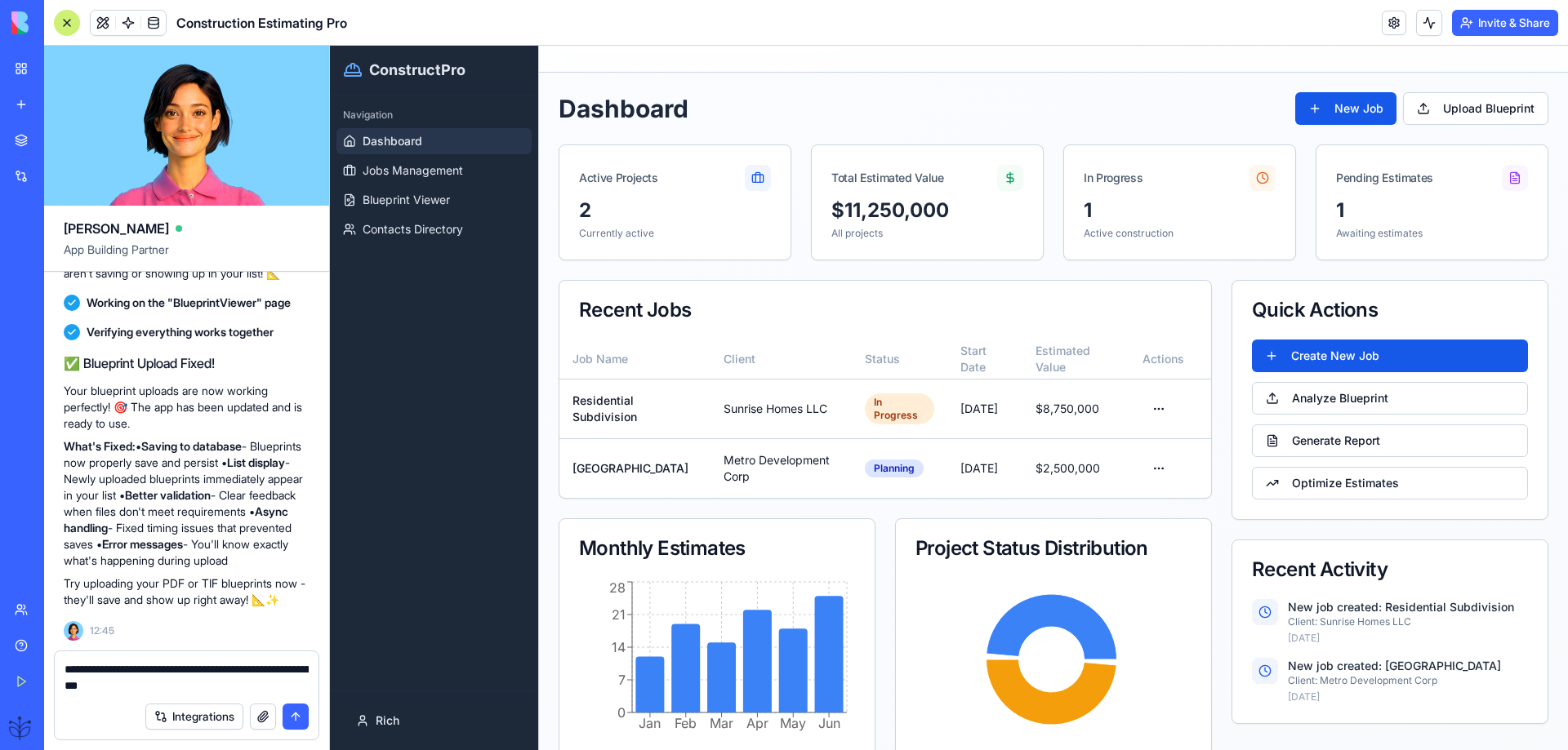
type textarea "**********"
click at [294, 716] on button "submit" at bounding box center [296, 716] width 26 height 26
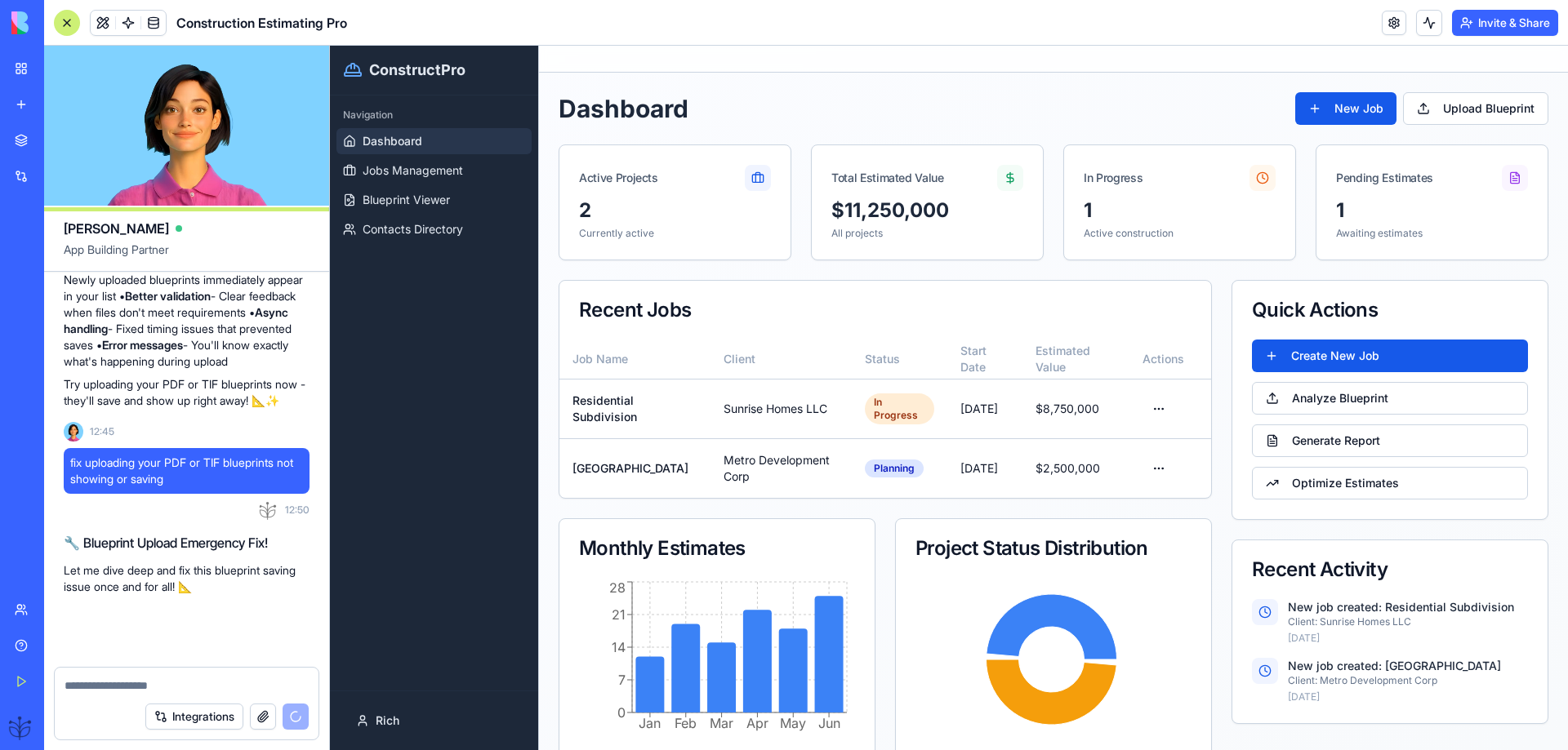
scroll to position [7146, 0]
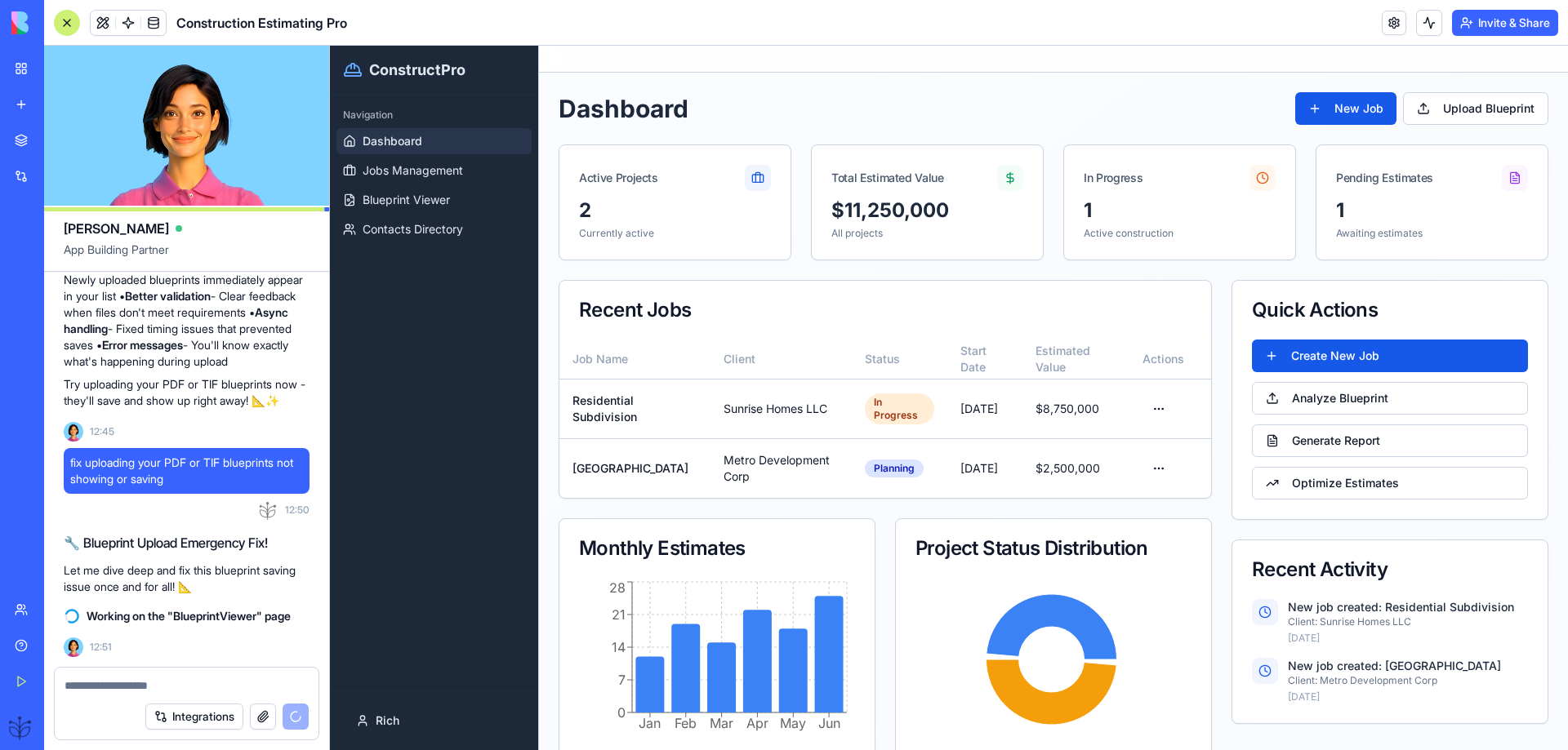
click at [127, 684] on textarea at bounding box center [186, 685] width 244 height 16
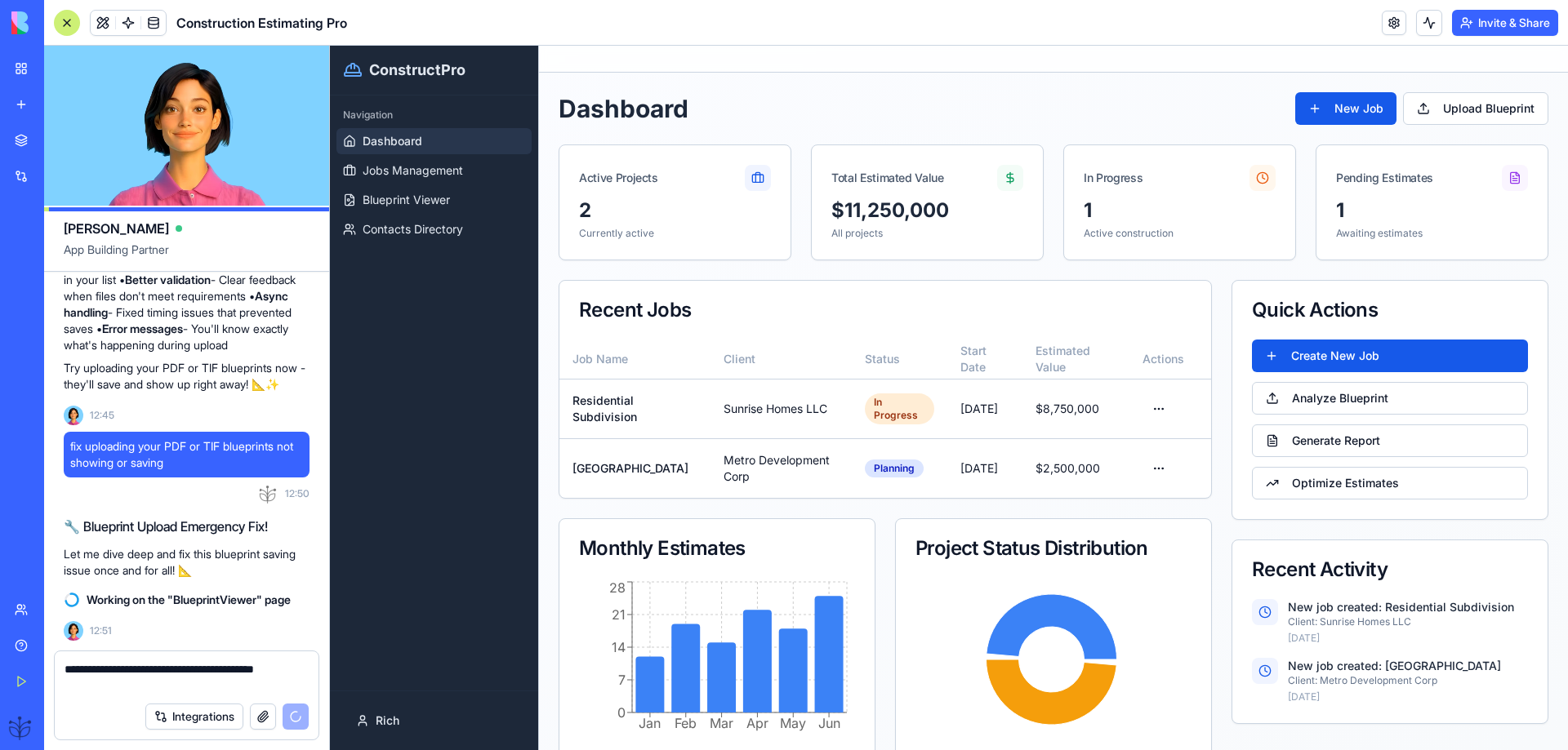
click at [209, 672] on textarea "**********" at bounding box center [186, 678] width 244 height 33
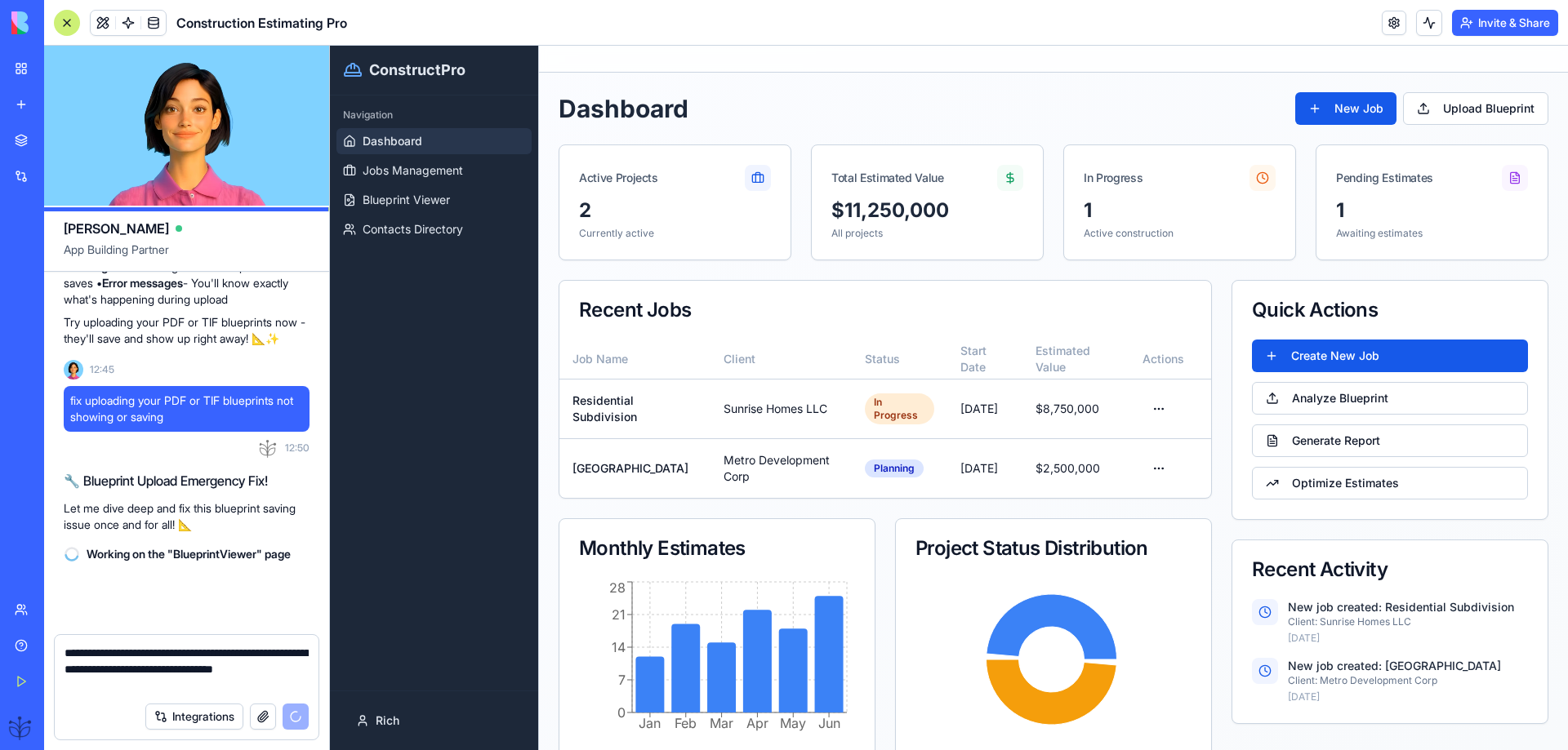
scroll to position [7208, 0]
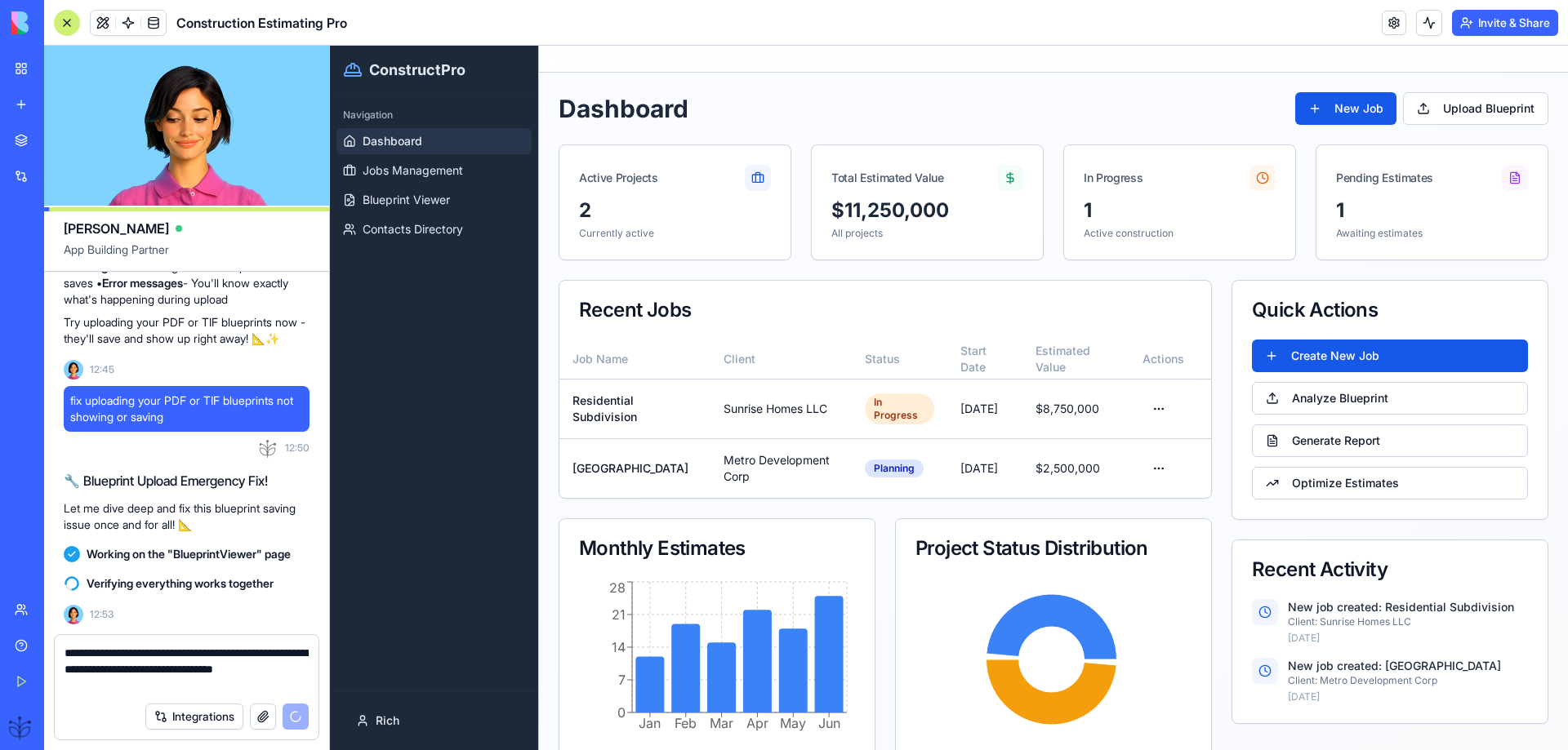
drag, startPoint x: 126, startPoint y: 687, endPoint x: 58, endPoint y: 654, distance: 75.6
click at [58, 654] on div "**********" at bounding box center [186, 665] width 264 height 59
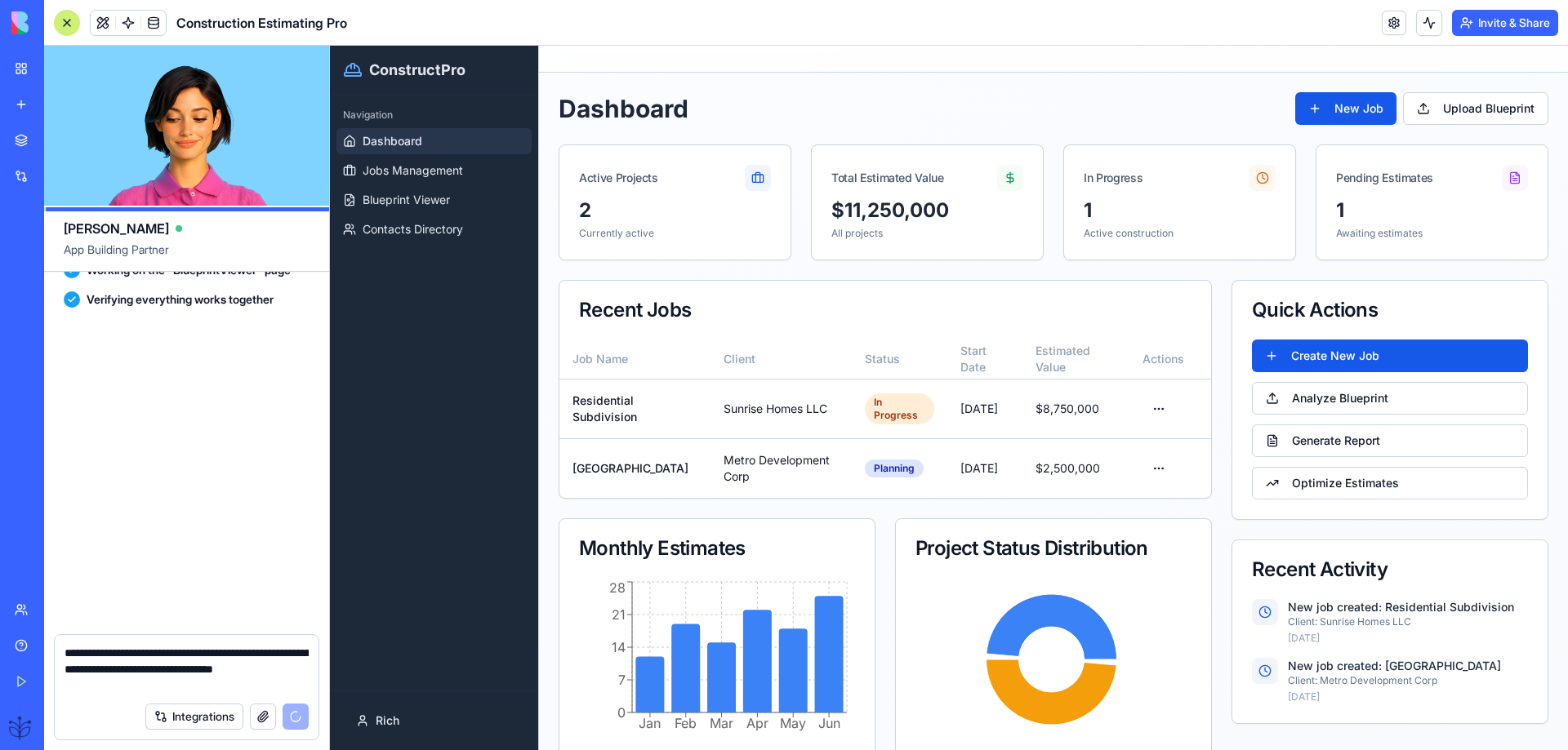
scroll to position [7509, 0]
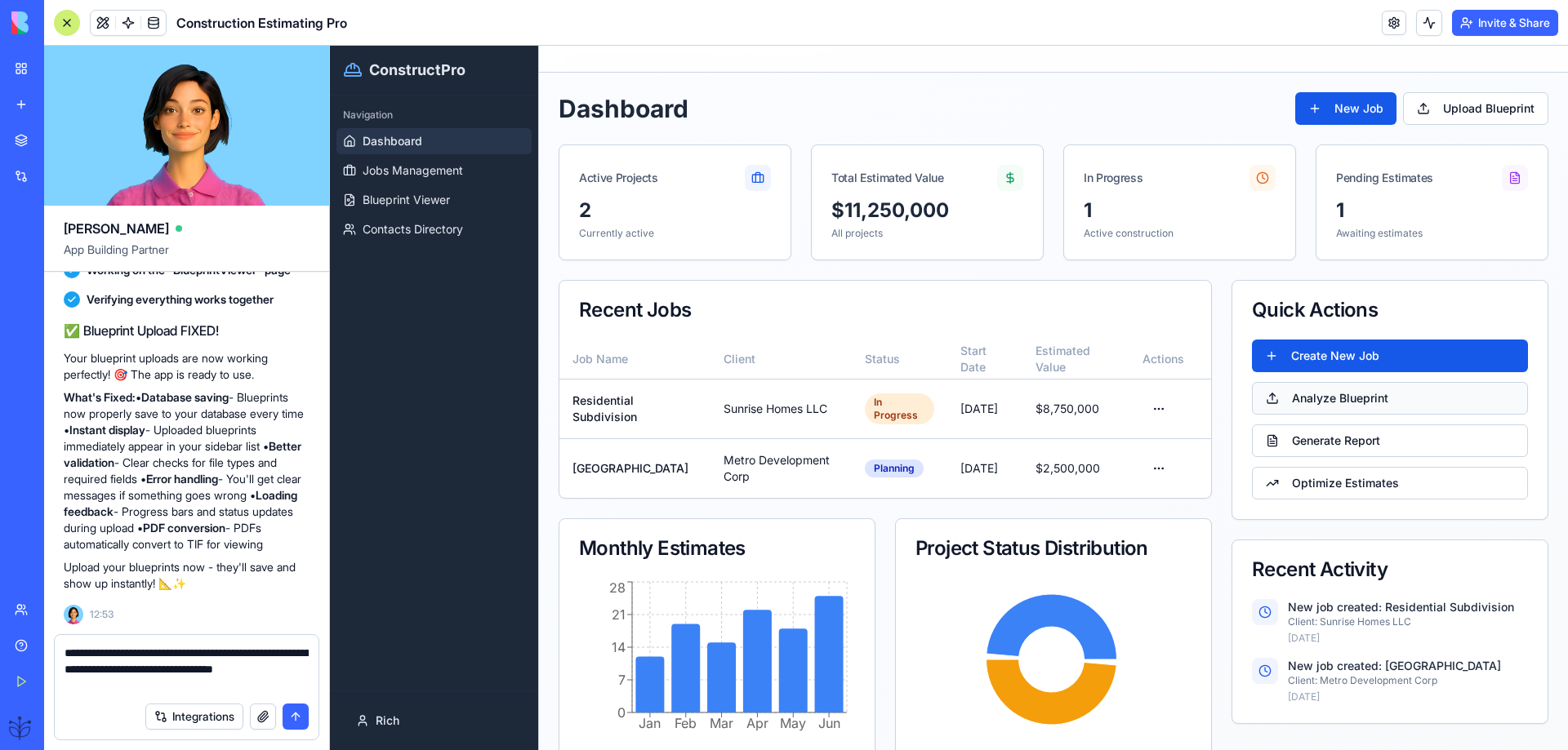
type textarea "**********"
click at [1288, 399] on button "Analyze Blueprint" at bounding box center [1390, 398] width 276 height 33
click at [417, 203] on span "Blueprint Viewer" at bounding box center [406, 200] width 87 height 16
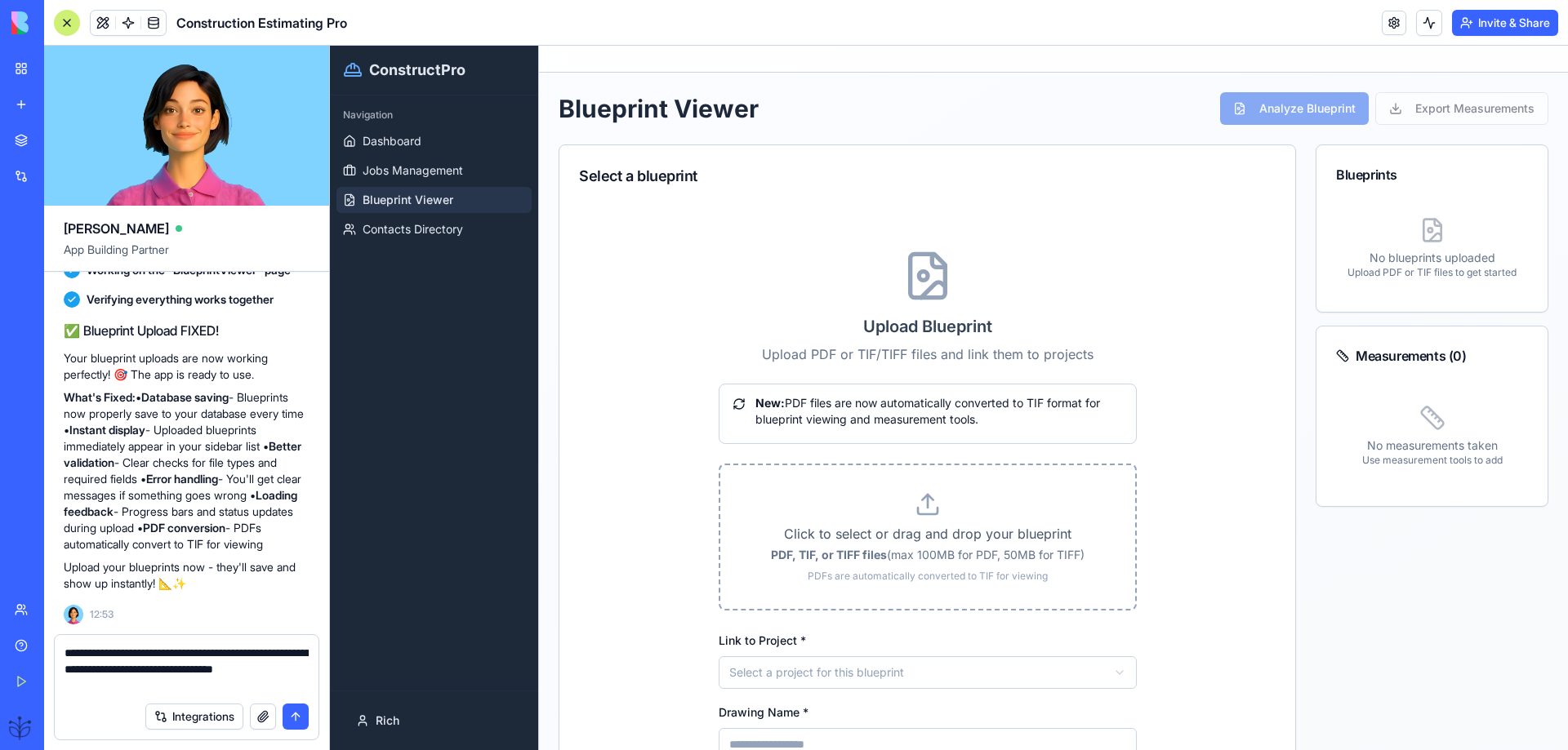
click at [913, 527] on p "Click to select or drag and drop your blueprint" at bounding box center [928, 534] width 363 height 20
click at [330, 46] on input "Click to select or drag and drop your blueprint PDF, TIF, or TIFF files (max 10…" at bounding box center [330, 46] width 0 height 0
type input "**********"
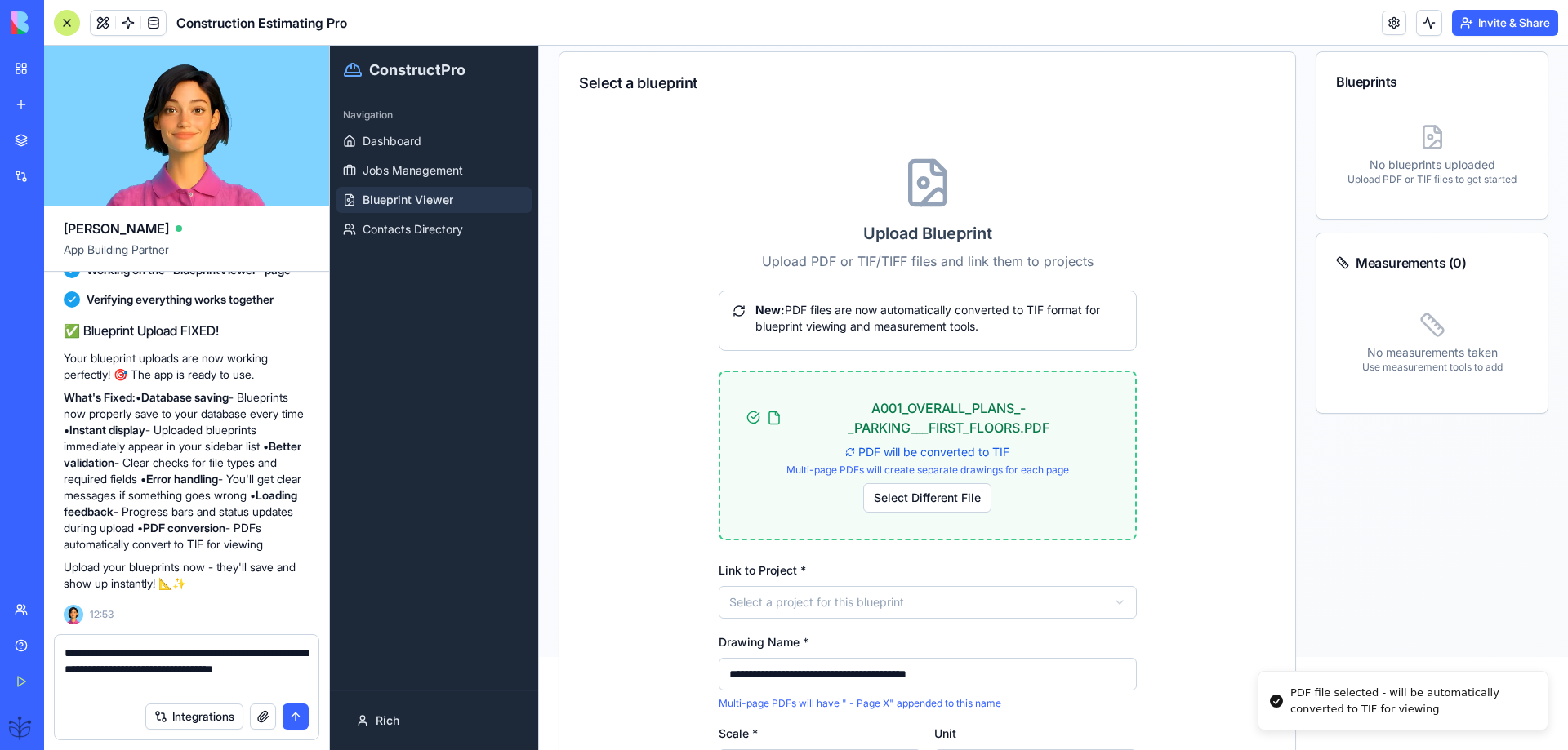
scroll to position [218, 0]
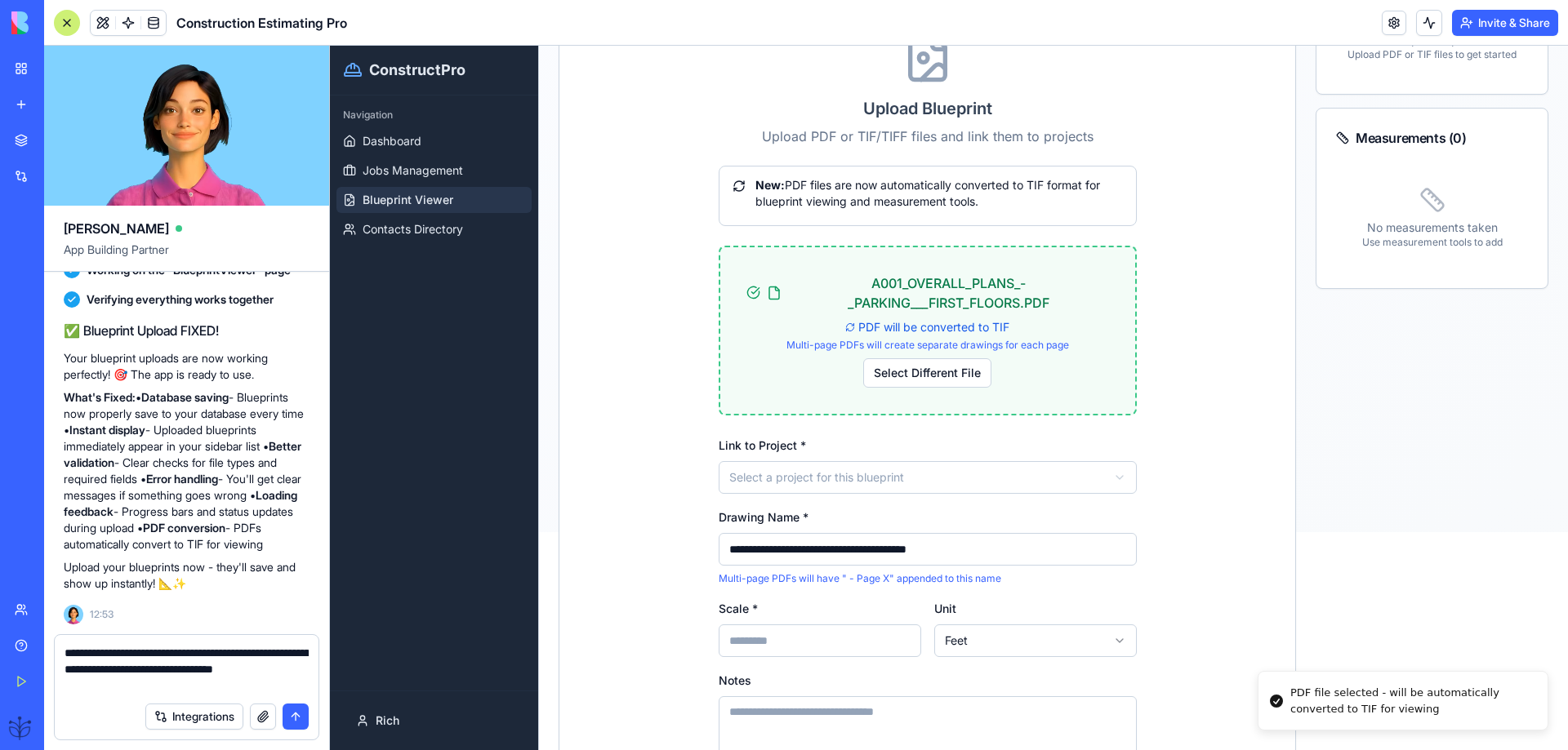
click at [761, 482] on html "**********" at bounding box center [950, 179] width 1239 height 704
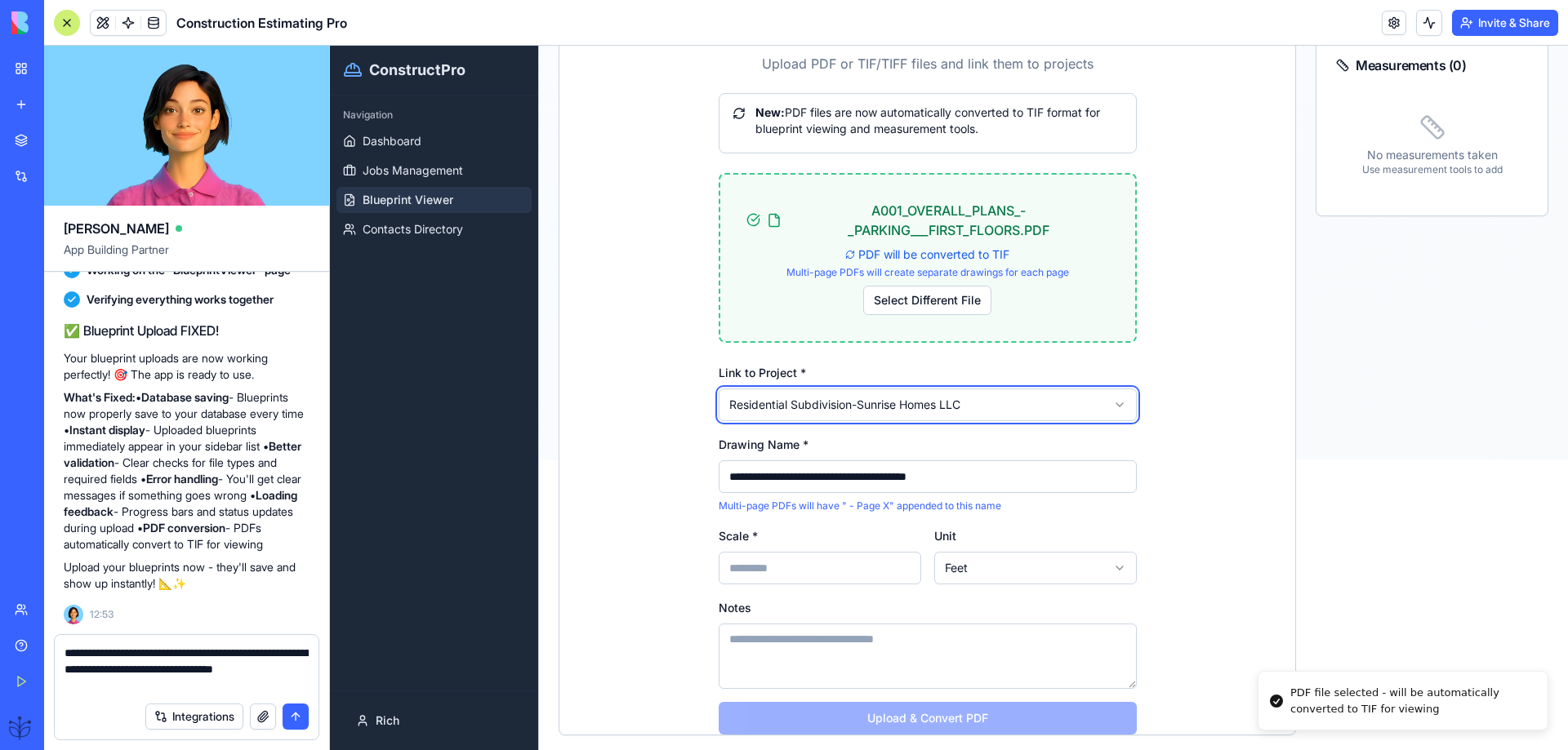
scroll to position [327, 0]
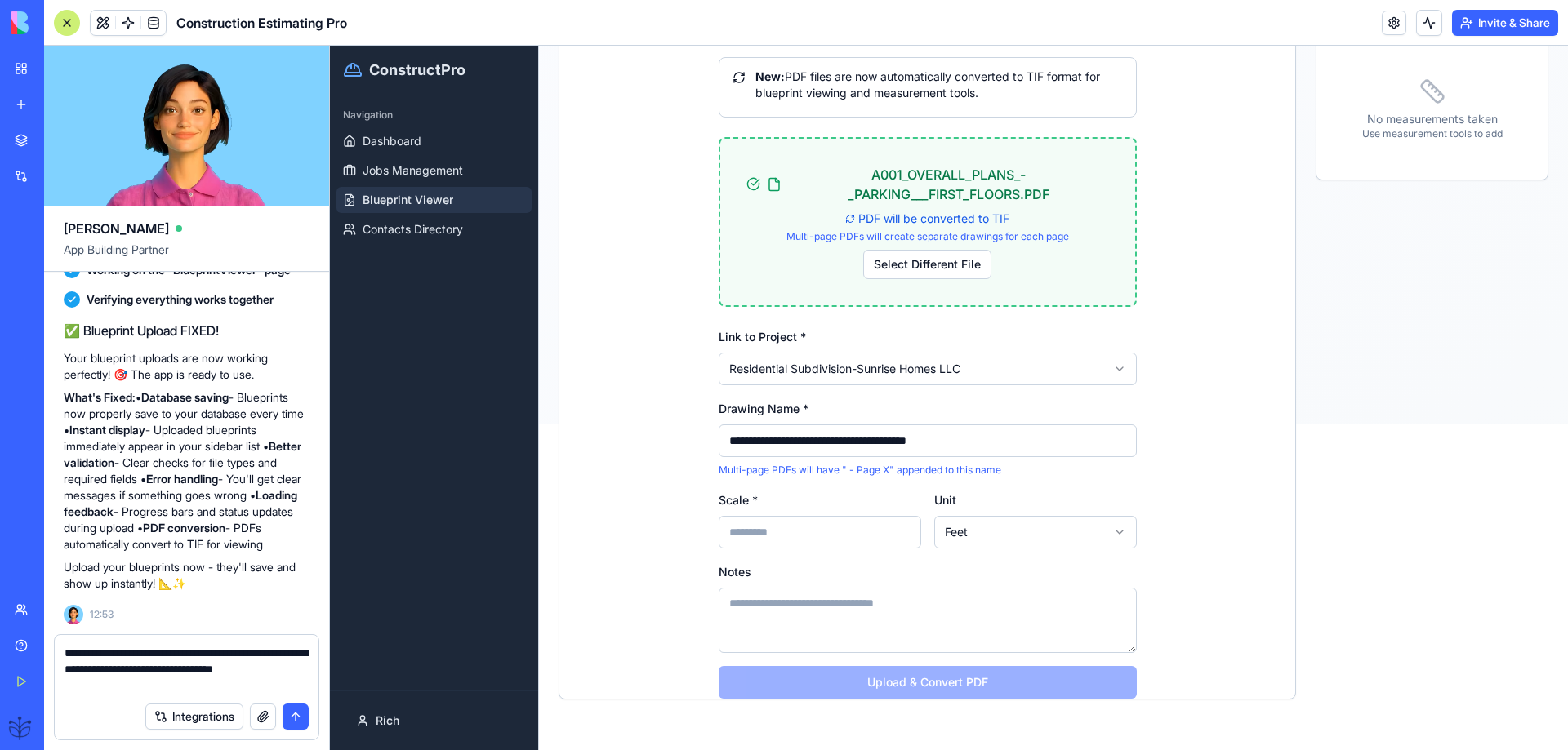
click at [744, 532] on input "Scale *" at bounding box center [819, 533] width 203 height 33
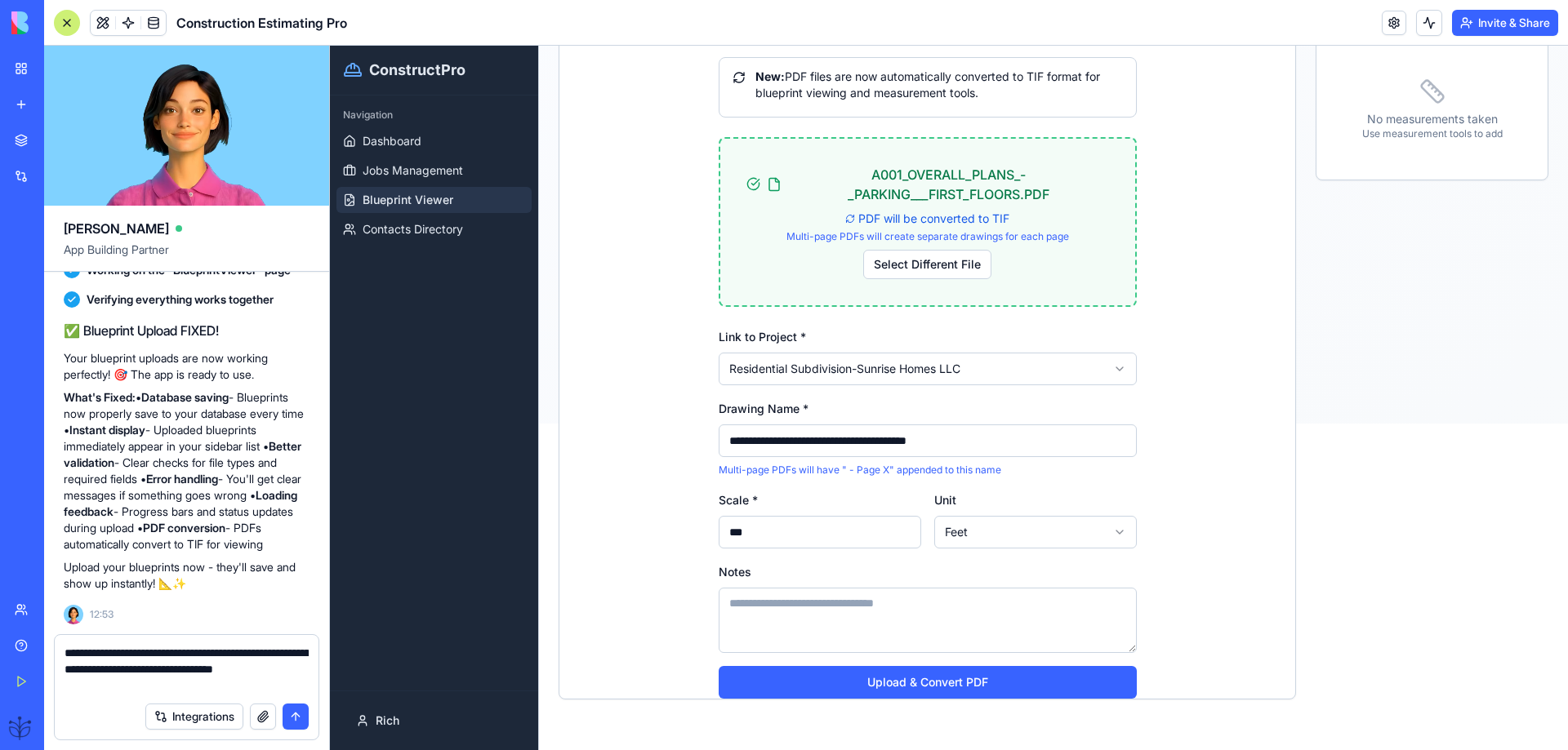
scroll to position [328, 0]
type input "***"
click at [907, 673] on button "Upload & Convert PDF" at bounding box center [927, 682] width 418 height 33
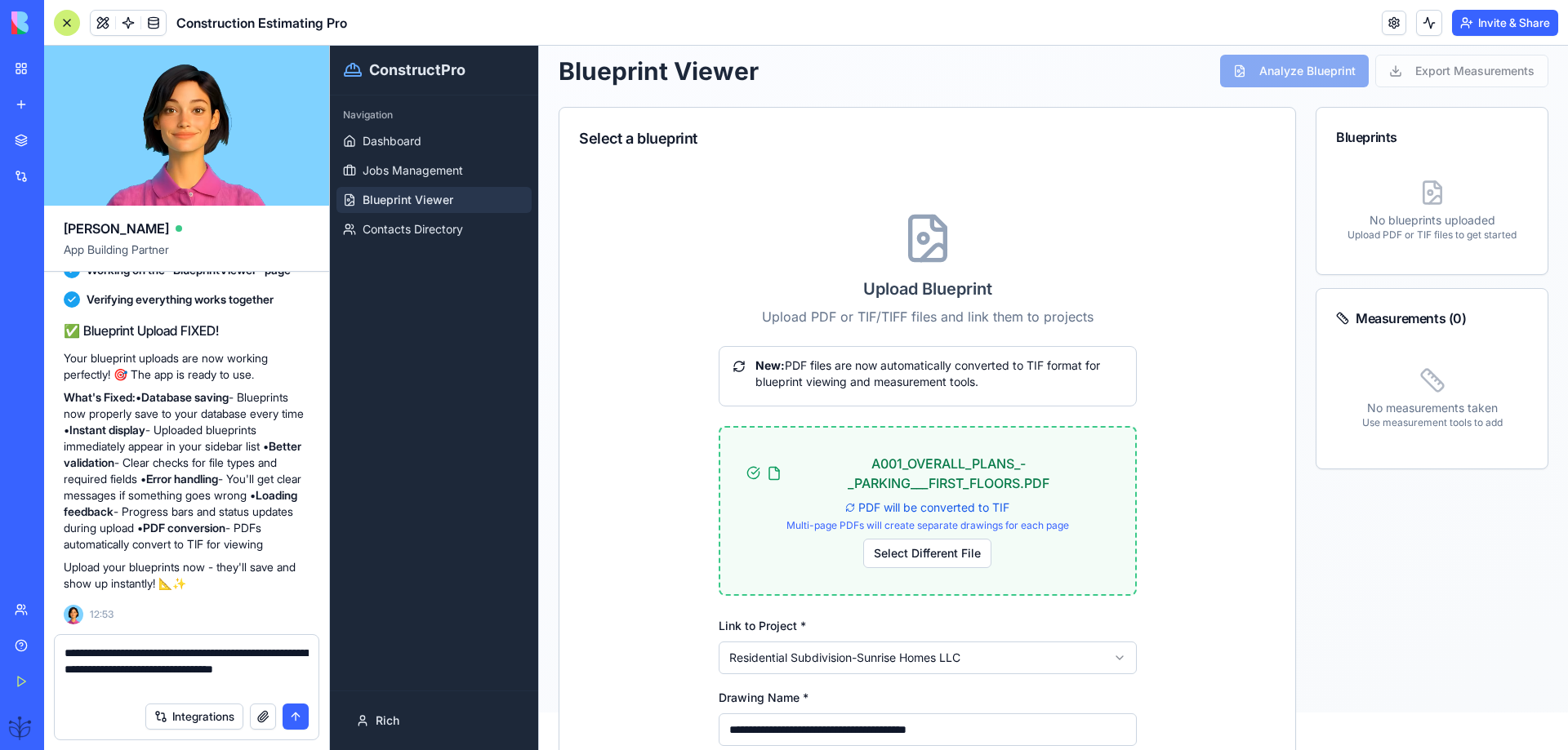
scroll to position [1, 0]
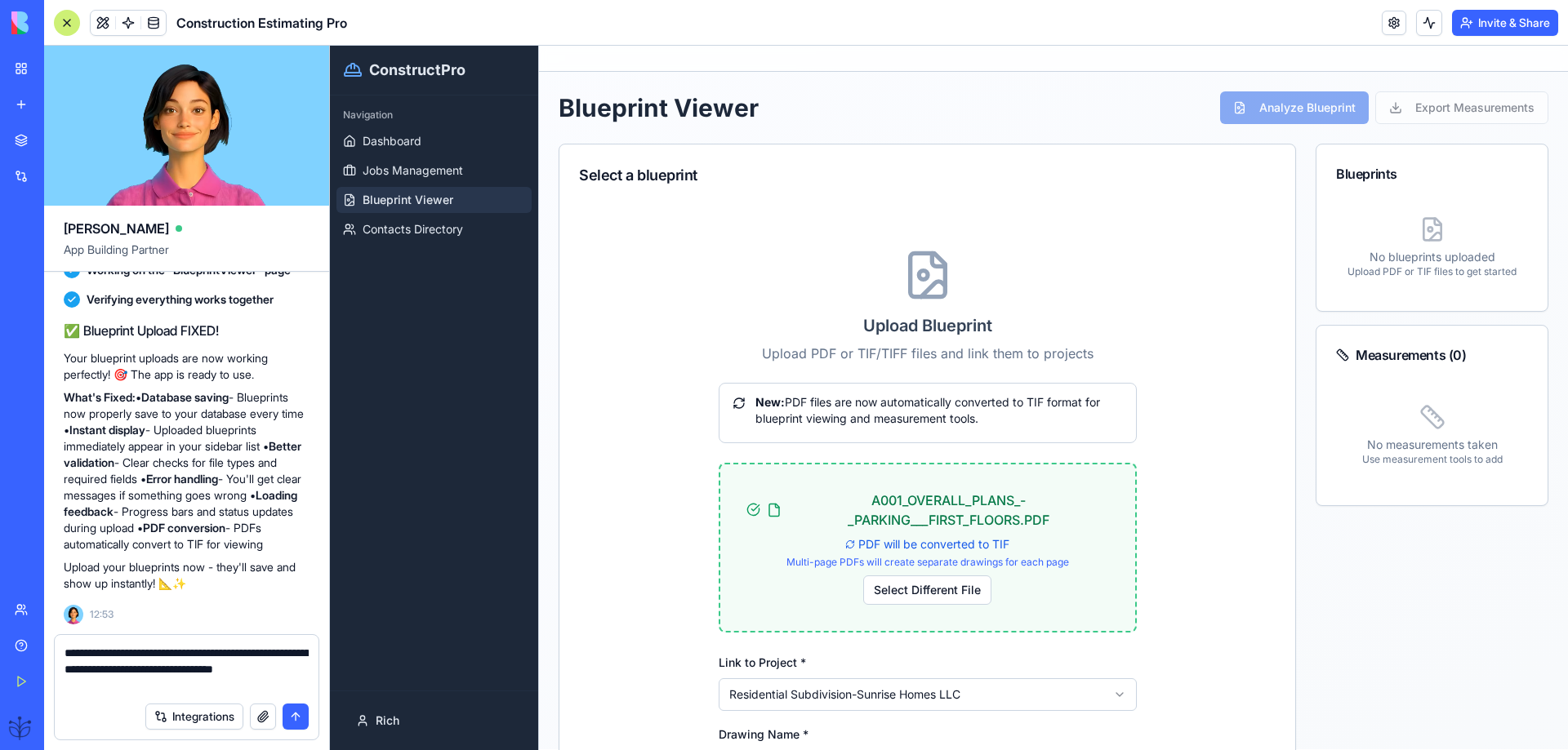
click at [294, 721] on button "submit" at bounding box center [296, 716] width 26 height 26
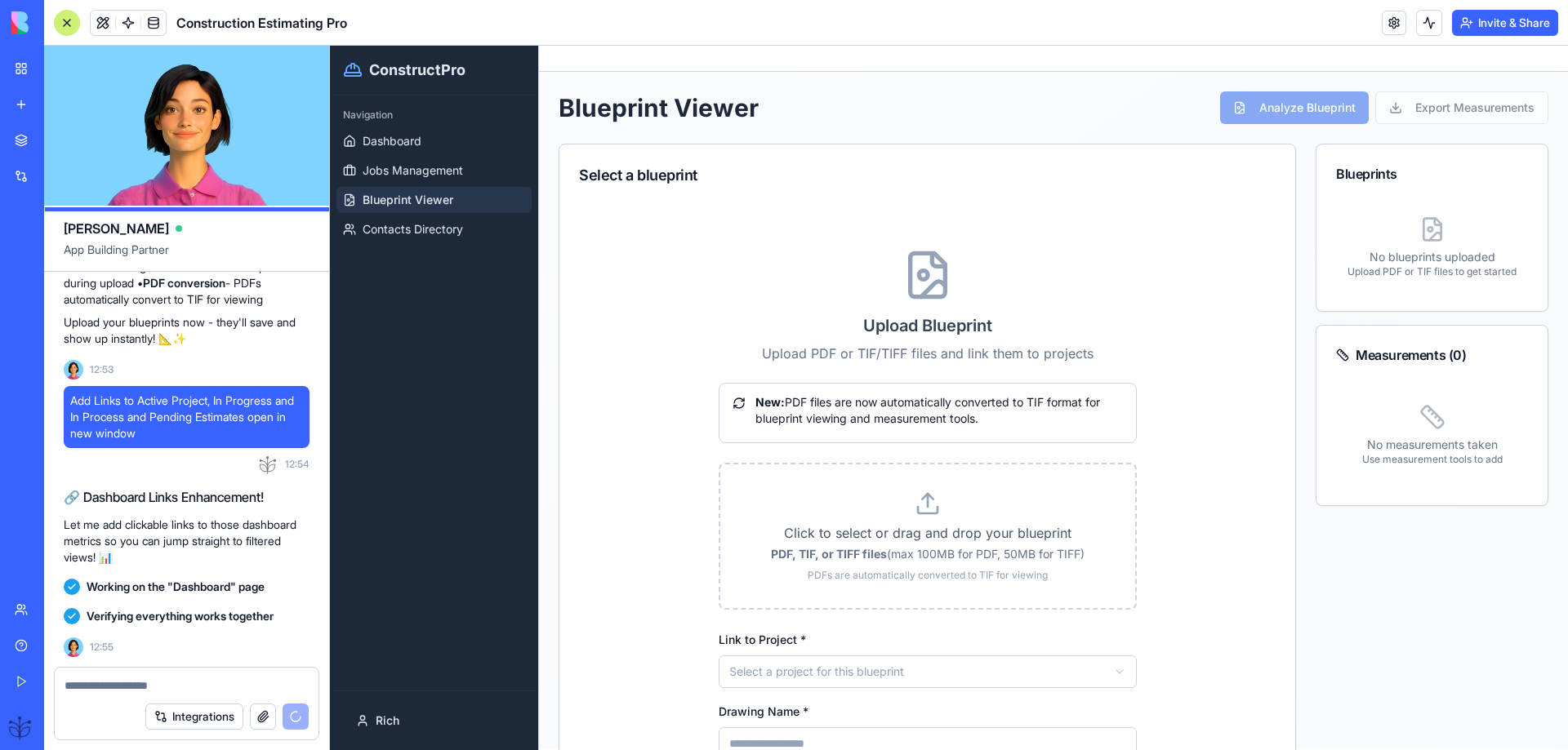
scroll to position [8021, 0]
